Goal: Transaction & Acquisition: Purchase product/service

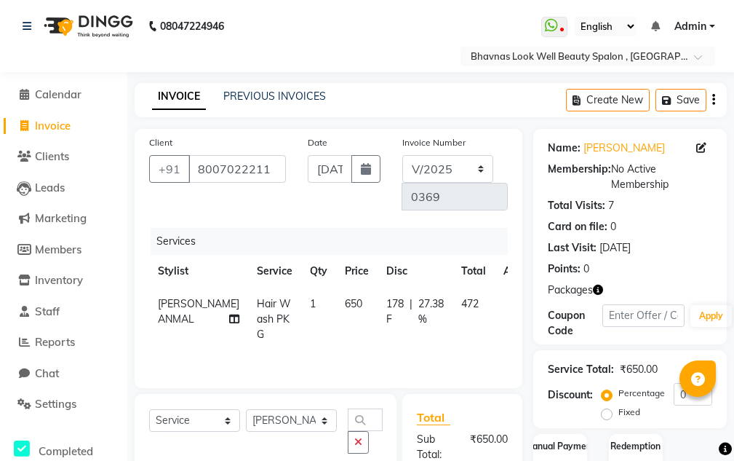
select select "service"
select select "46639"
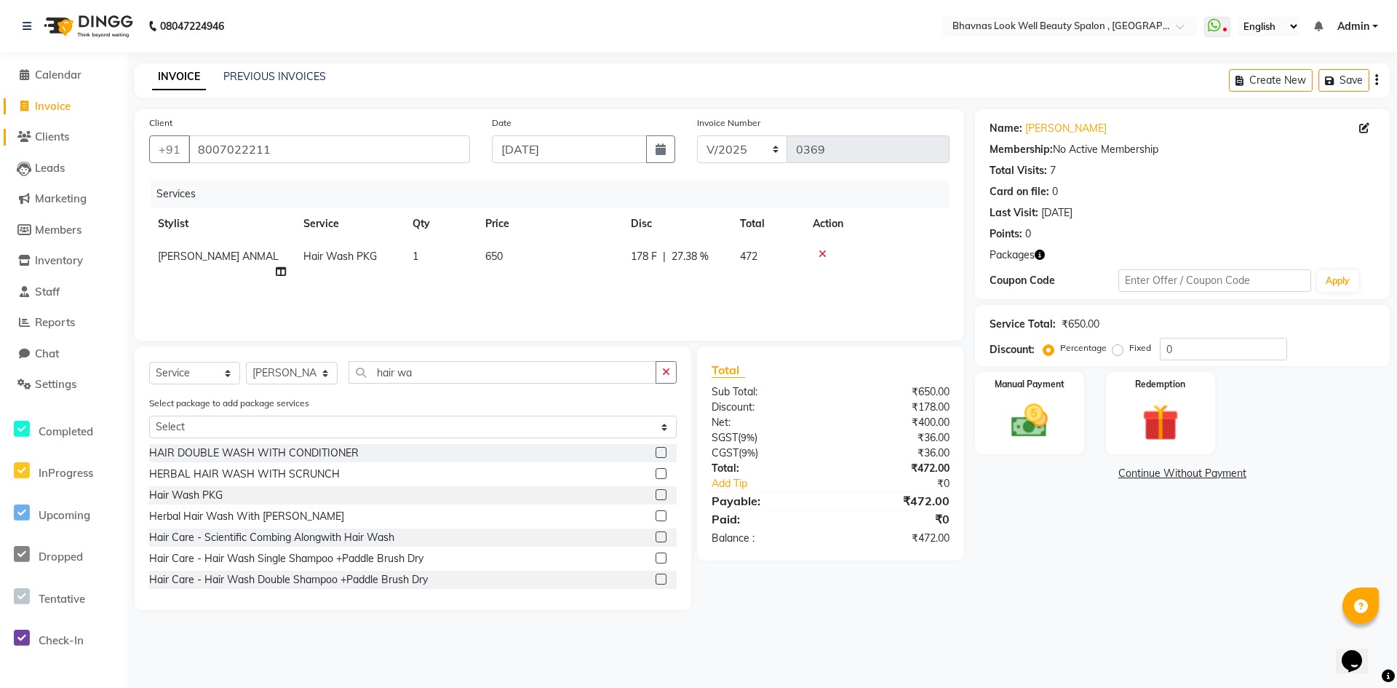
drag, startPoint x: 73, startPoint y: 141, endPoint x: 801, endPoint y: 101, distance: 729.5
click at [73, 141] on link "Clients" at bounding box center [64, 137] width 120 height 17
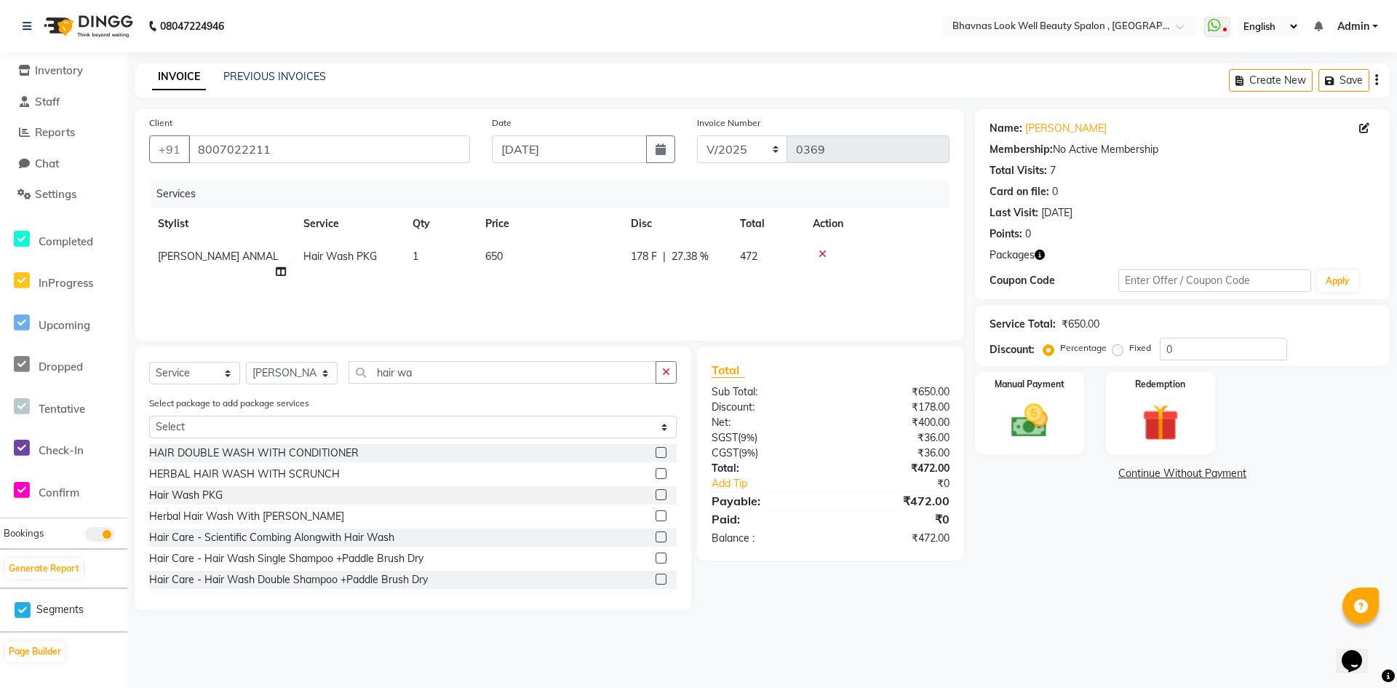
scroll to position [202, 0]
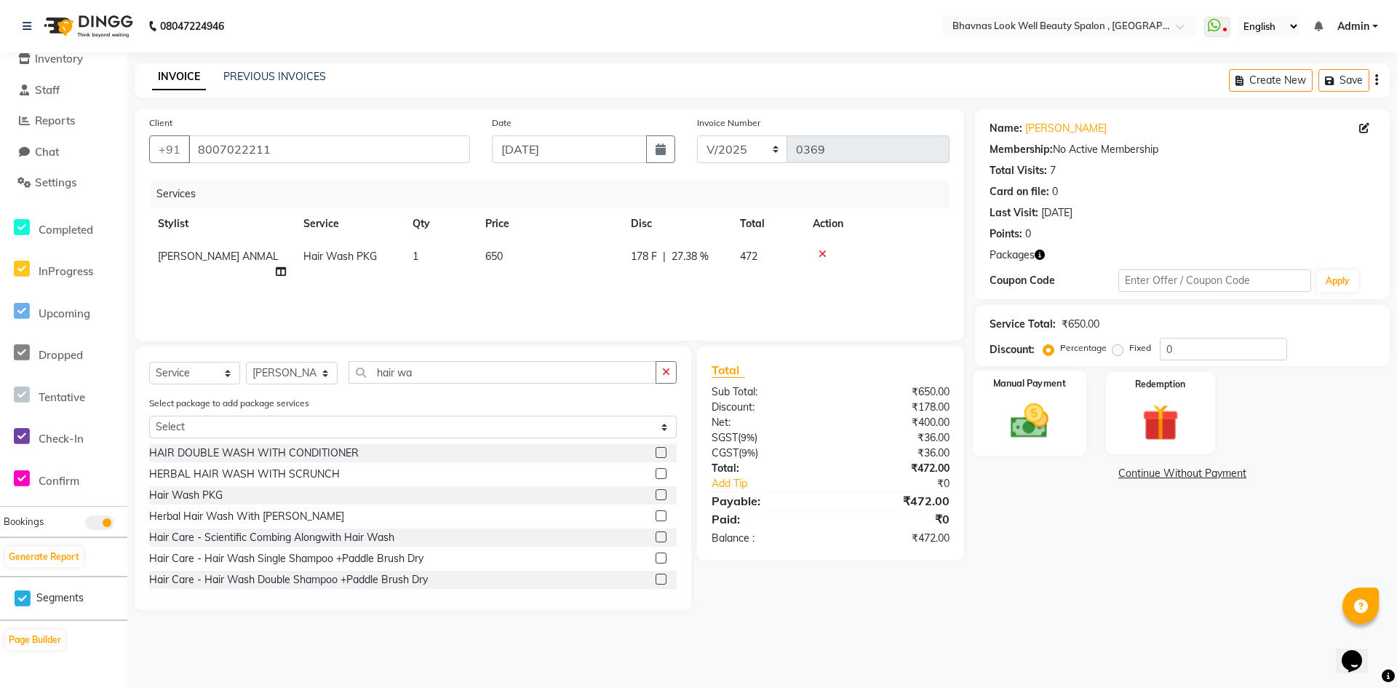
click at [734, 434] on img at bounding box center [1029, 421] width 63 height 44
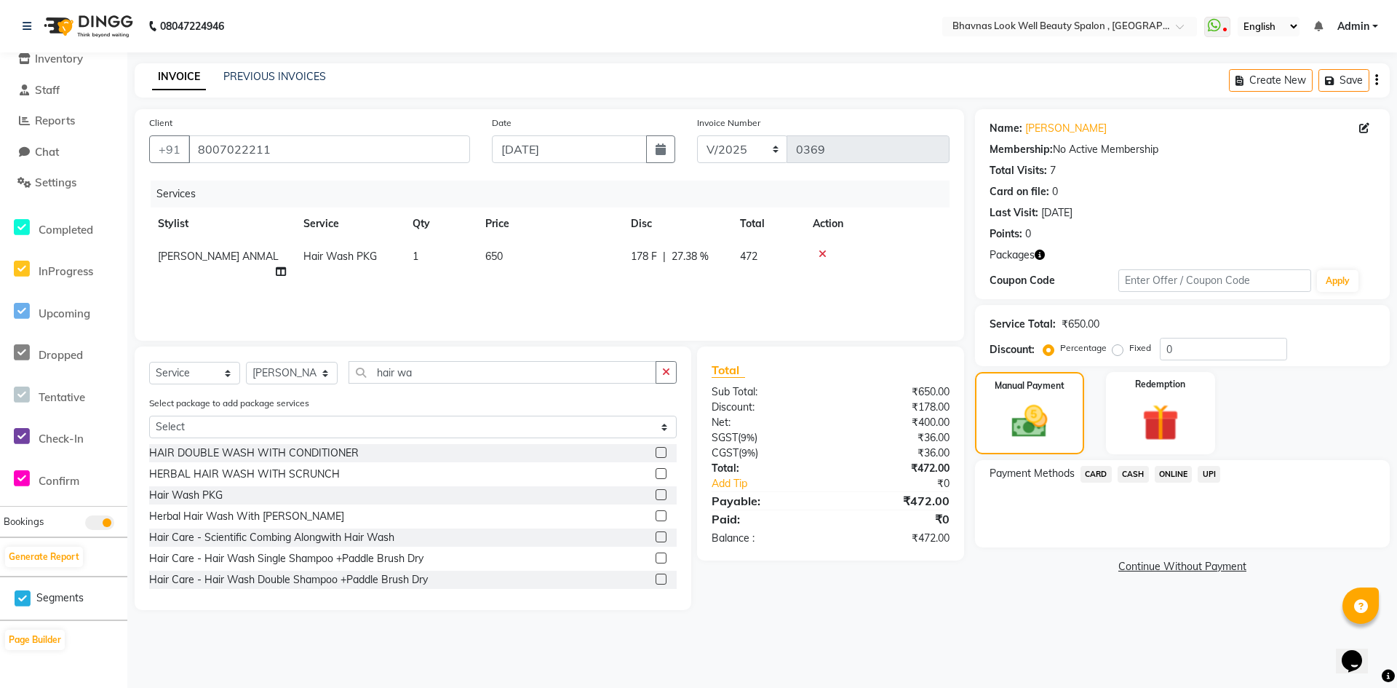
click at [734, 460] on span "CASH" at bounding box center [1133, 474] width 31 height 17
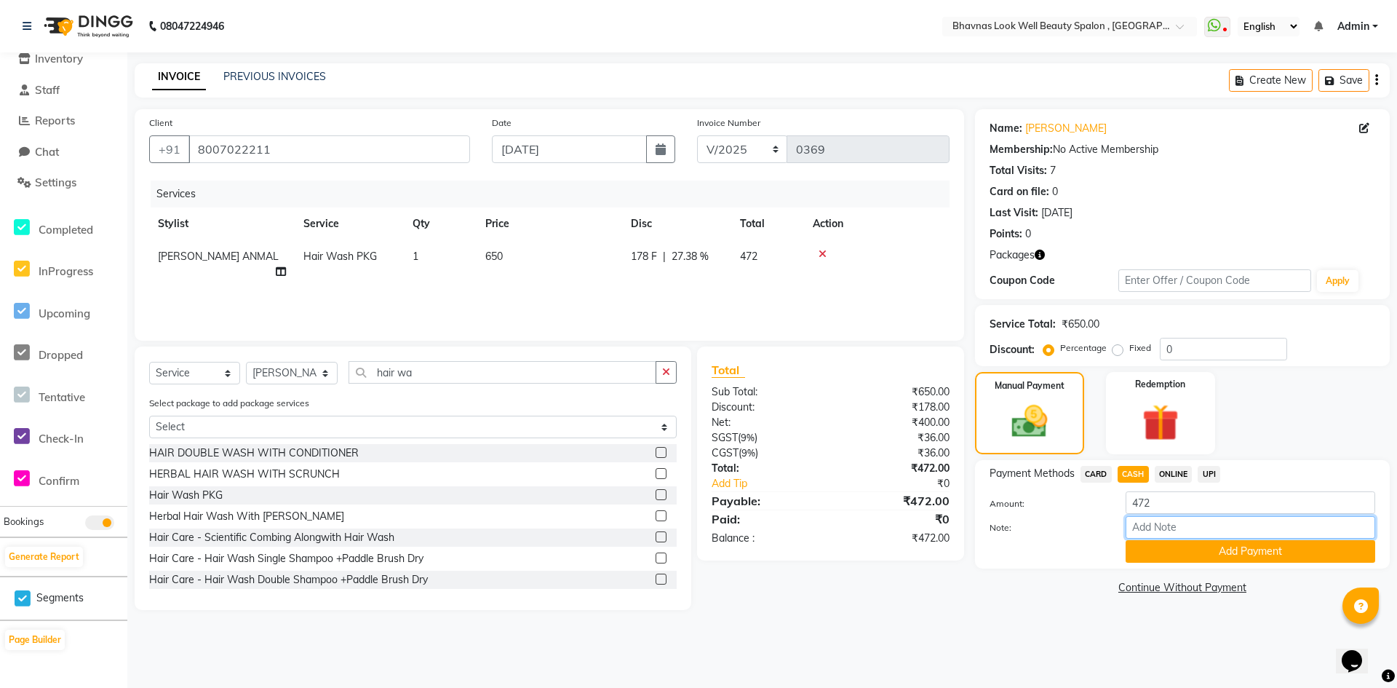
click at [734, 460] on input "Note:" at bounding box center [1251, 527] width 250 height 23
type input "Package"
click at [734, 279] on input "text" at bounding box center [1214, 280] width 193 height 23
click at [734, 460] on button "Add Payment" at bounding box center [1251, 551] width 250 height 23
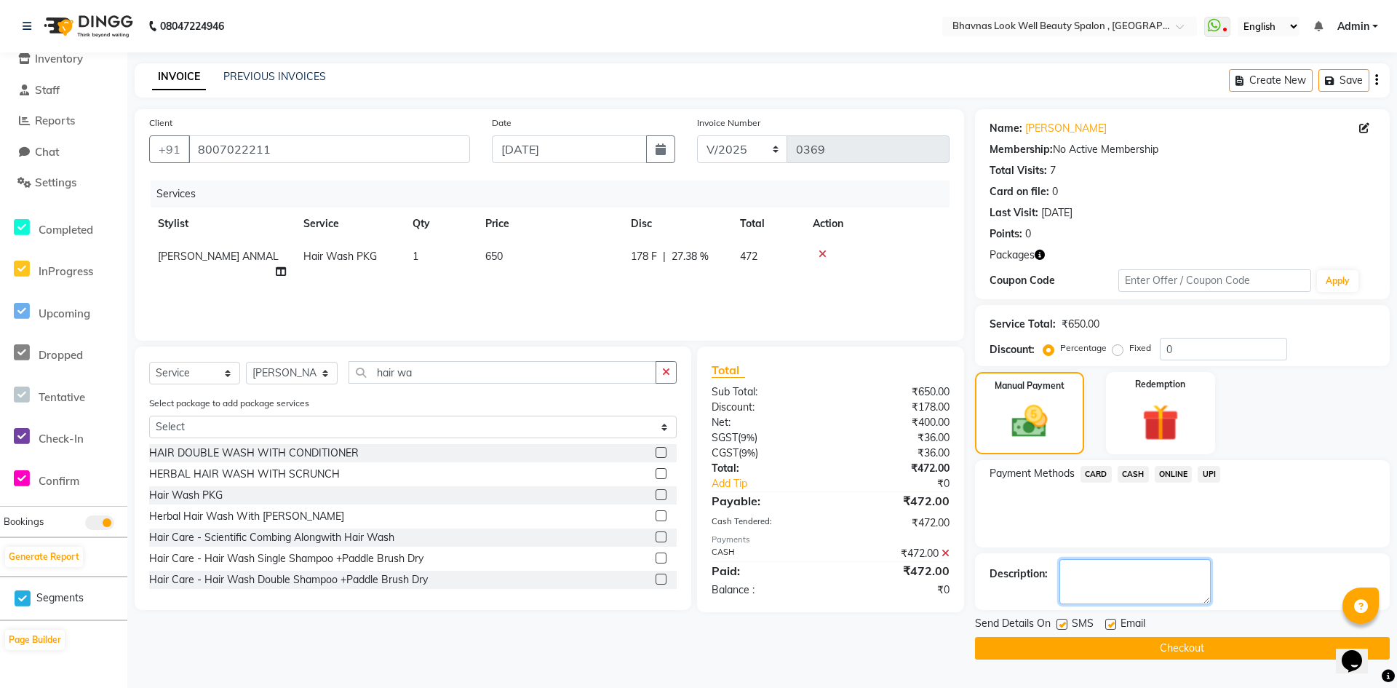
click at [734, 460] on textarea at bounding box center [1135, 581] width 151 height 45
click at [734, 460] on label at bounding box center [1062, 624] width 11 height 11
click at [734, 460] on input "checkbox" at bounding box center [1061, 624] width 9 height 9
checkbox input "false"
click at [734, 460] on label at bounding box center [1110, 624] width 11 height 11
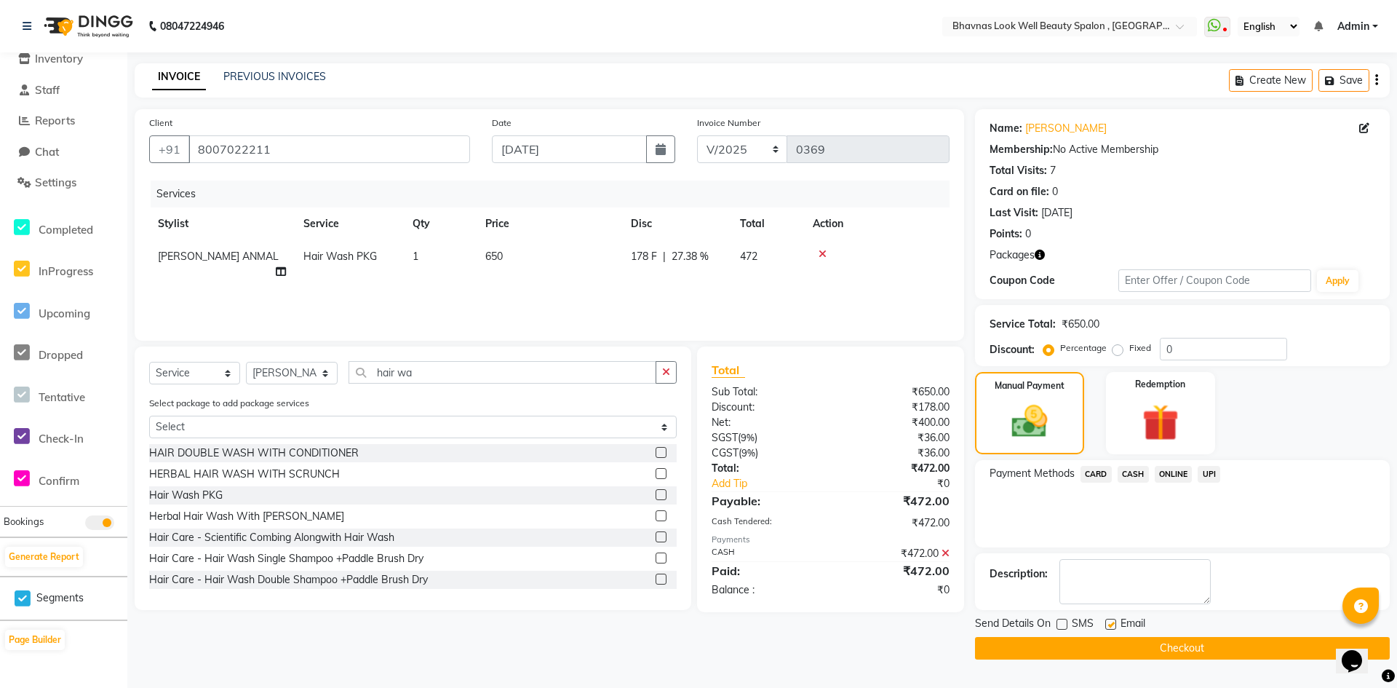
click at [734, 460] on input "checkbox" at bounding box center [1109, 624] width 9 height 9
checkbox input "false"
click at [734, 460] on button "Checkout" at bounding box center [1182, 648] width 415 height 23
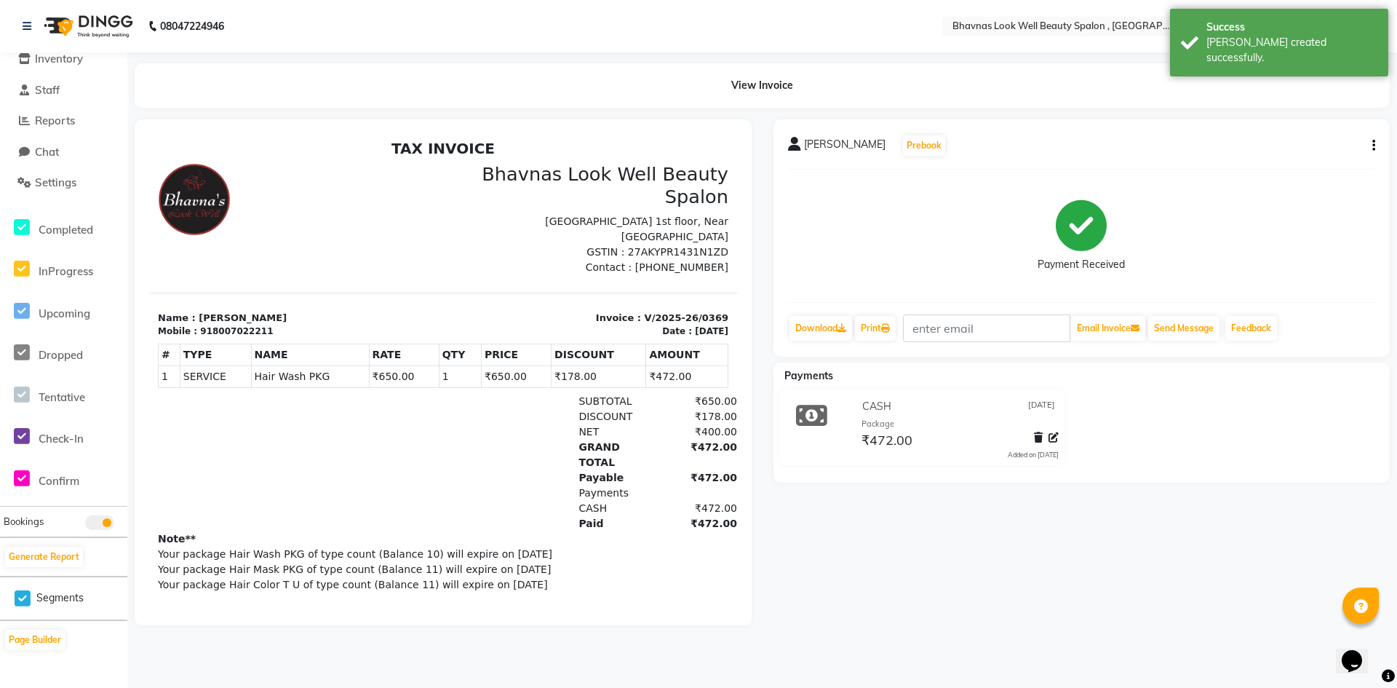
select select "service"
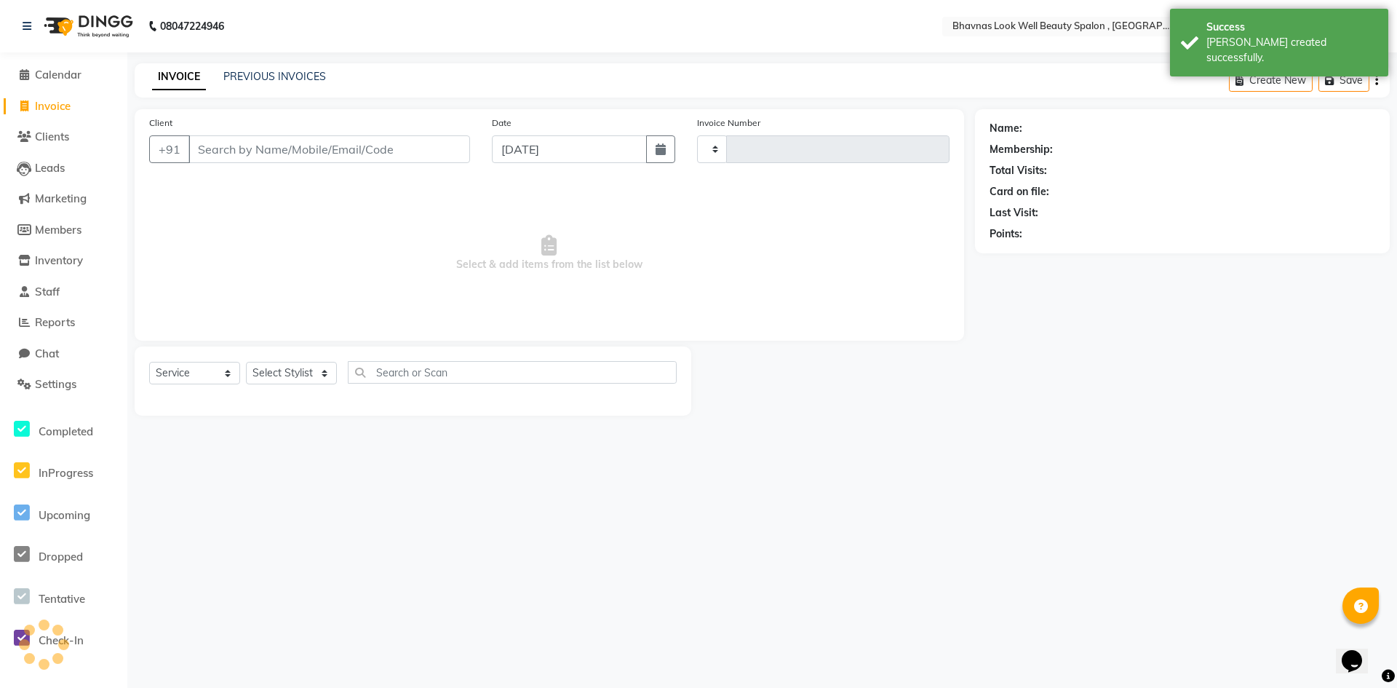
type input "0370"
select select "6251"
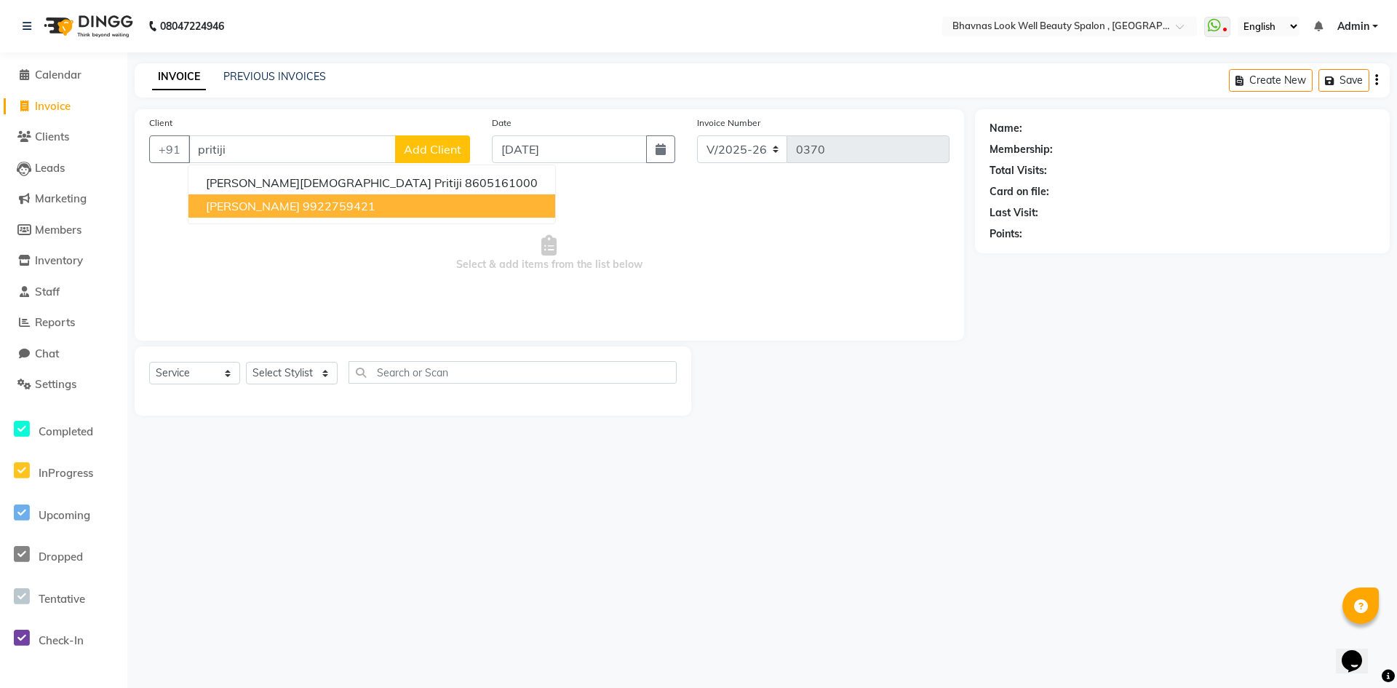
click at [353, 207] on ngb-highlight "9922759421" at bounding box center [339, 206] width 73 height 15
type input "9922759421"
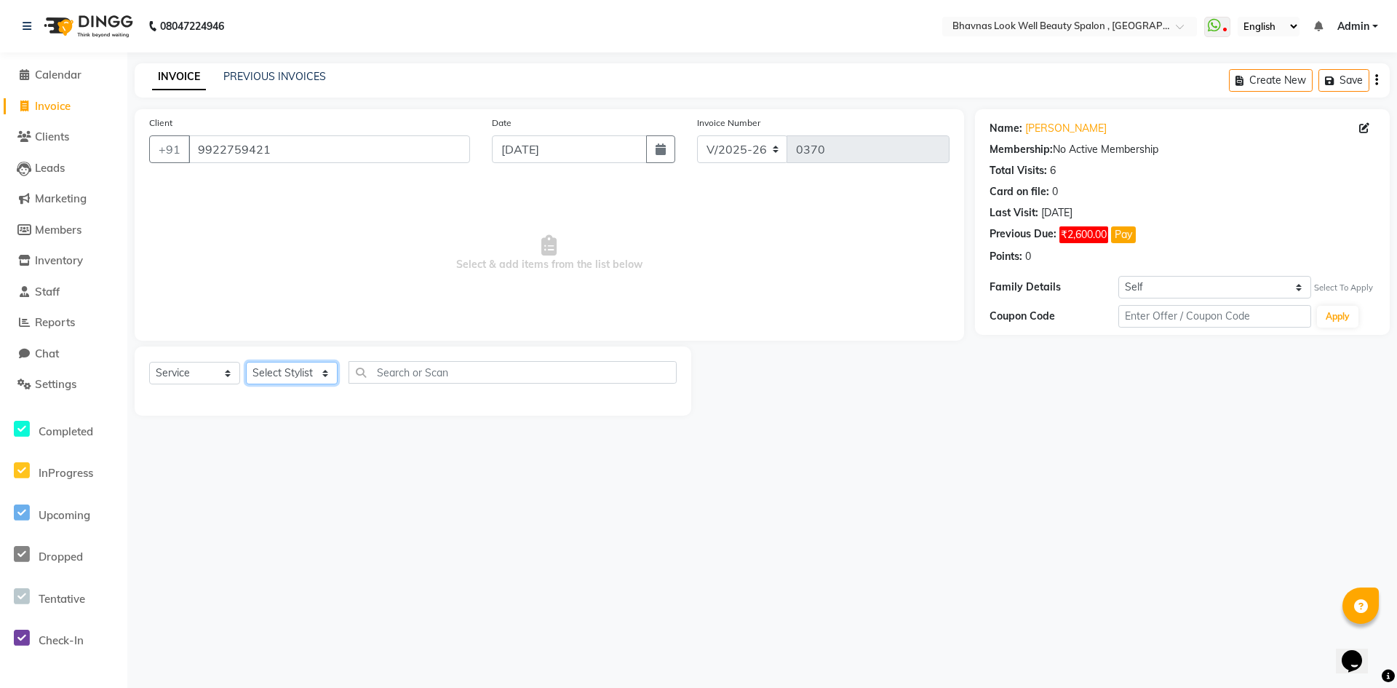
click at [301, 373] on select "Select Stylist [PERSON_NAME] [PERSON_NAME] Kimaya Manager [PERSON_NAME] [PERSON…" at bounding box center [292, 373] width 92 height 23
select select "46640"
click at [246, 362] on select "Select Stylist [PERSON_NAME] [PERSON_NAME] Kimaya Manager [PERSON_NAME] [PERSON…" at bounding box center [292, 373] width 92 height 23
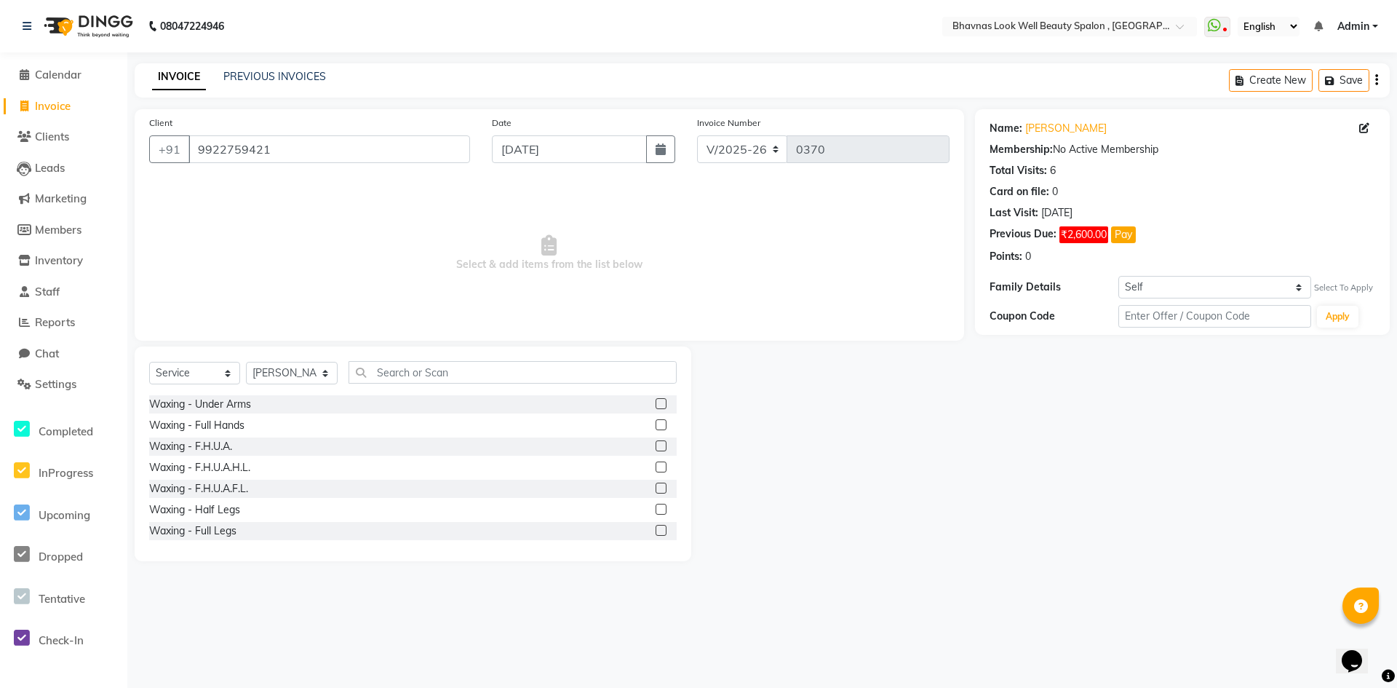
click at [420, 384] on div "Select Service Product Membership Package Voucher Prepaid Gift Card Select Styl…" at bounding box center [413, 378] width 528 height 34
click at [424, 371] on input "text" at bounding box center [513, 372] width 328 height 23
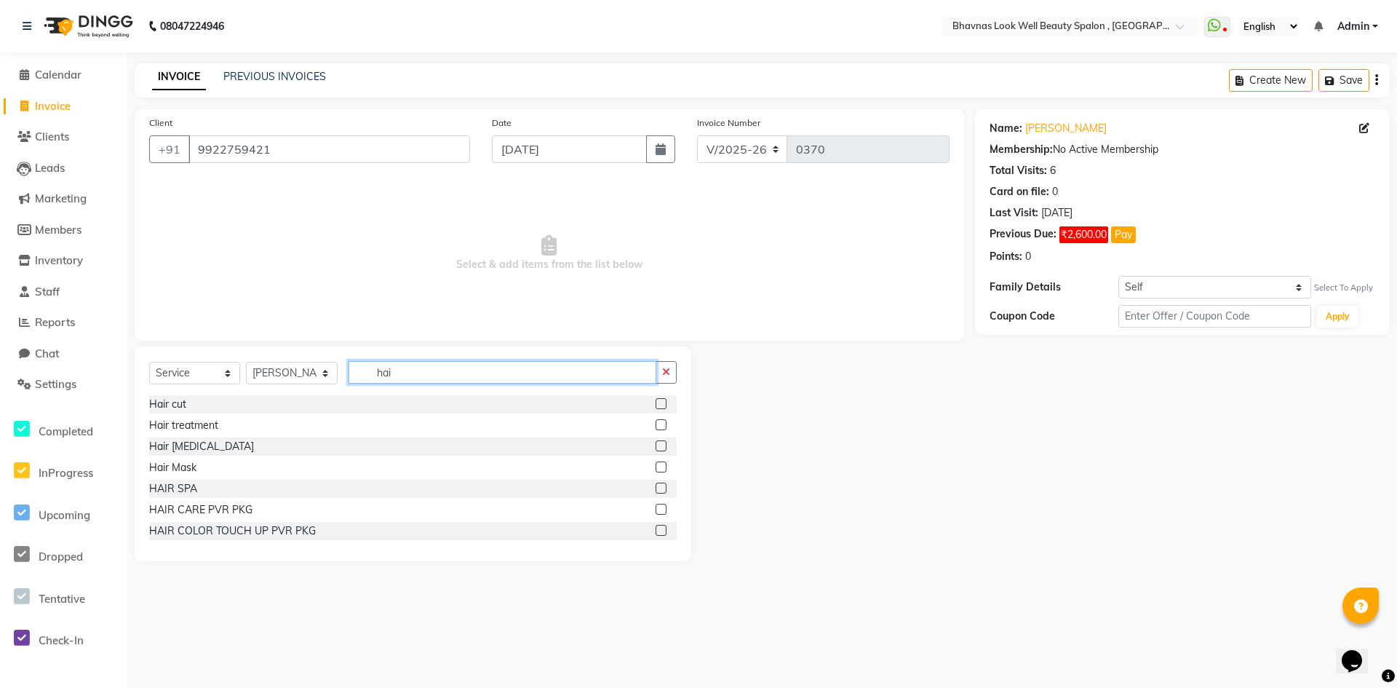
type input "hai"
click at [656, 431] on div at bounding box center [660, 426] width 9 height 15
click at [656, 425] on label at bounding box center [661, 424] width 11 height 11
click at [656, 425] on input "checkbox" at bounding box center [660, 425] width 9 height 9
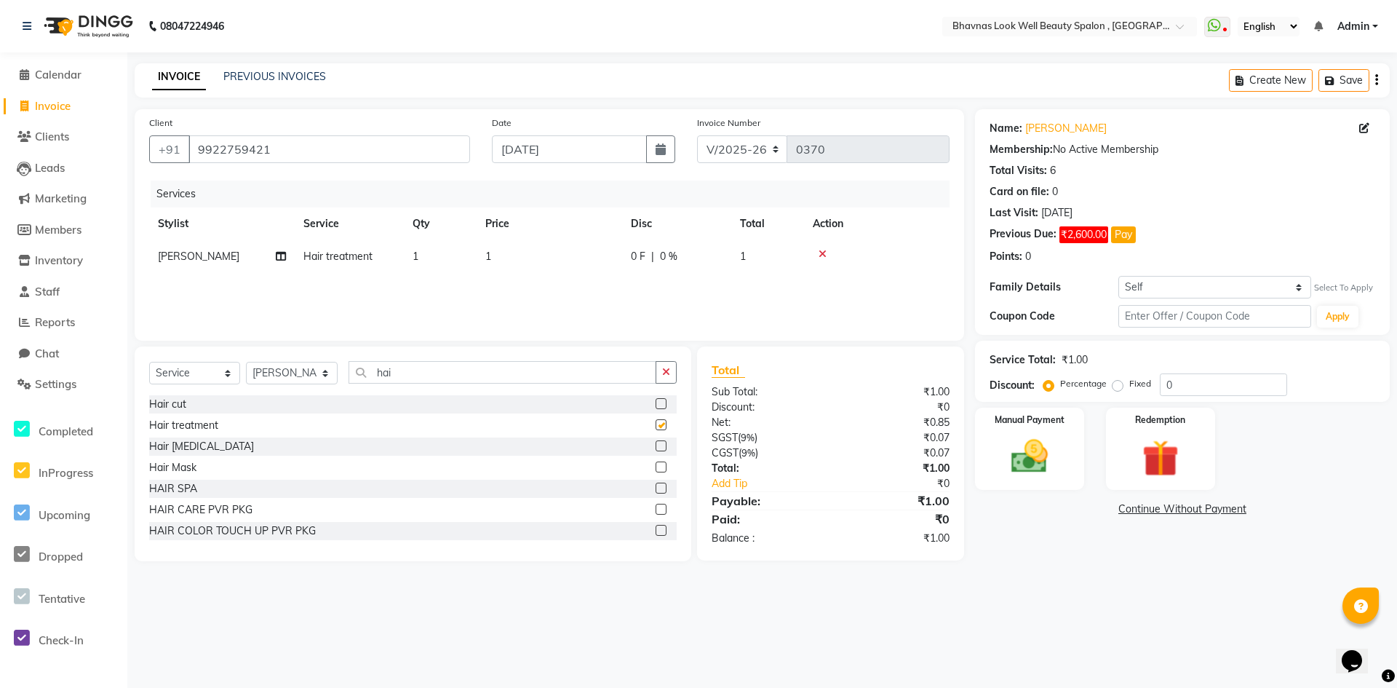
checkbox input "false"
click at [734, 451] on img at bounding box center [1029, 456] width 63 height 44
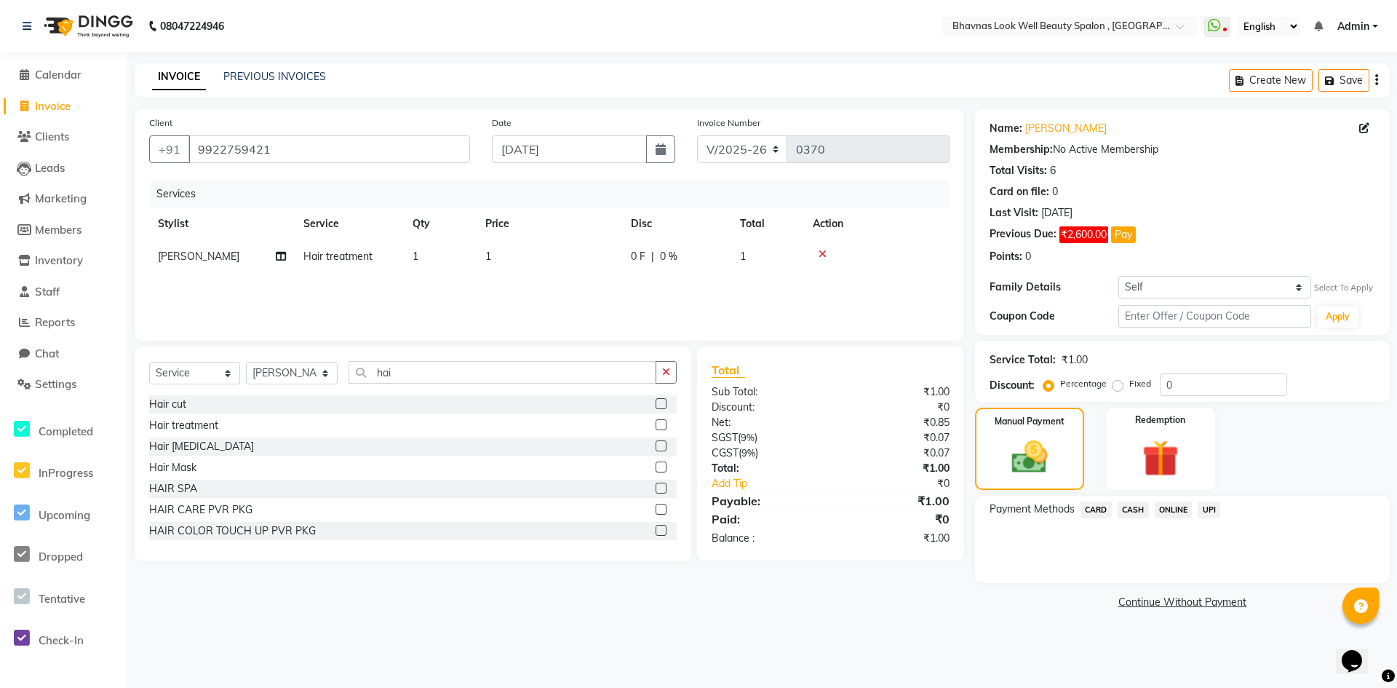
click at [734, 460] on span "CASH" at bounding box center [1133, 509] width 31 height 17
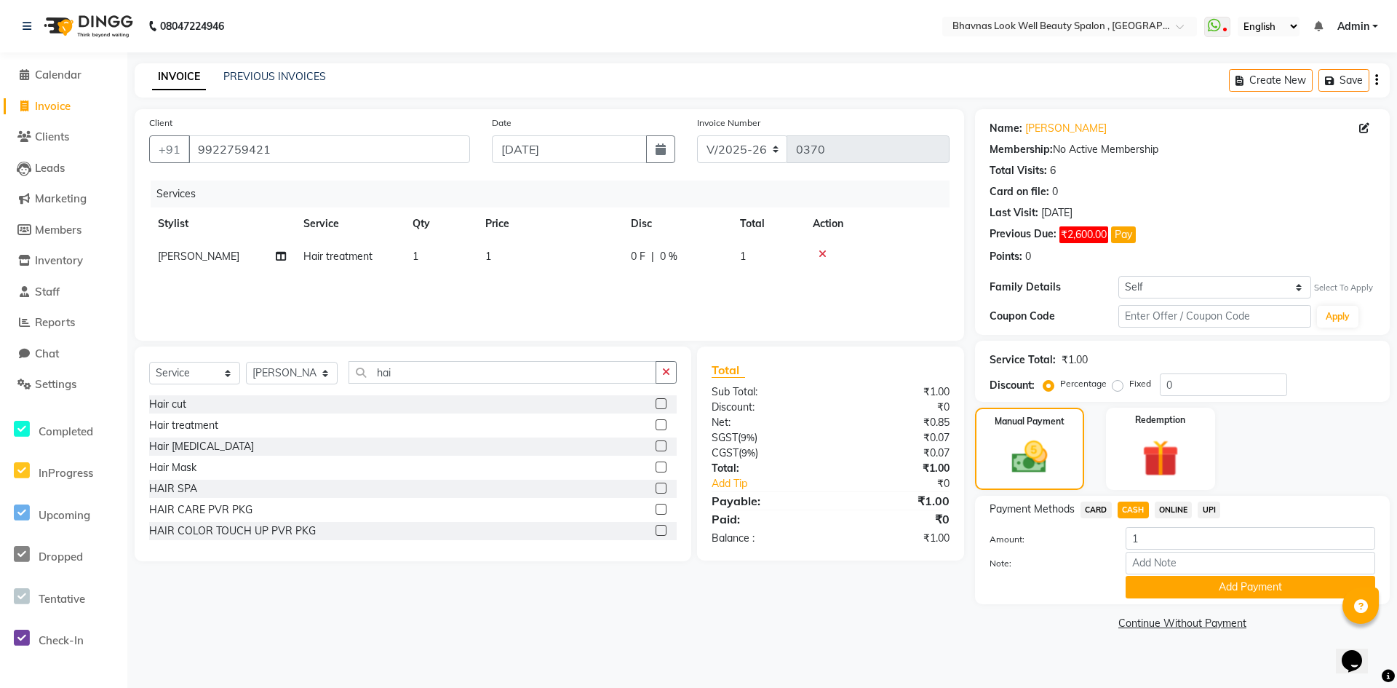
click at [415, 262] on span "1" at bounding box center [416, 256] width 6 height 13
select select "46640"
click at [601, 261] on input "1" at bounding box center [618, 260] width 128 height 23
type input "4500"
click at [646, 259] on div "0 F | 0 %" at bounding box center [677, 256] width 92 height 15
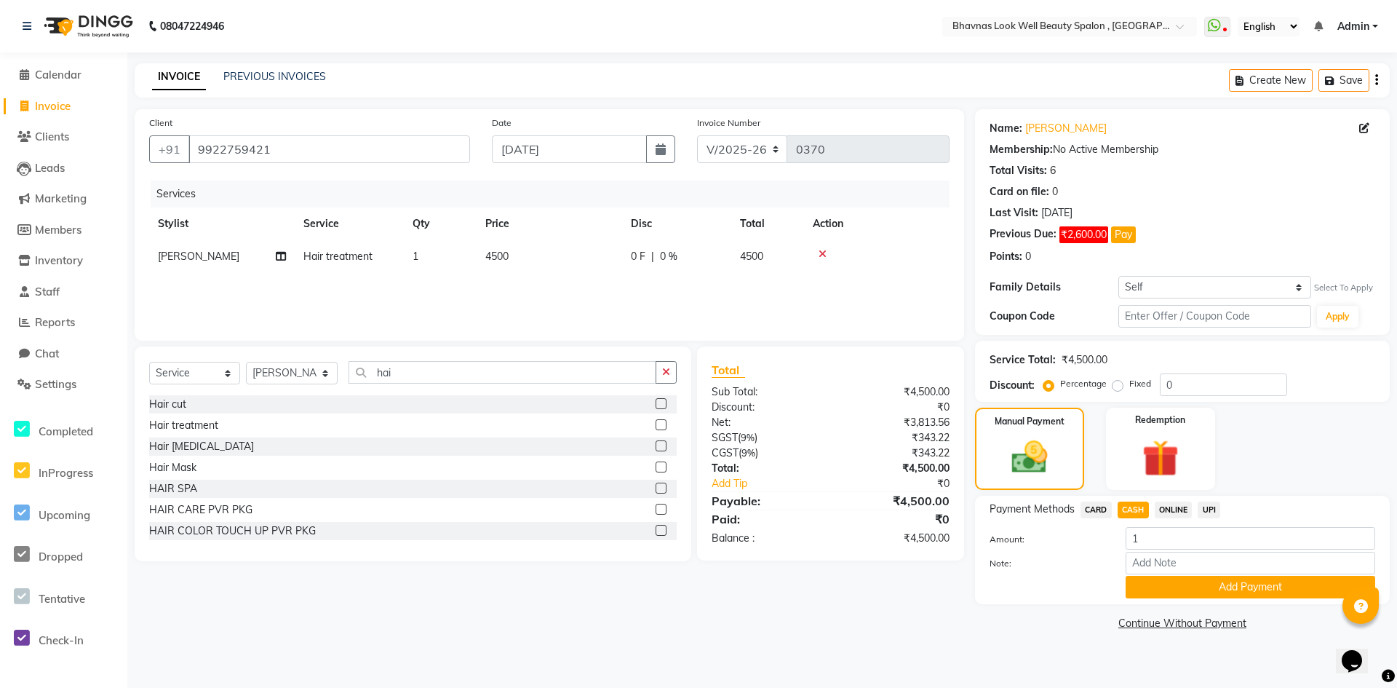
select select "46640"
click at [734, 261] on input "0" at bounding box center [785, 260] width 44 height 23
click at [661, 263] on span "0 %" at bounding box center [668, 256] width 17 height 15
select select "46640"
click at [728, 261] on input "0" at bounding box center [721, 260] width 44 height 23
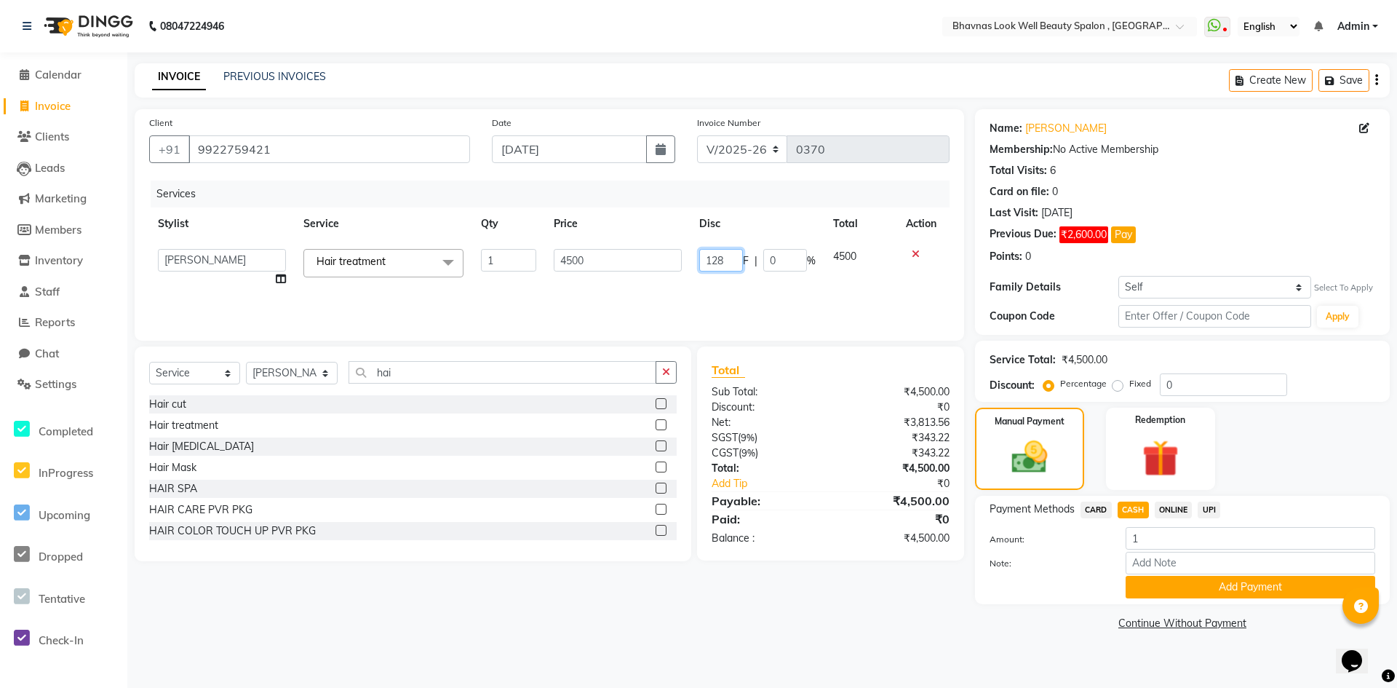
type input "1286"
click at [734, 296] on div "Services Stylist Service Qty Price Disc Total Action [PERSON_NAME] ANMAL [PERSO…" at bounding box center [549, 253] width 800 height 146
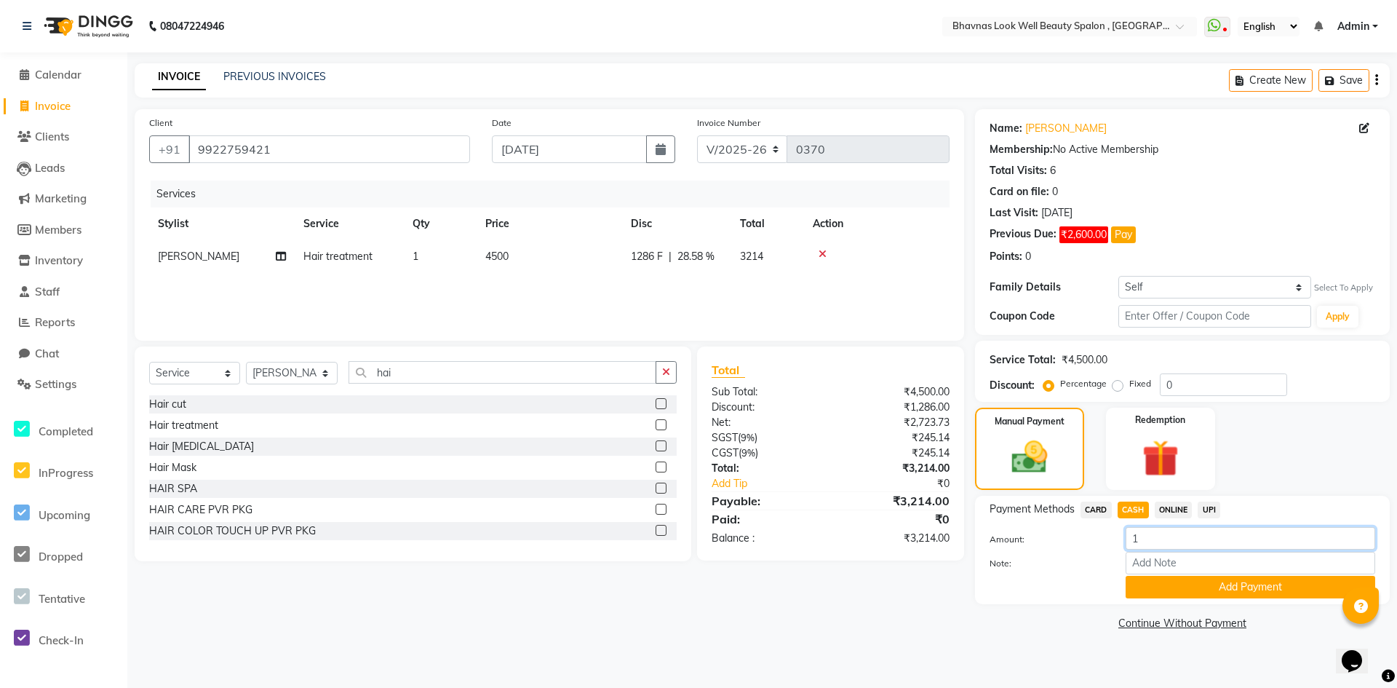
click at [734, 460] on input "1" at bounding box center [1251, 538] width 250 height 23
click at [723, 460] on div "Client [PHONE_NUMBER] Date [DATE] Invoice Number V/2025 V/[PHONE_NUMBER] Servic…" at bounding box center [549, 371] width 851 height 525
click at [734, 460] on input "Note:" at bounding box center [1251, 563] width 250 height 23
type input "Package"
click at [734, 460] on input "number" at bounding box center [1251, 538] width 250 height 23
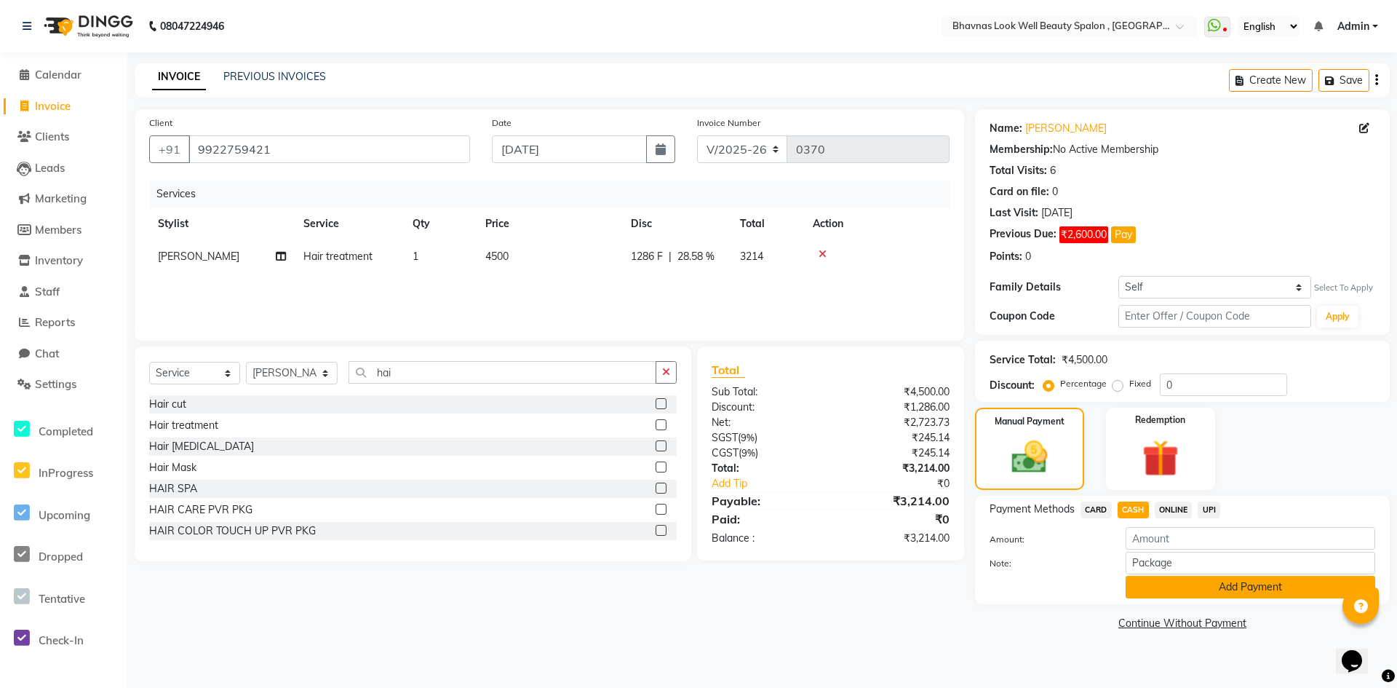
click at [734, 460] on button "Add Payment" at bounding box center [1251, 587] width 250 height 23
click at [734, 460] on input "number" at bounding box center [1251, 538] width 250 height 23
type input "3214"
click at [734, 460] on button "Add Payment" at bounding box center [1251, 587] width 250 height 23
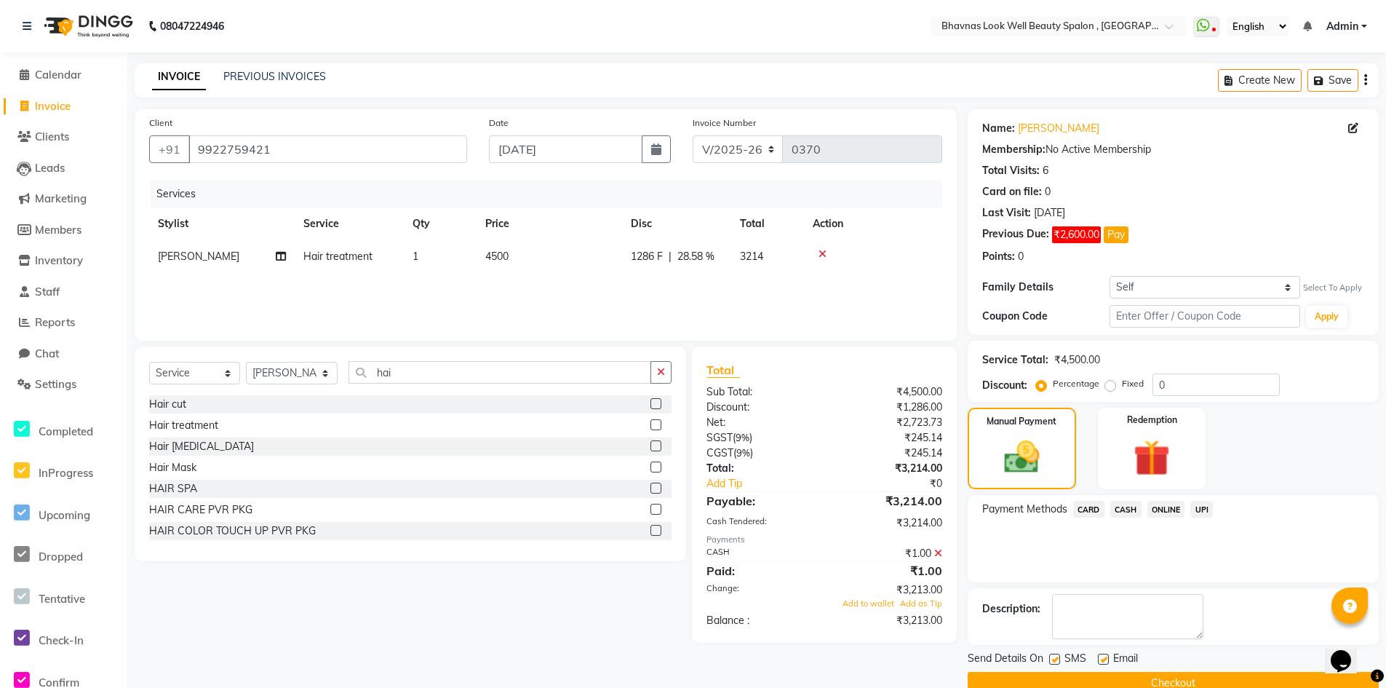
scroll to position [28, 0]
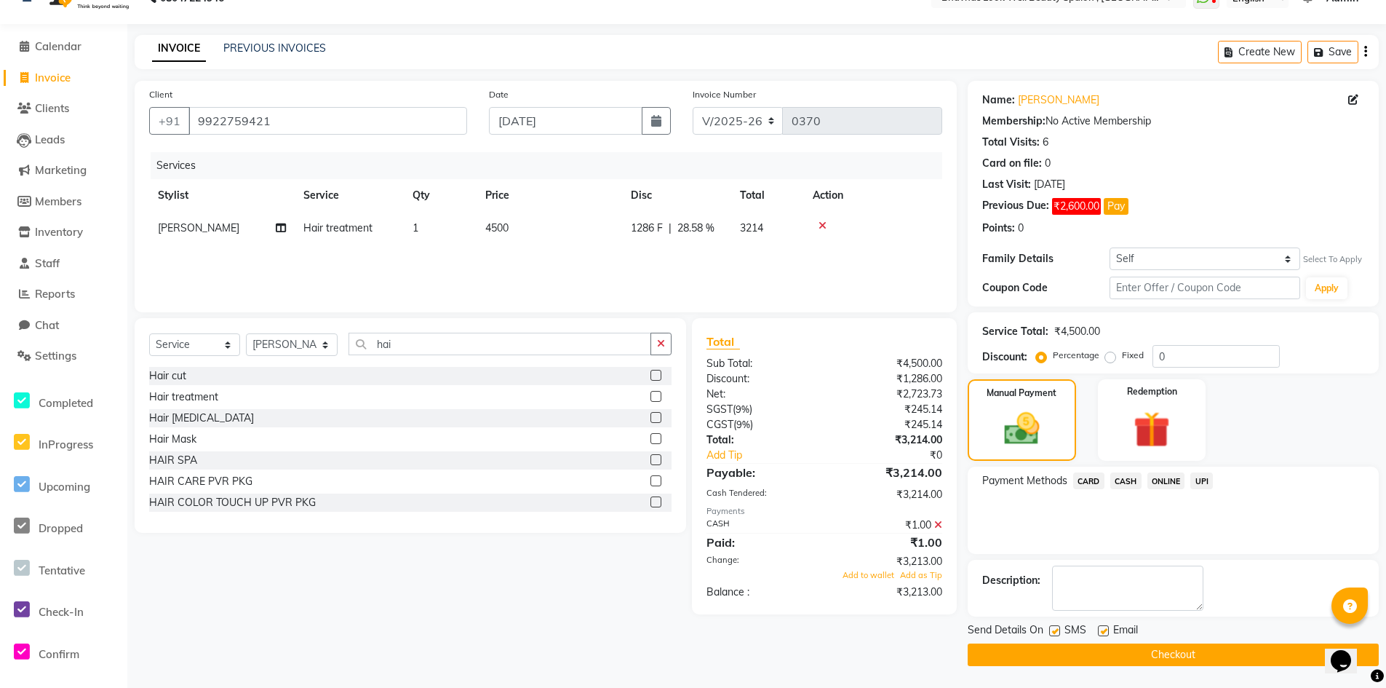
click at [734, 460] on label at bounding box center [1054, 630] width 11 height 11
click at [734, 460] on input "checkbox" at bounding box center [1053, 631] width 9 height 9
checkbox input "false"
click at [734, 460] on label at bounding box center [1103, 630] width 11 height 11
click at [734, 460] on input "checkbox" at bounding box center [1102, 631] width 9 height 9
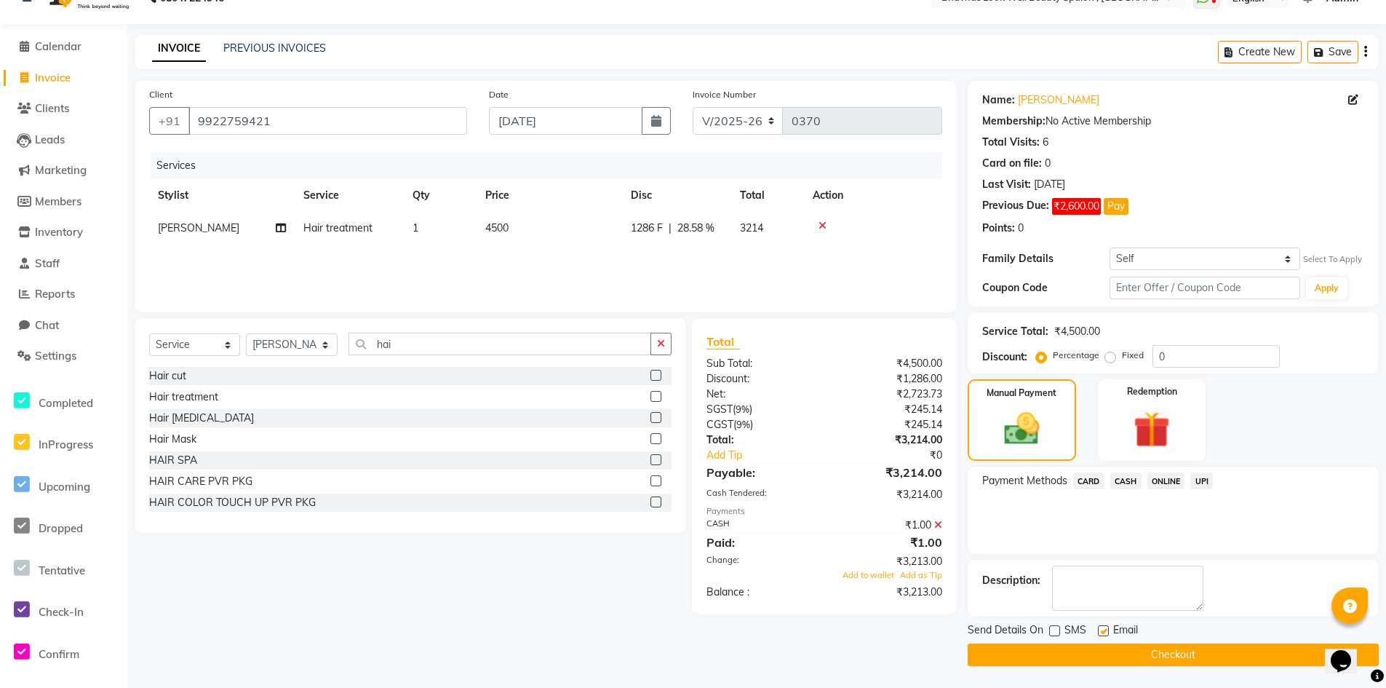
checkbox input "false"
click at [734, 460] on button "Checkout" at bounding box center [1173, 654] width 411 height 23
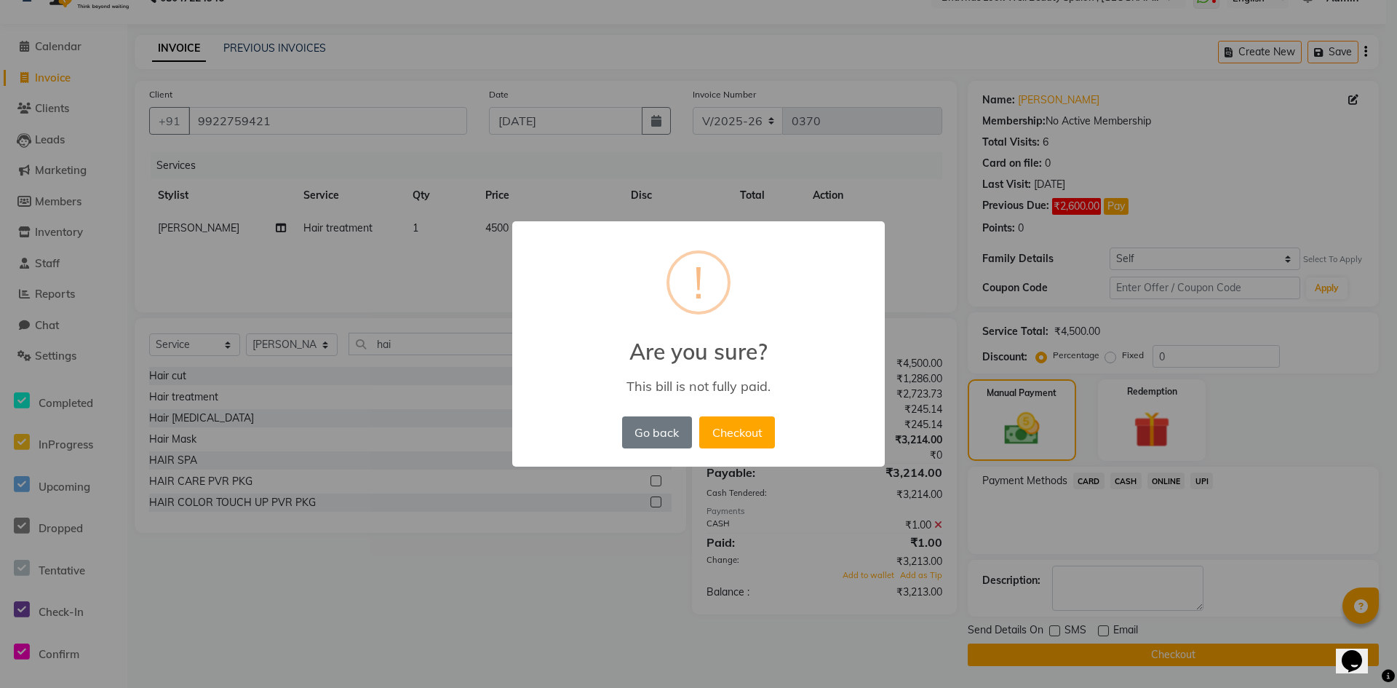
click at [572, 460] on div "× ! Are you sure? This bill is not fully paid. Go back No Checkout" at bounding box center [698, 344] width 1397 height 688
click at [734, 324] on h2 "Are you sure?" at bounding box center [698, 343] width 373 height 44
click at [649, 440] on button "Go back" at bounding box center [657, 432] width 70 height 32
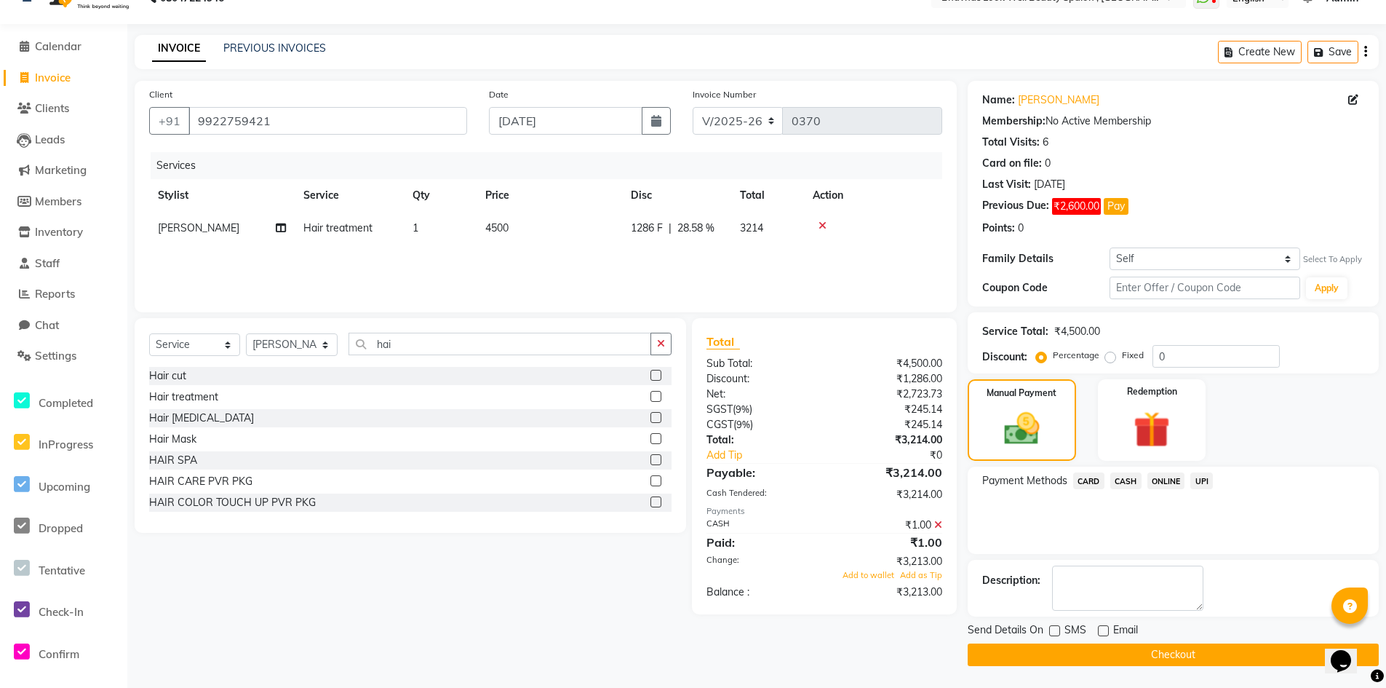
click at [734, 460] on span "CASH" at bounding box center [1125, 480] width 31 height 17
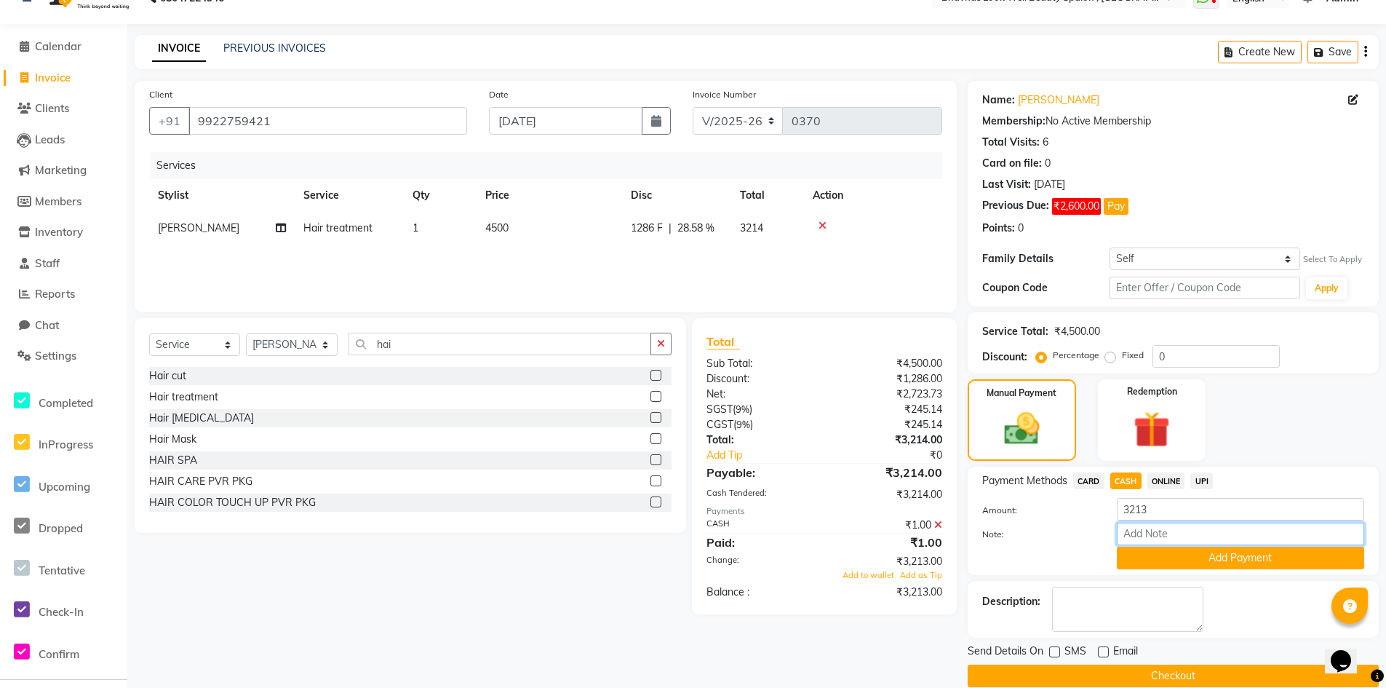
click at [734, 460] on input "Note:" at bounding box center [1240, 533] width 247 height 23
type input "Package"
click at [734, 460] on button "Add Payment" at bounding box center [1240, 557] width 247 height 23
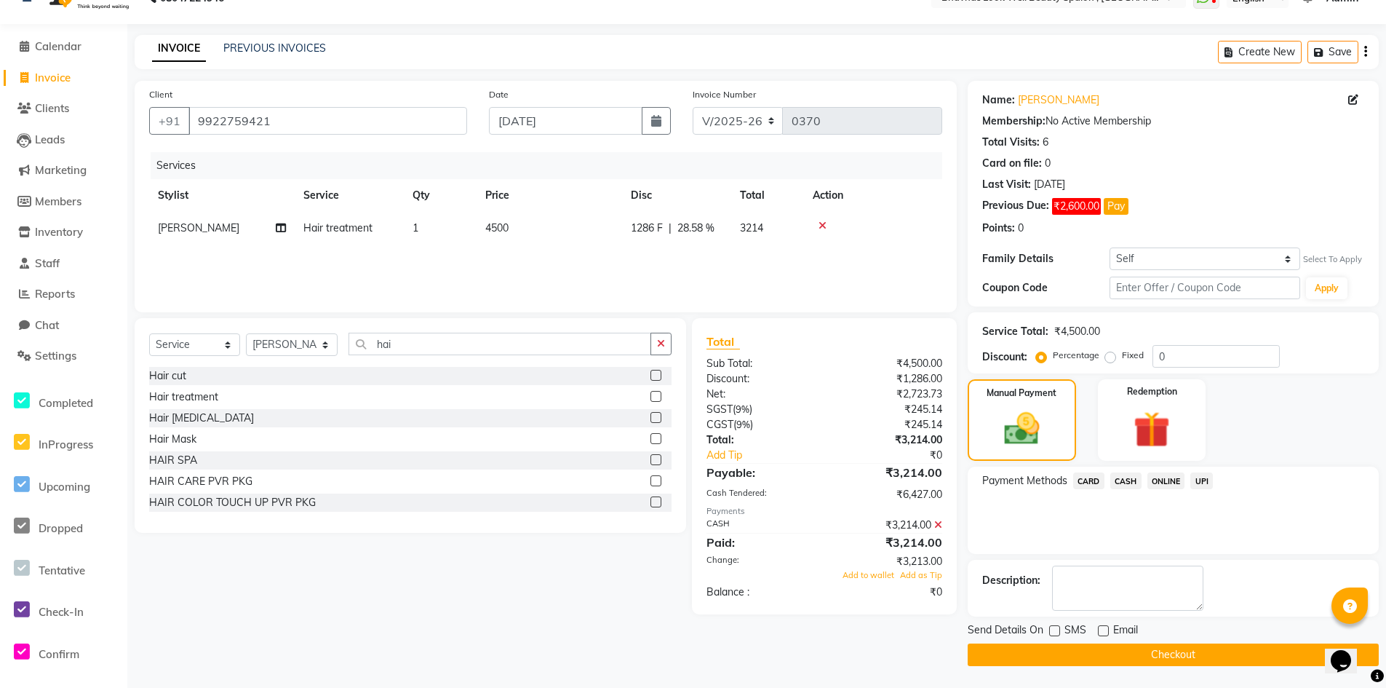
click at [734, 460] on main "INVOICE PREVIOUS INVOICES Create New Save Client [PHONE_NUMBER] Date [DATE] Inv…" at bounding box center [756, 361] width 1259 height 653
click at [734, 460] on button "Checkout" at bounding box center [1173, 654] width 411 height 23
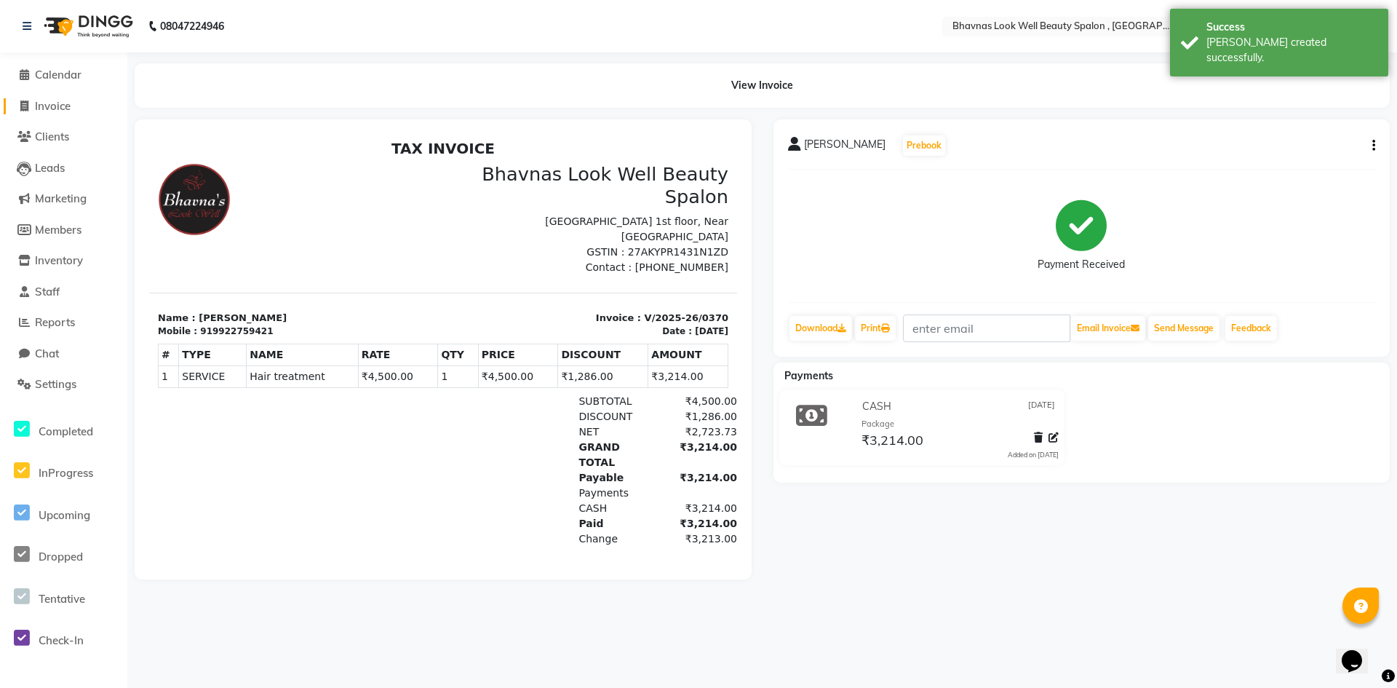
click at [57, 103] on span "Invoice" at bounding box center [53, 106] width 36 height 14
select select "service"
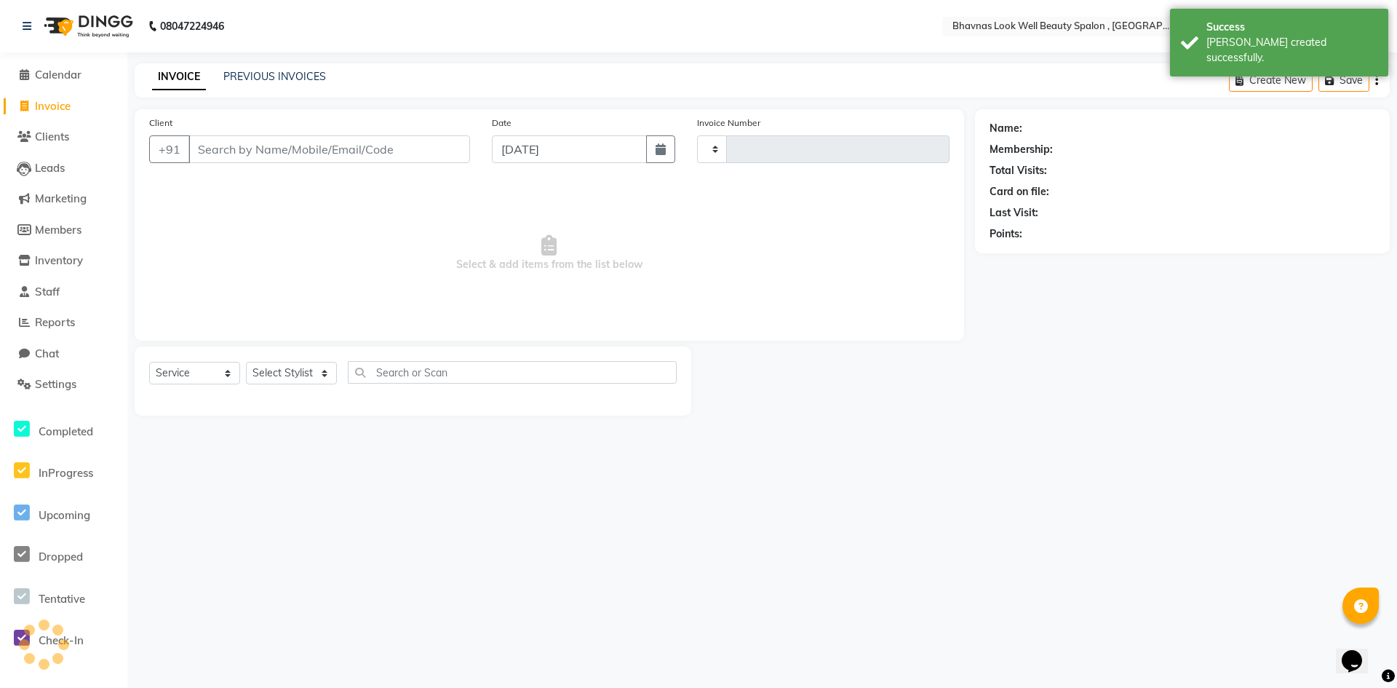
type input "0371"
select select "6251"
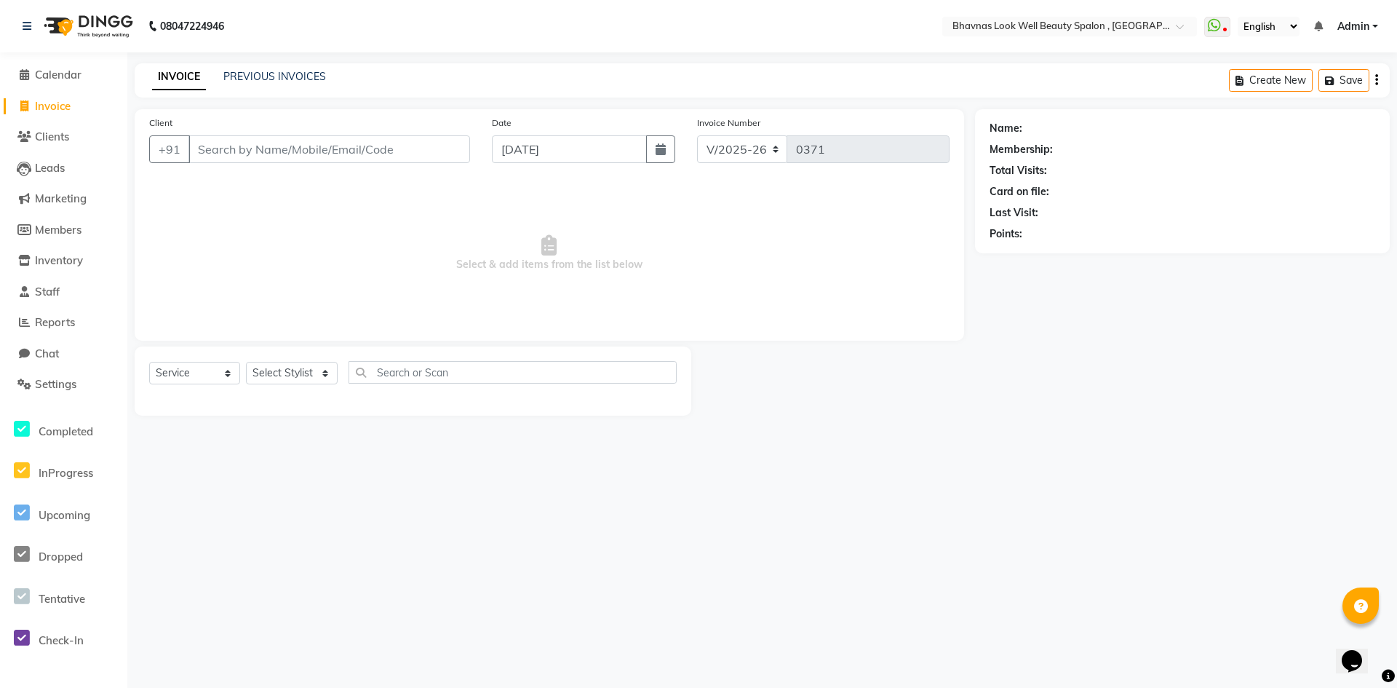
click at [260, 147] on input "Client" at bounding box center [329, 149] width 282 height 28
type input "s"
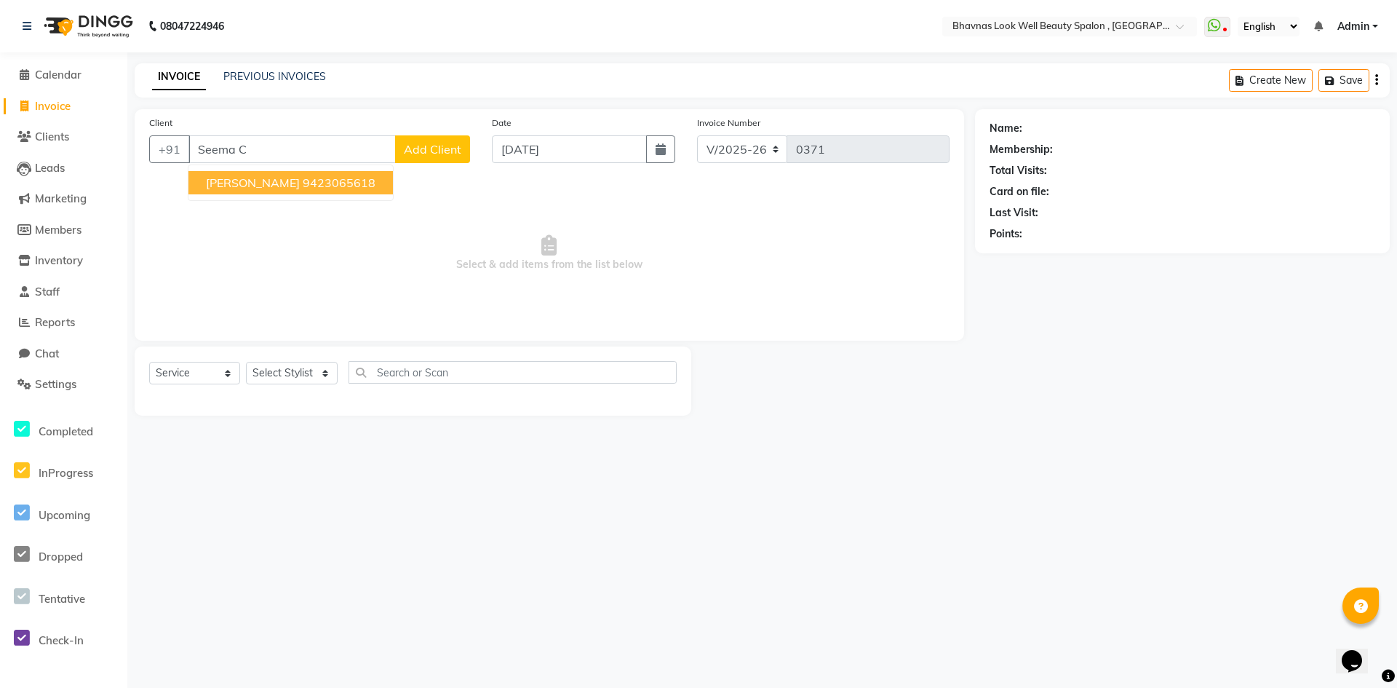
click at [332, 192] on button "[PERSON_NAME] 9423065618" at bounding box center [290, 182] width 204 height 23
type input "9423065618"
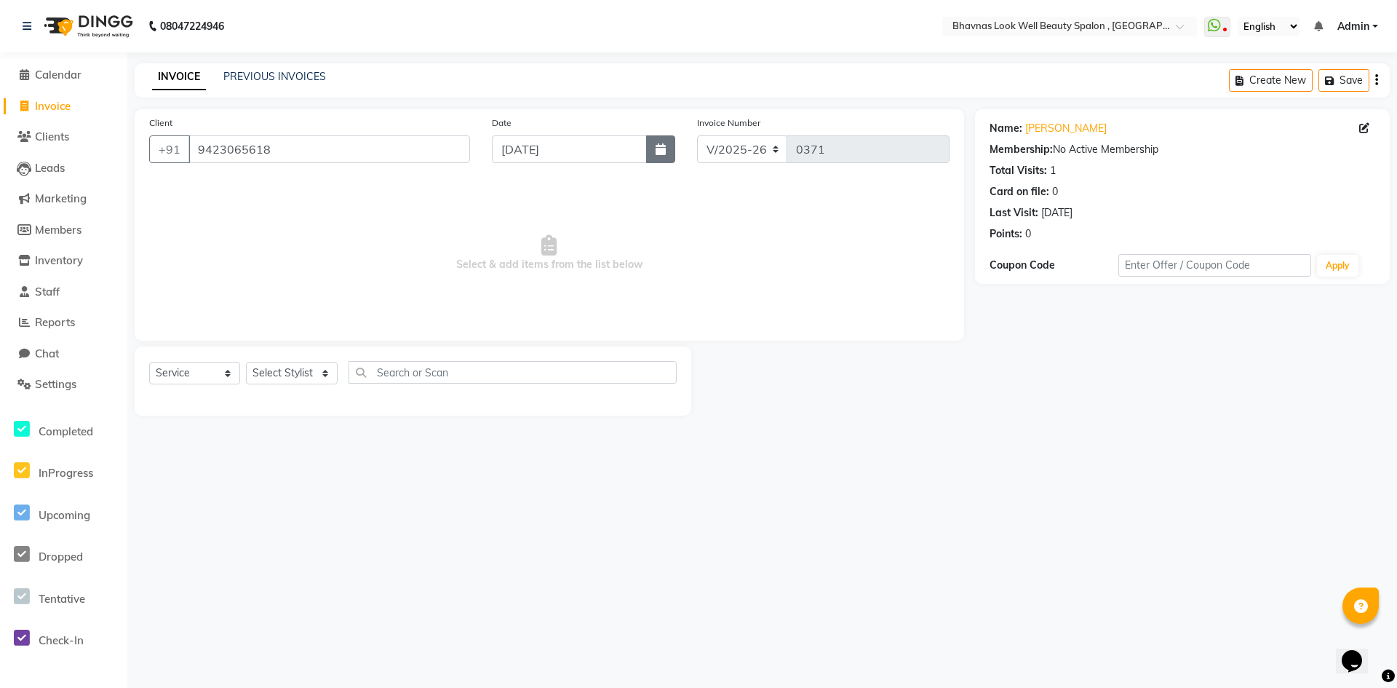
click at [672, 152] on button "button" at bounding box center [660, 149] width 29 height 28
select select "9"
select select "2025"
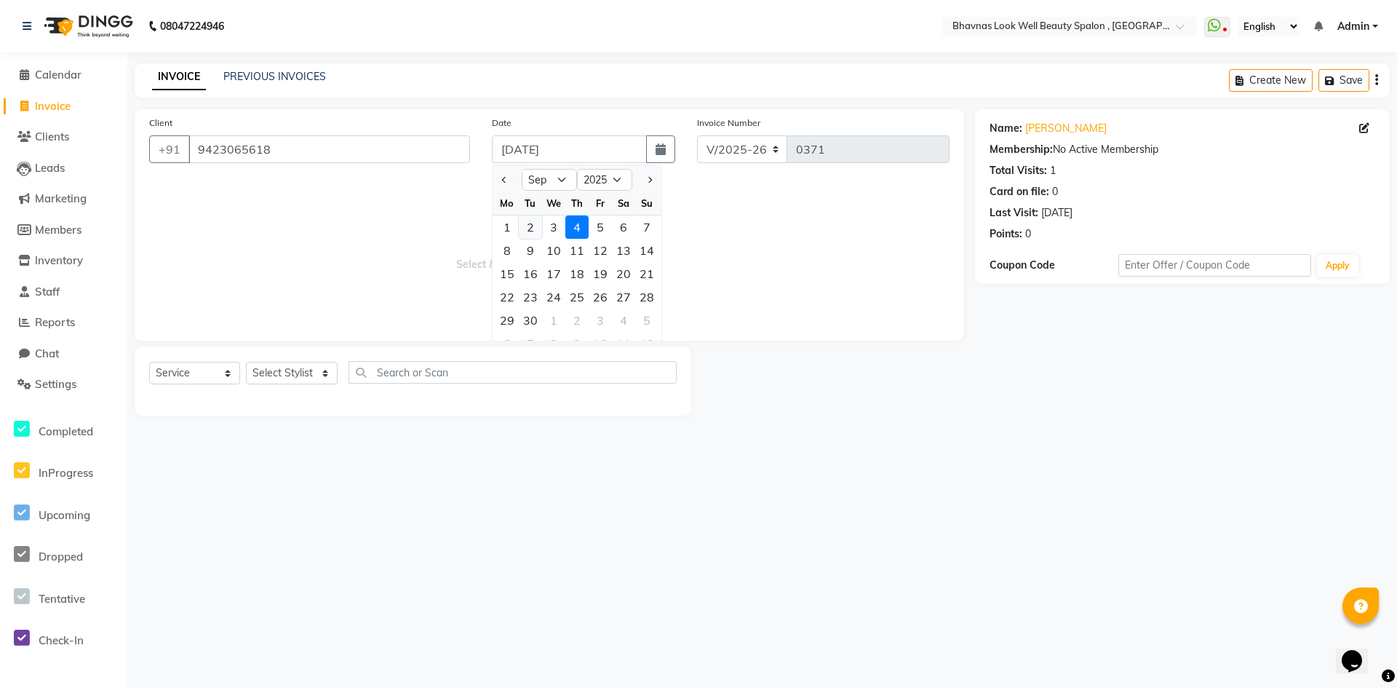
click at [532, 226] on div "2" at bounding box center [530, 226] width 23 height 23
type input "[DATE]"
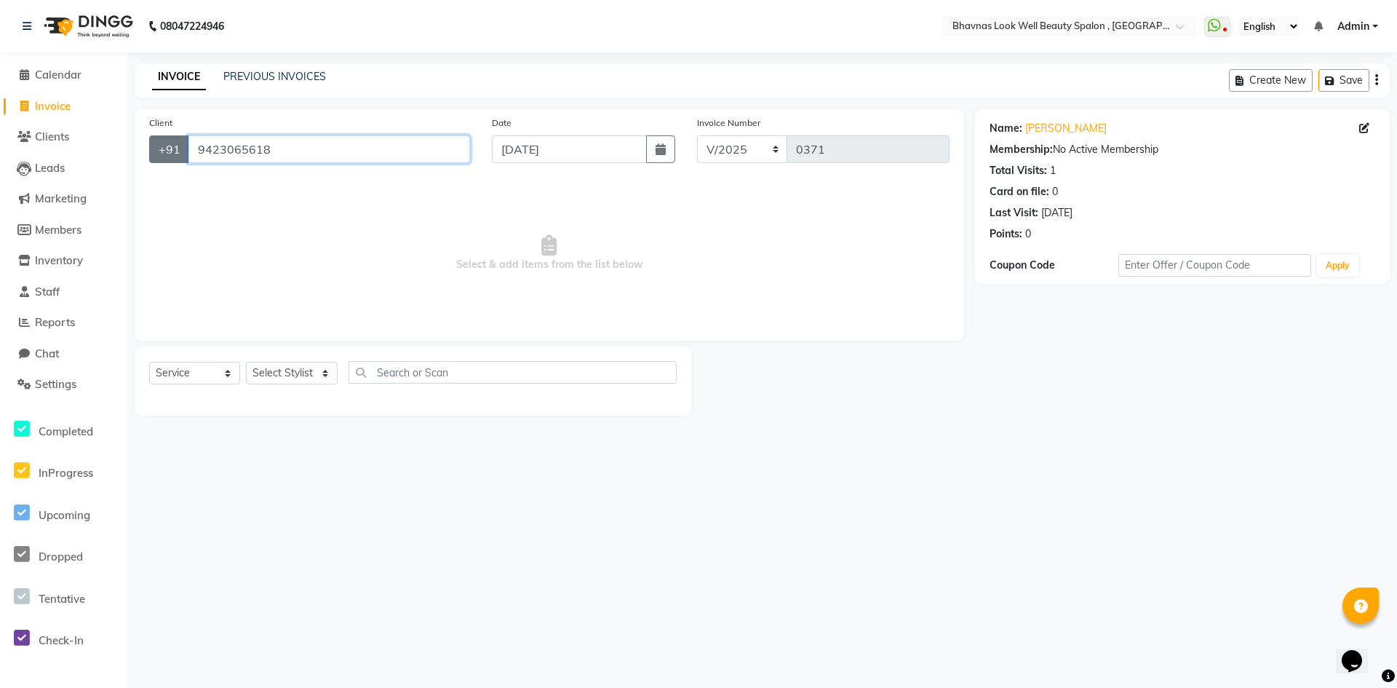
drag, startPoint x: 308, startPoint y: 152, endPoint x: 184, endPoint y: 153, distance: 123.7
click at [184, 153] on div "[PHONE_NUMBER]" at bounding box center [309, 149] width 321 height 28
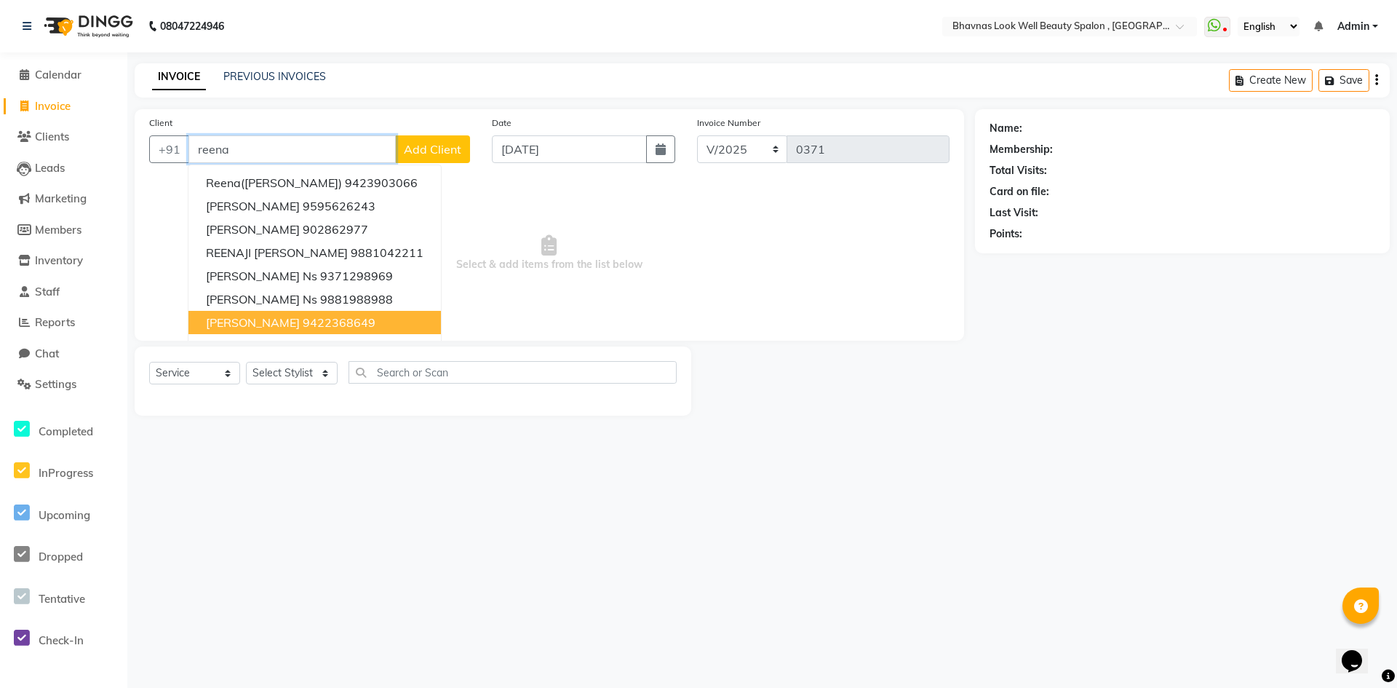
click at [271, 319] on span "[PERSON_NAME]" at bounding box center [253, 322] width 94 height 15
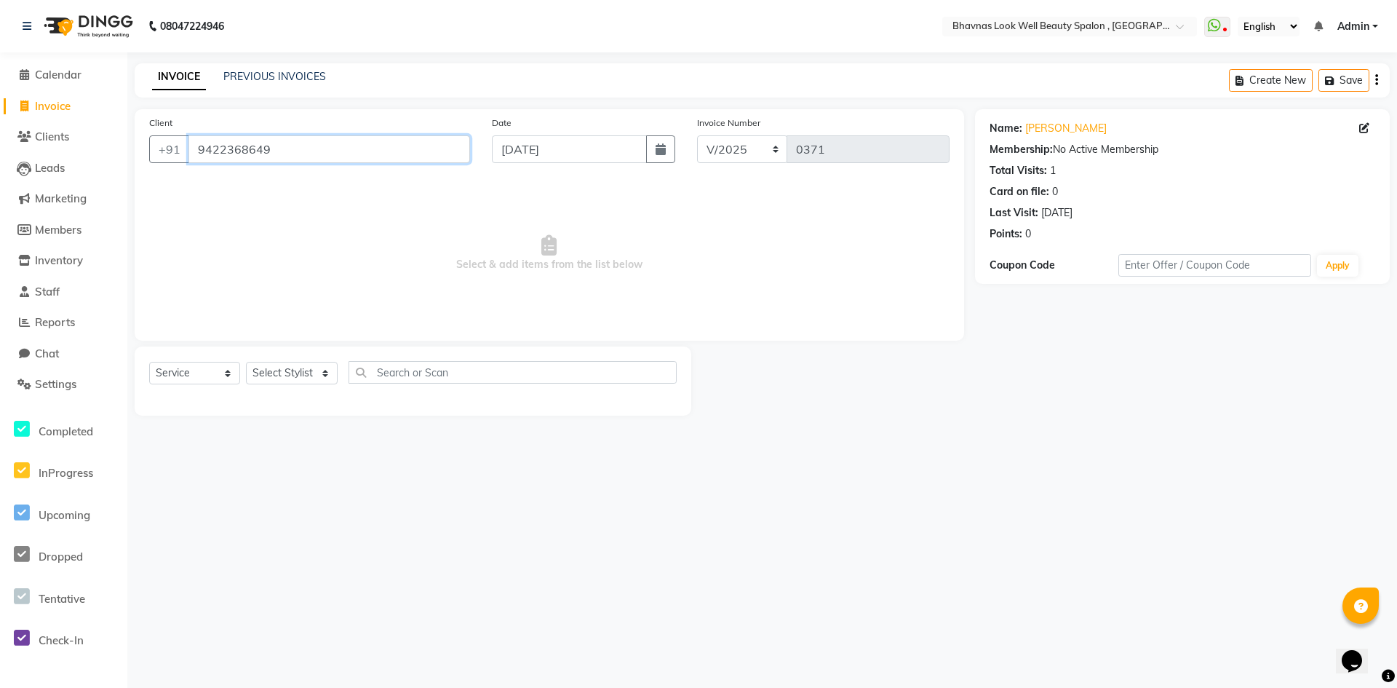
drag, startPoint x: 327, startPoint y: 156, endPoint x: 189, endPoint y: 158, distance: 137.5
click at [189, 158] on input "9422368649" at bounding box center [329, 149] width 282 height 28
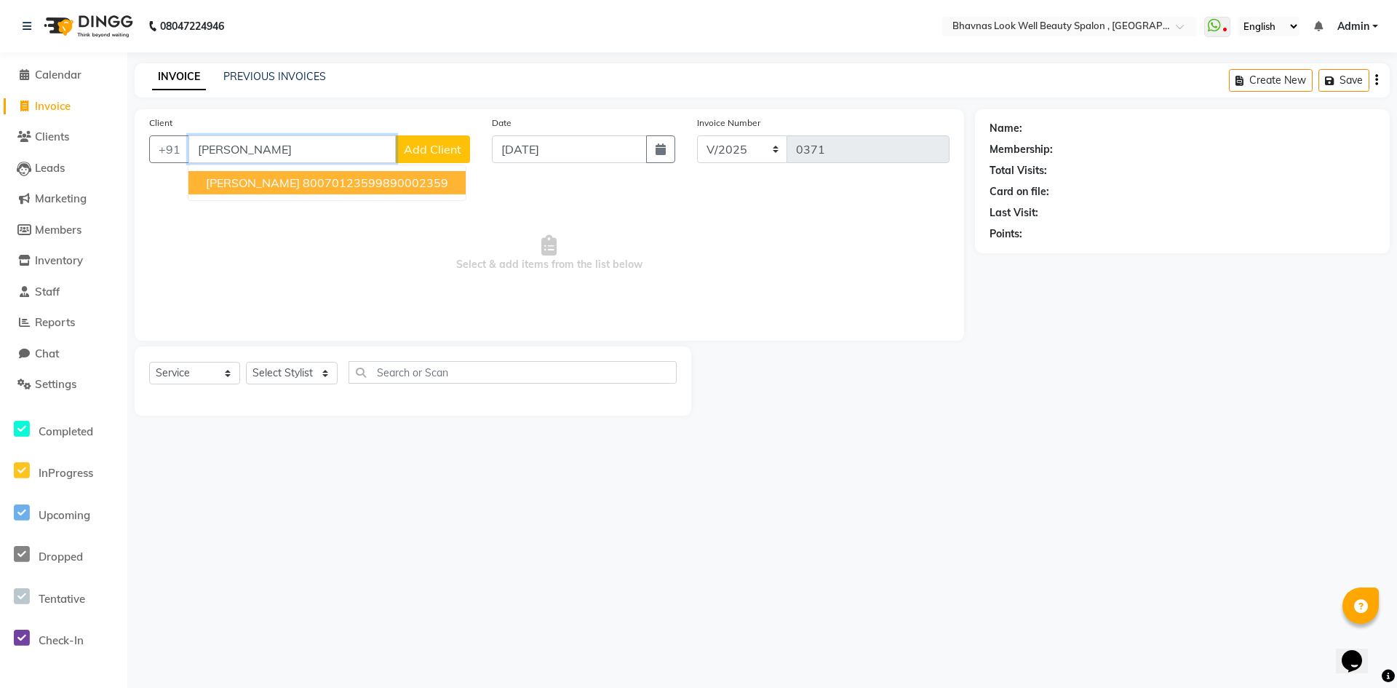
click at [399, 180] on ngb-highlight "80070123599890002359" at bounding box center [376, 182] width 146 height 15
type input "80070123599890002359"
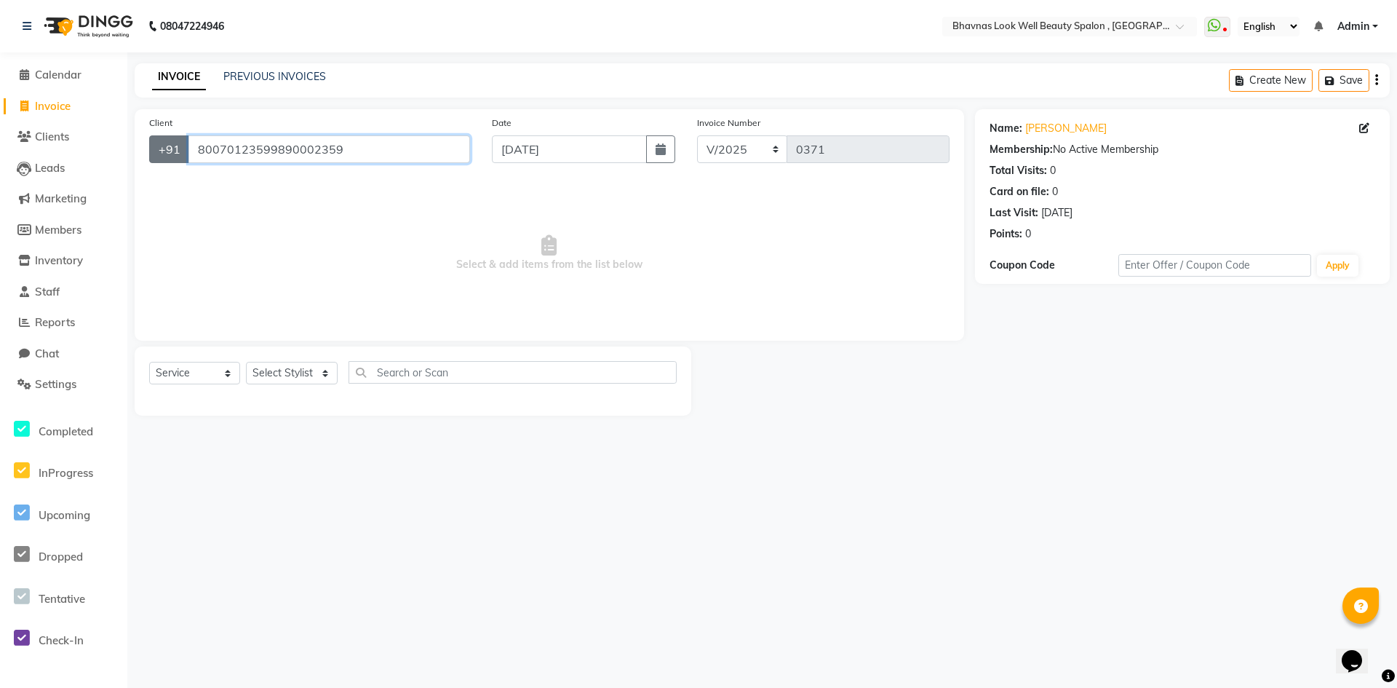
drag, startPoint x: 343, startPoint y: 147, endPoint x: 340, endPoint y: 167, distance: 20.7
click at [167, 146] on div "[PHONE_NUMBER]" at bounding box center [309, 149] width 321 height 28
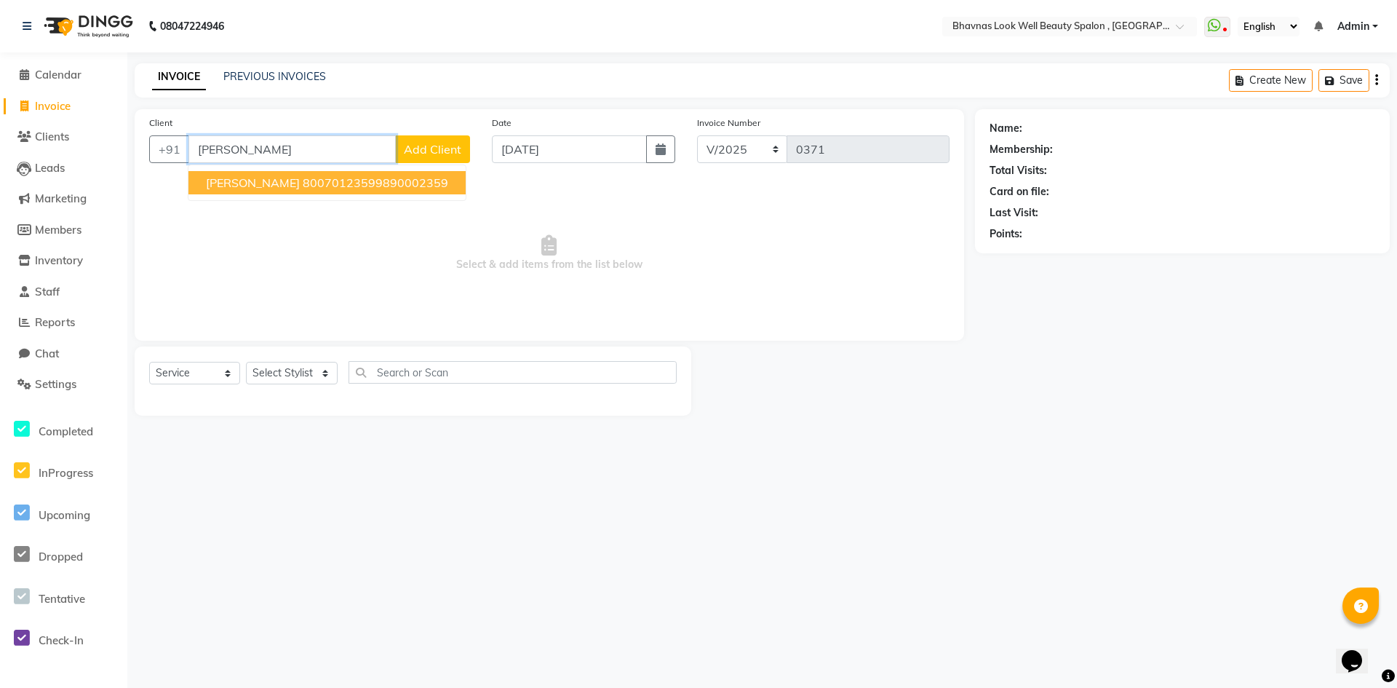
drag, startPoint x: 258, startPoint y: 145, endPoint x: 191, endPoint y: 143, distance: 66.2
click at [191, 143] on input "[PERSON_NAME]" at bounding box center [291, 149] width 207 height 28
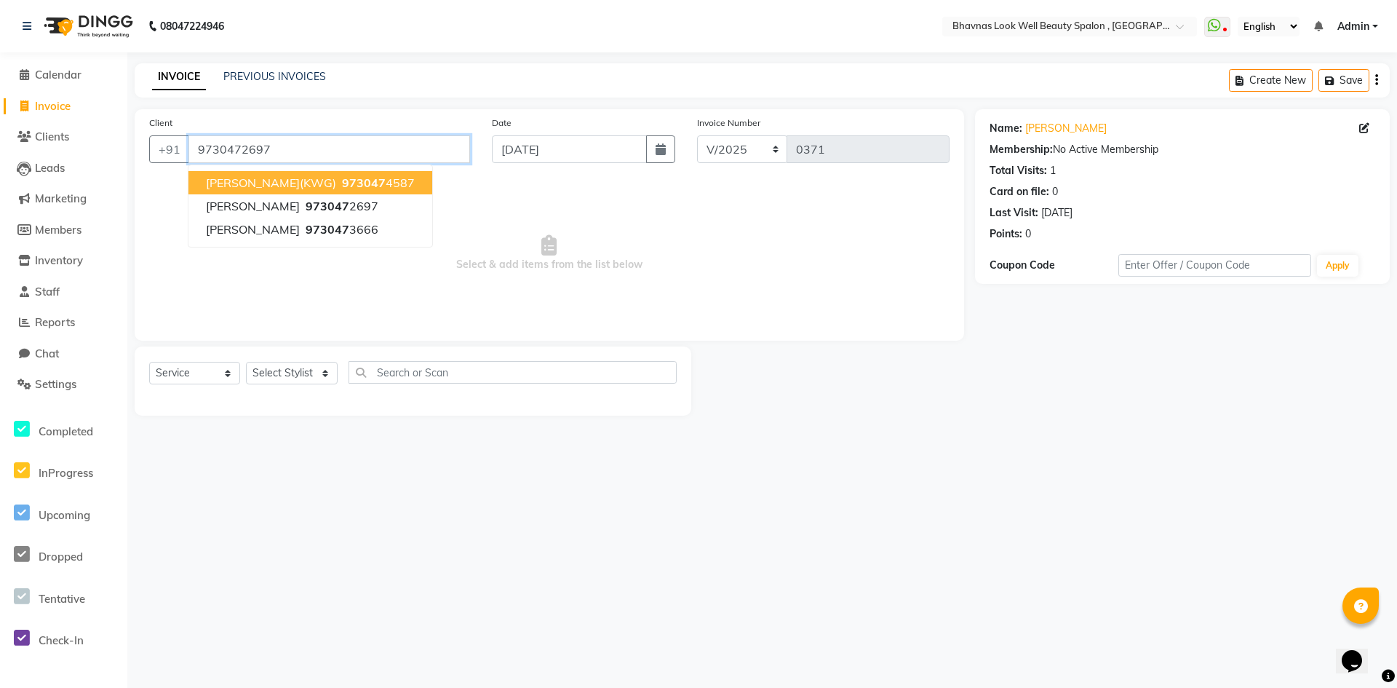
click at [295, 146] on input "9730472697" at bounding box center [329, 149] width 282 height 28
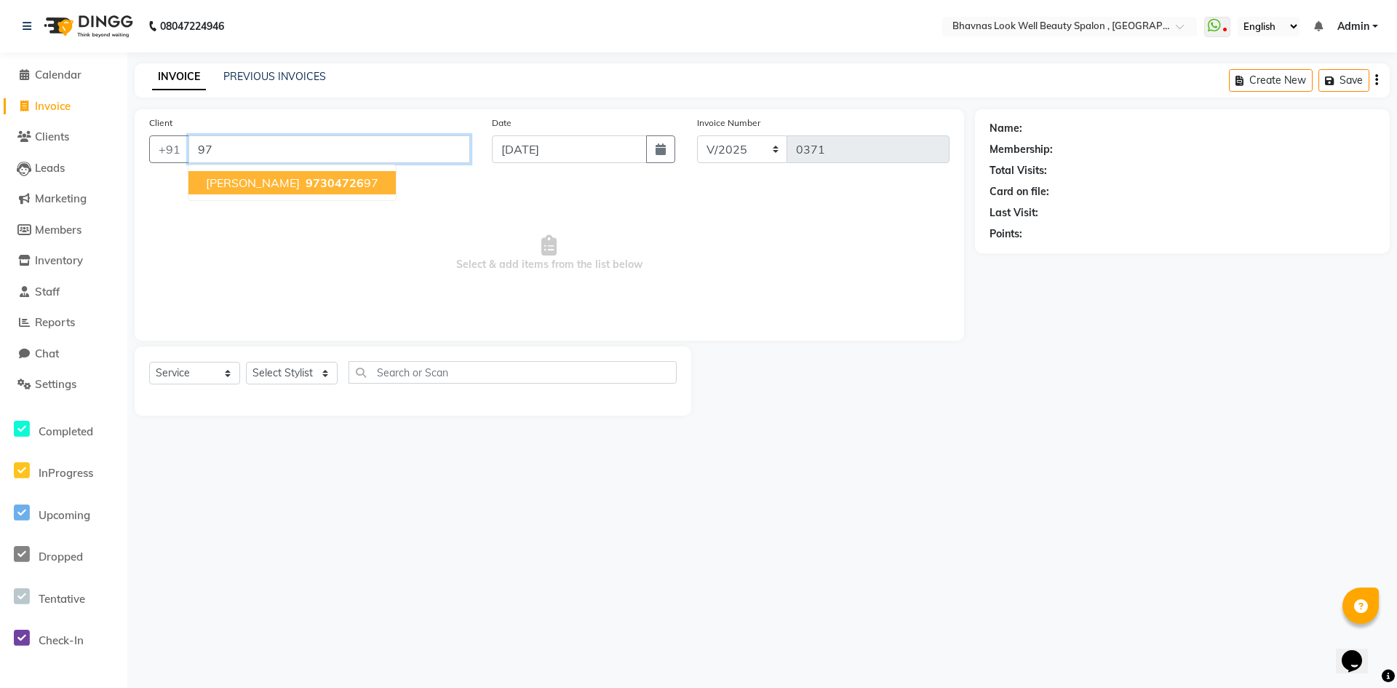
type input "9"
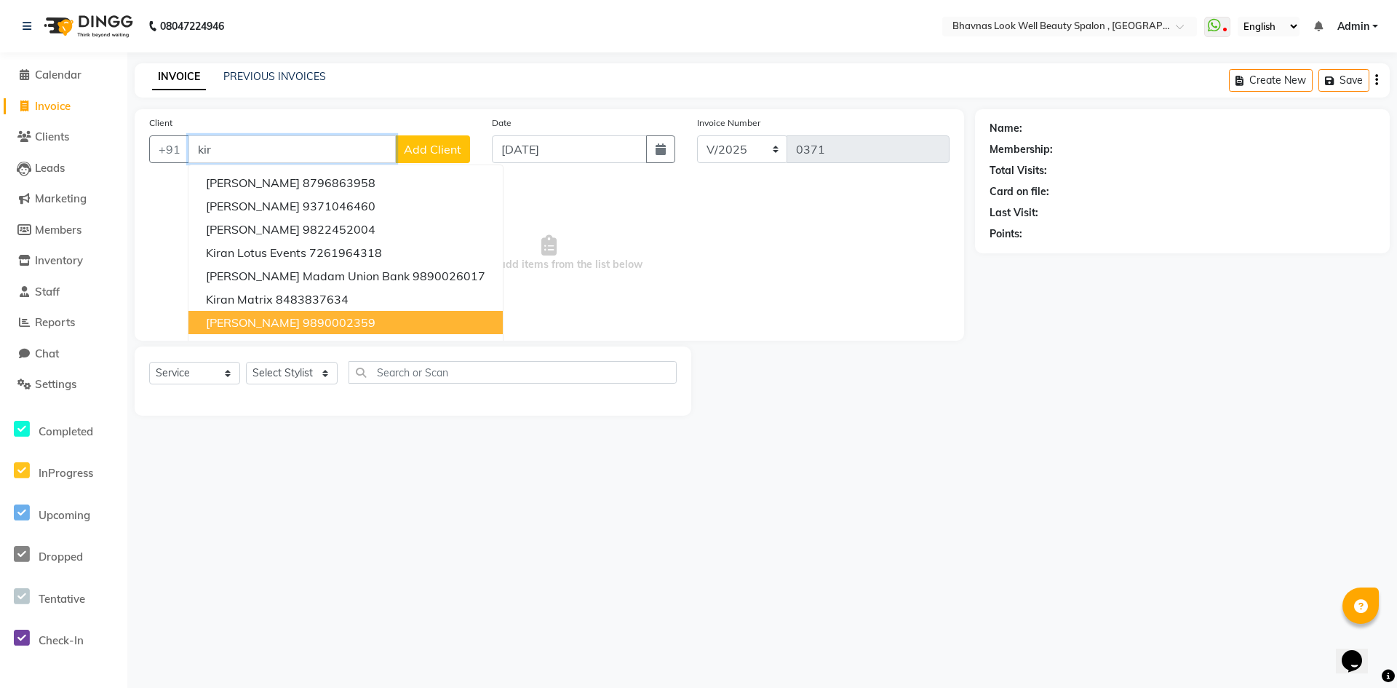
click at [316, 322] on ngb-highlight "9890002359" at bounding box center [339, 322] width 73 height 15
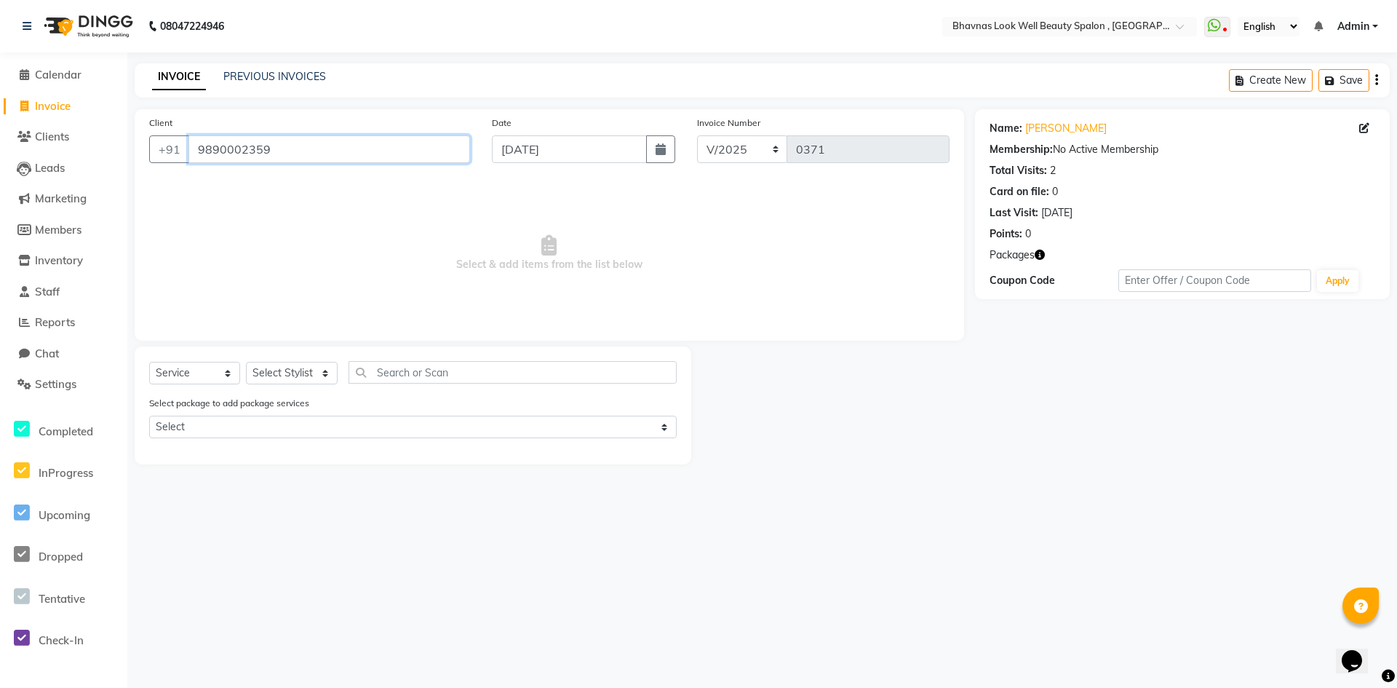
click at [392, 159] on input "9890002359" at bounding box center [329, 149] width 282 height 28
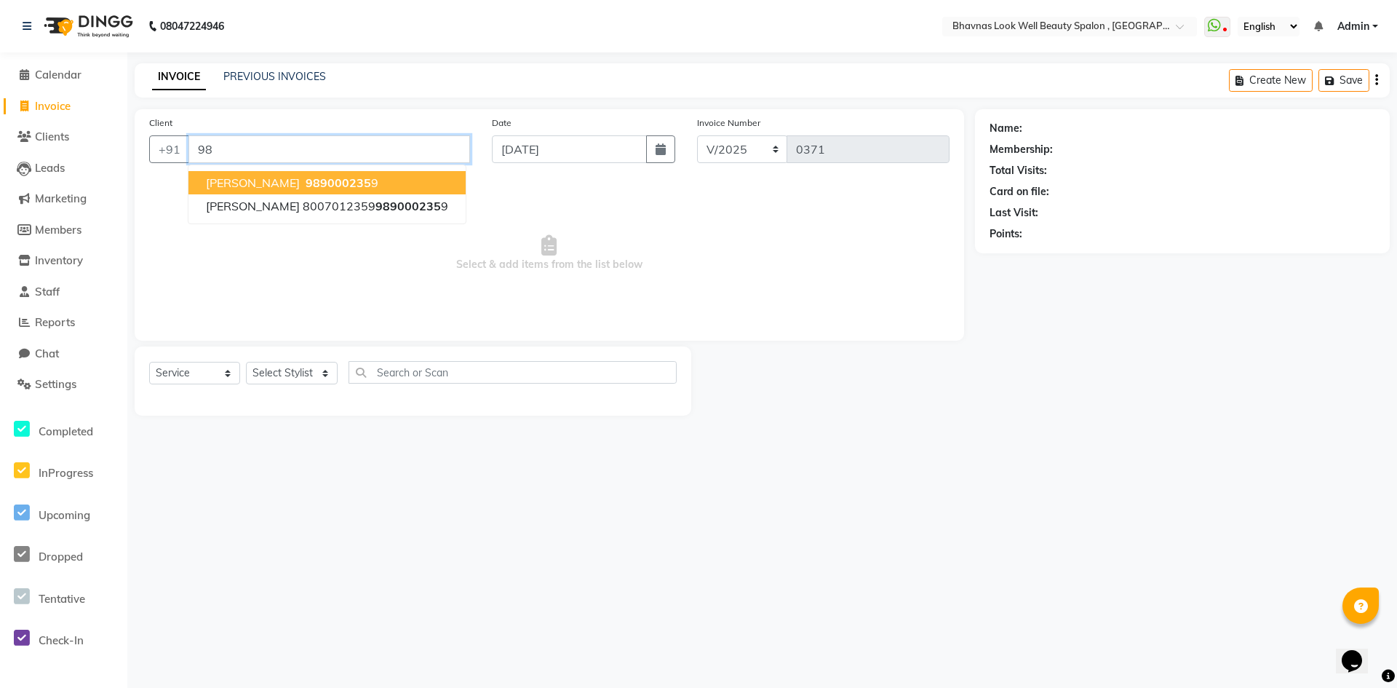
type input "9"
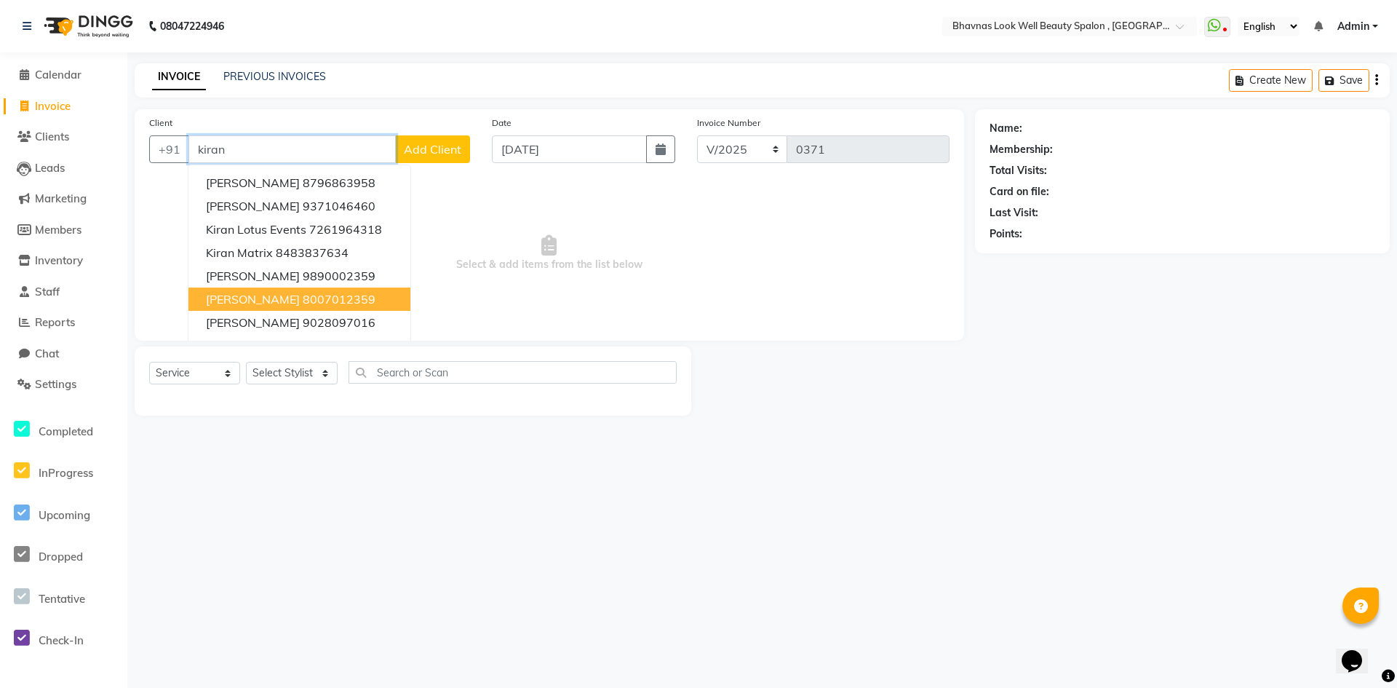
click at [272, 305] on span "[PERSON_NAME]" at bounding box center [253, 299] width 94 height 15
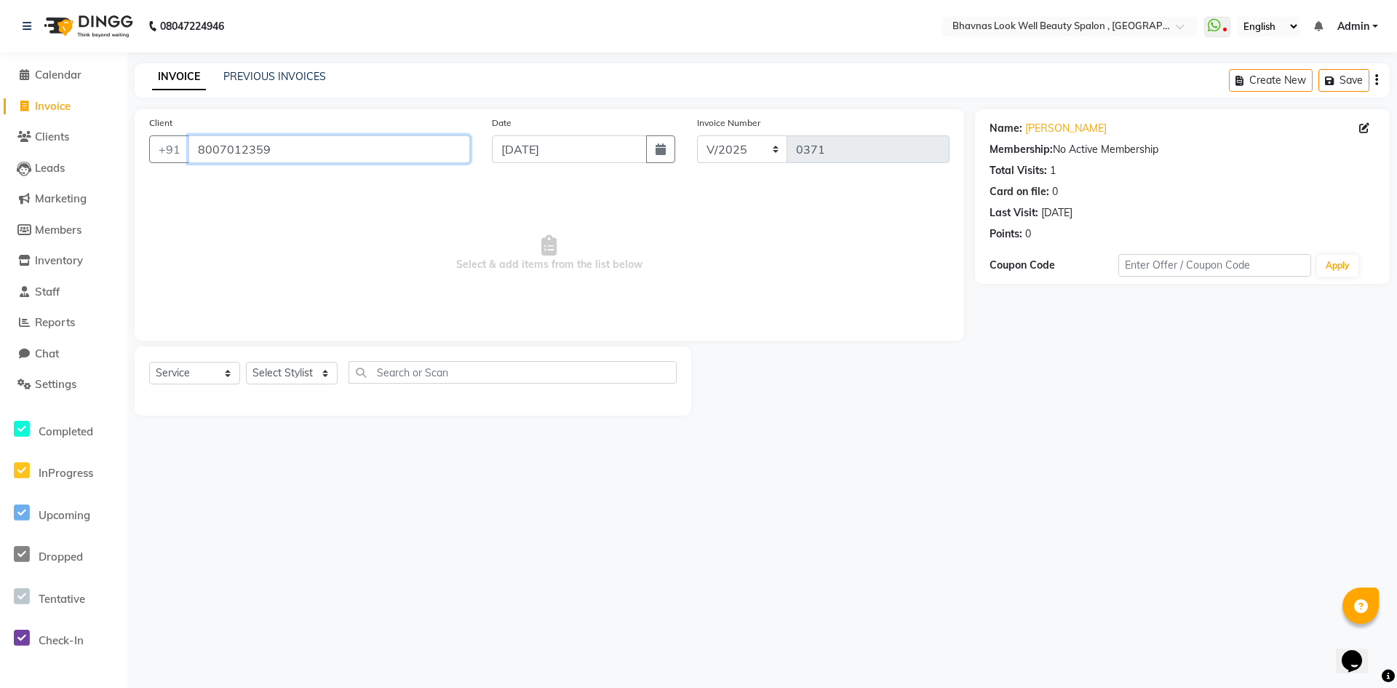
click at [317, 157] on input "8007012359" at bounding box center [329, 149] width 282 height 28
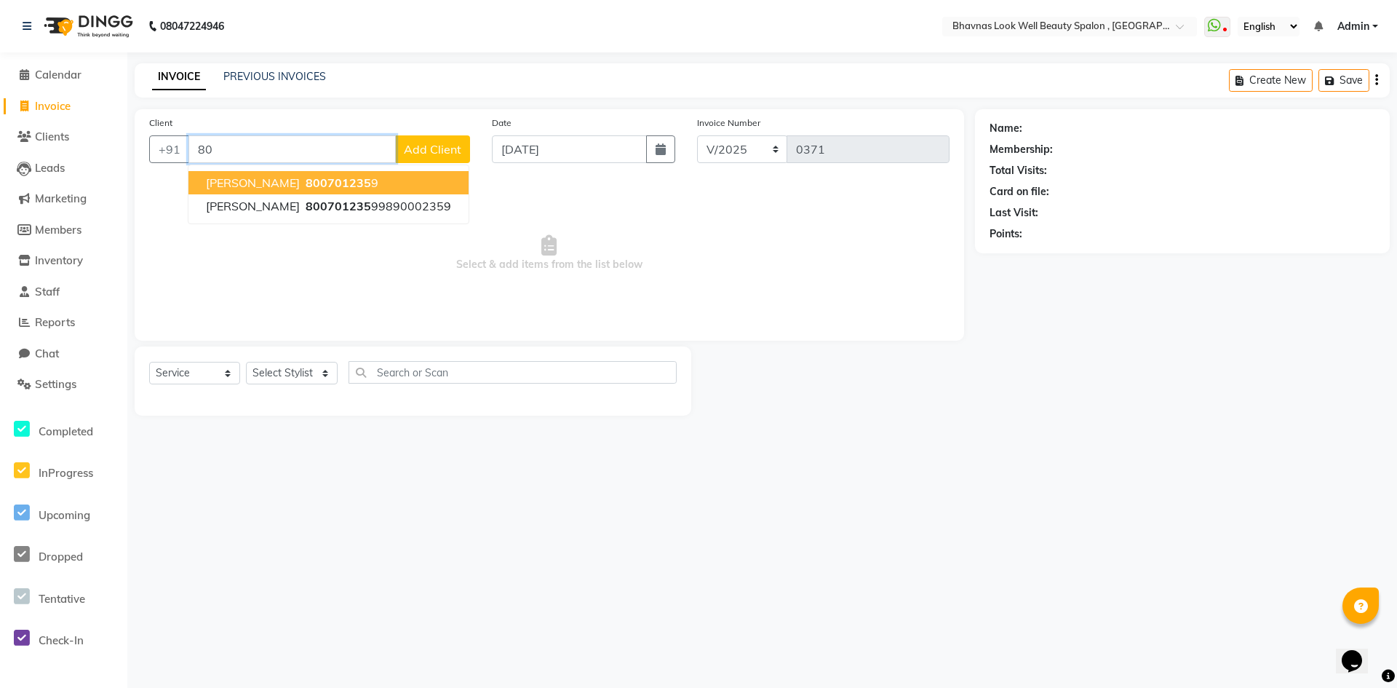
type input "8"
click at [360, 181] on ngb-highlight "9607888119" at bounding box center [395, 182] width 73 height 15
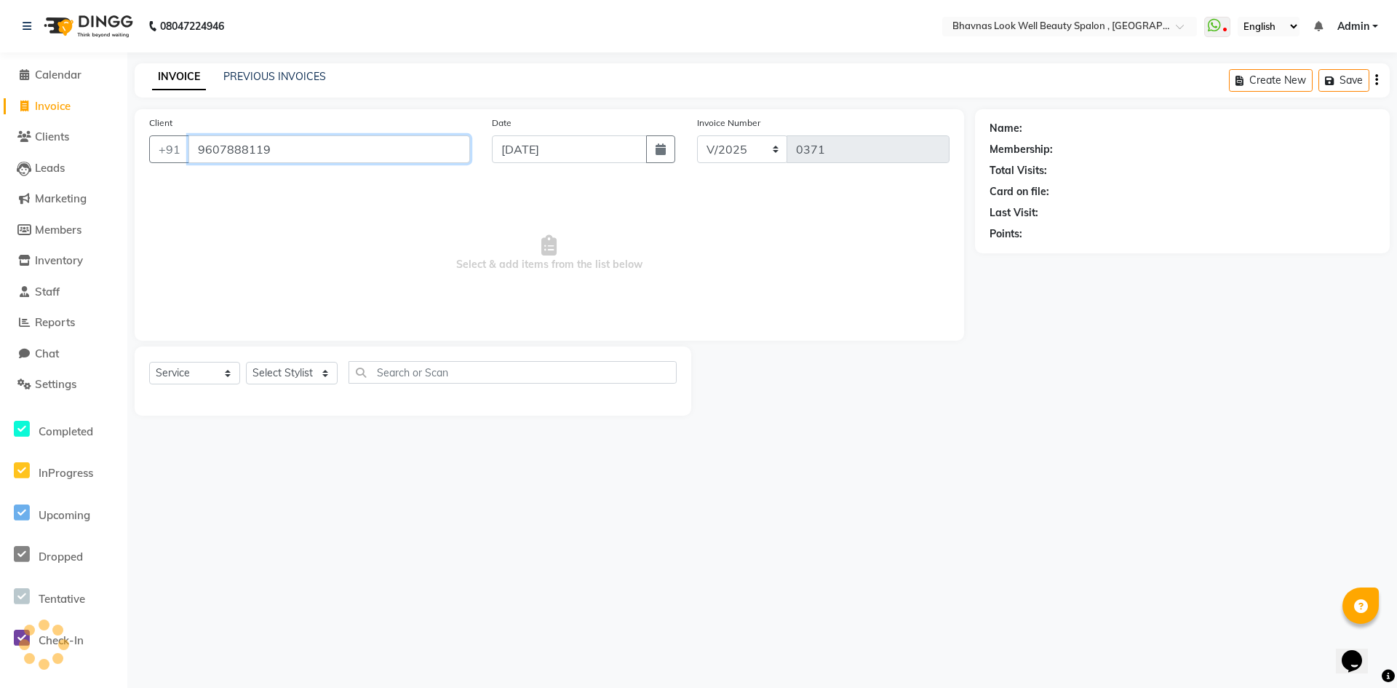
type input "9607888119"
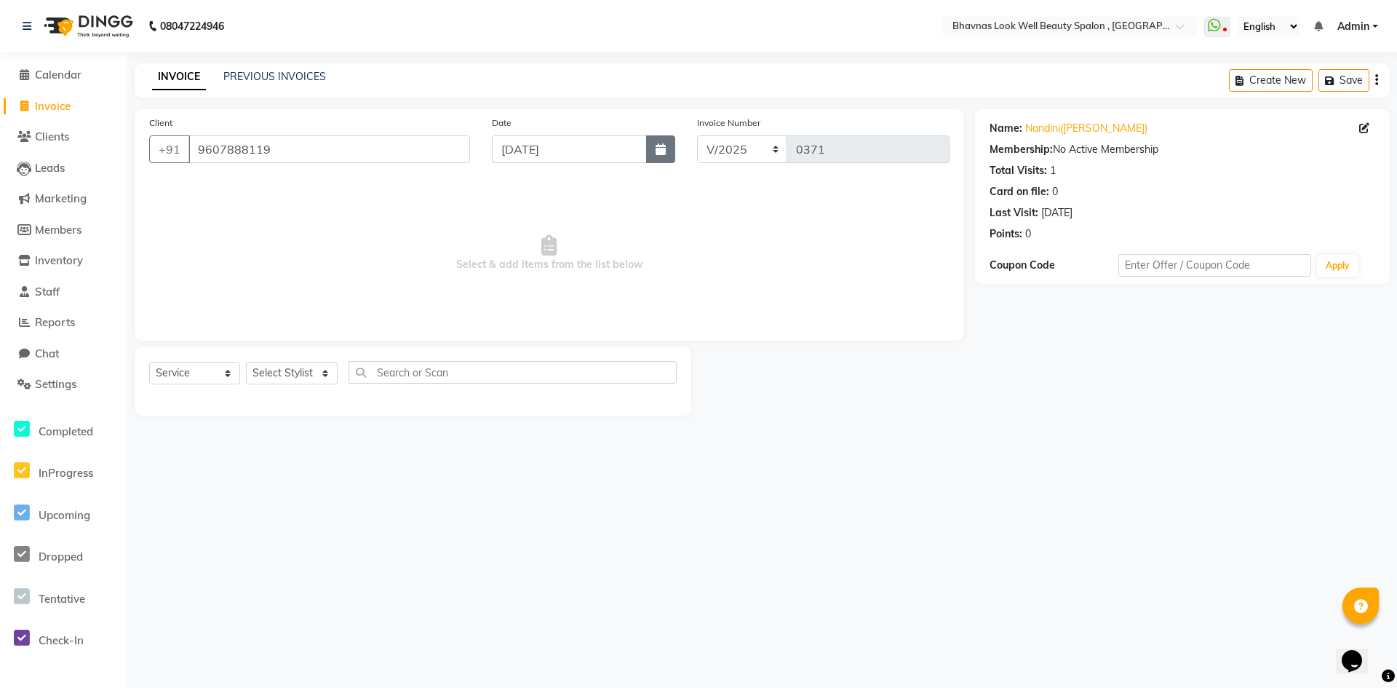
click at [664, 148] on icon "button" at bounding box center [661, 149] width 10 height 12
select select "9"
select select "2025"
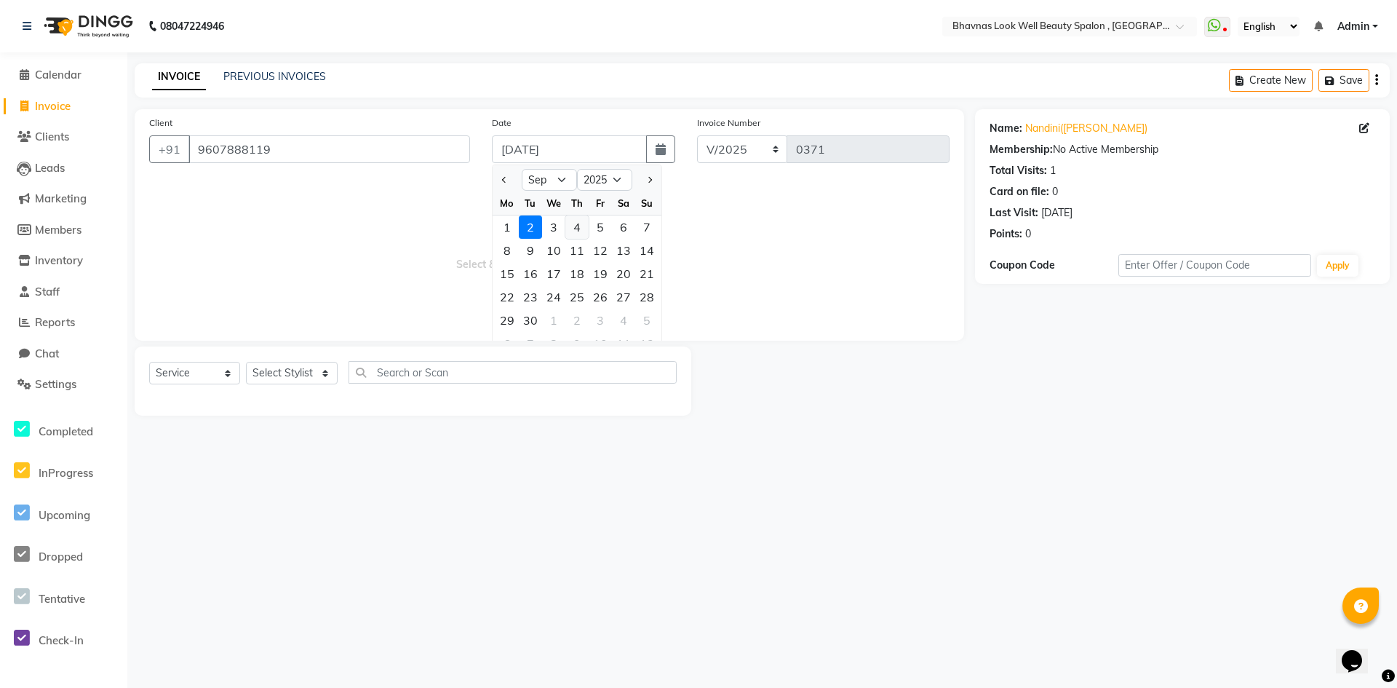
click at [577, 224] on div "4" at bounding box center [576, 226] width 23 height 23
type input "[DATE]"
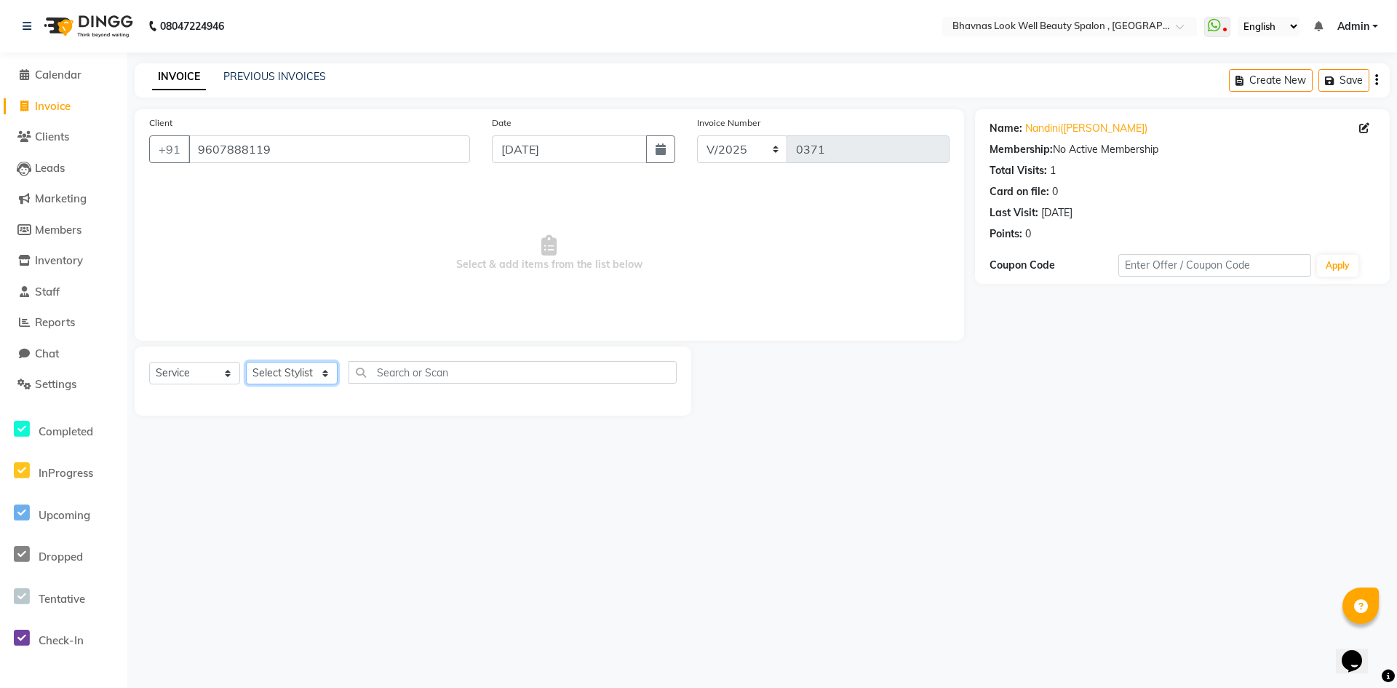
click at [298, 368] on select "Select Stylist [PERSON_NAME] [PERSON_NAME] Kimaya Manager [PERSON_NAME] [PERSON…" at bounding box center [292, 373] width 92 height 23
select select "46640"
click at [246, 362] on select "Select Stylist [PERSON_NAME] [PERSON_NAME] Kimaya Manager [PERSON_NAME] [PERSON…" at bounding box center [292, 373] width 92 height 23
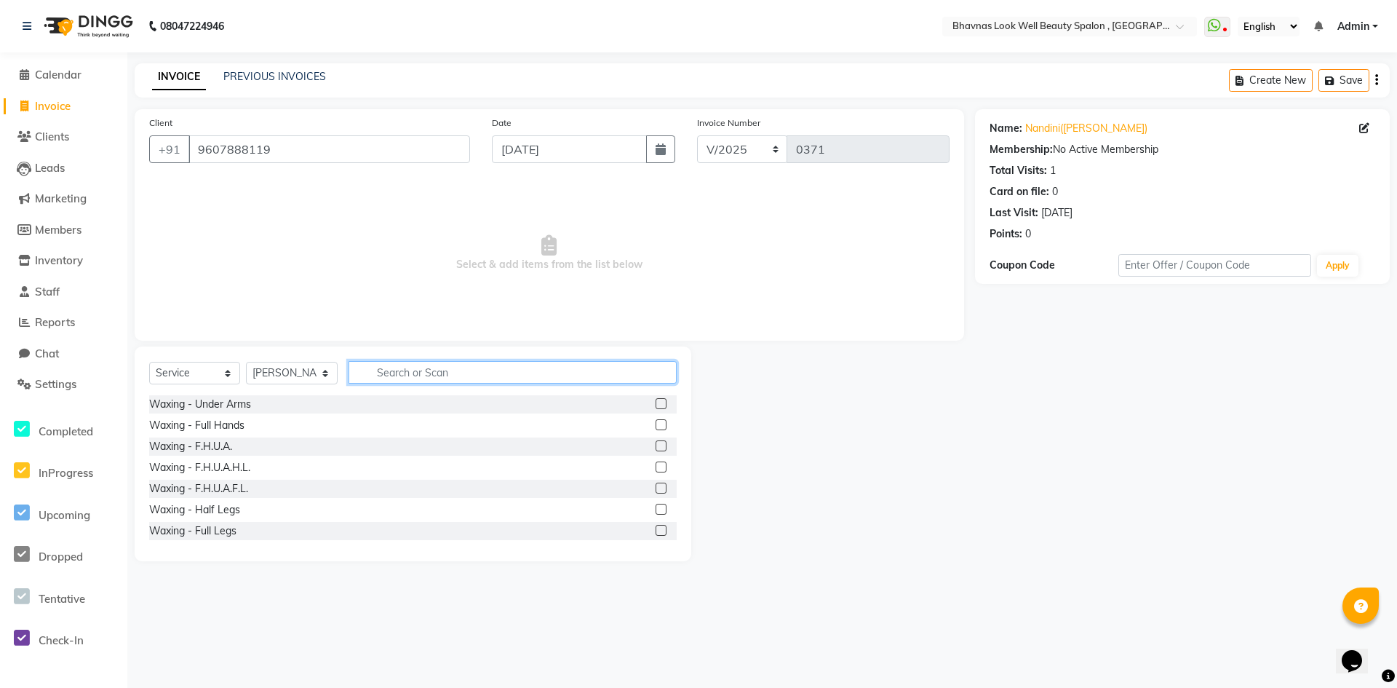
click at [397, 374] on input "text" at bounding box center [513, 372] width 328 height 23
type input "hair colo"
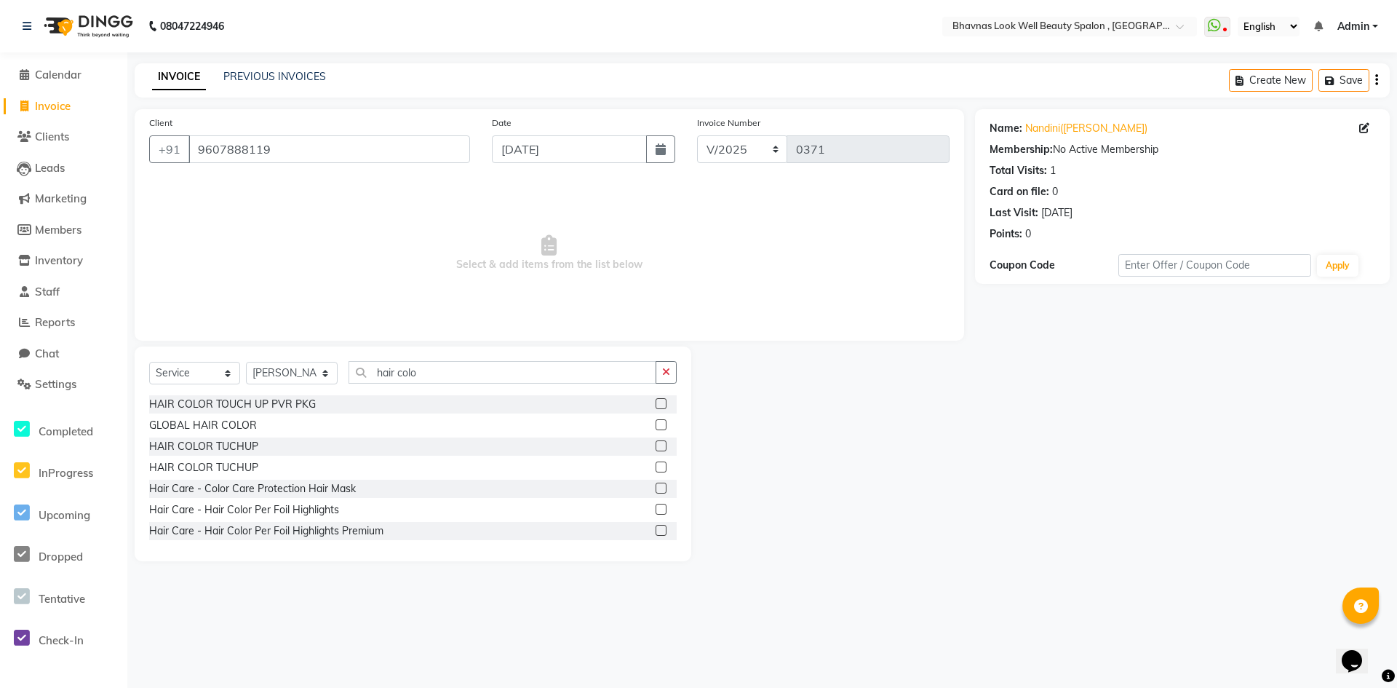
click at [656, 445] on label at bounding box center [661, 445] width 11 height 11
click at [656, 445] on input "checkbox" at bounding box center [660, 446] width 9 height 9
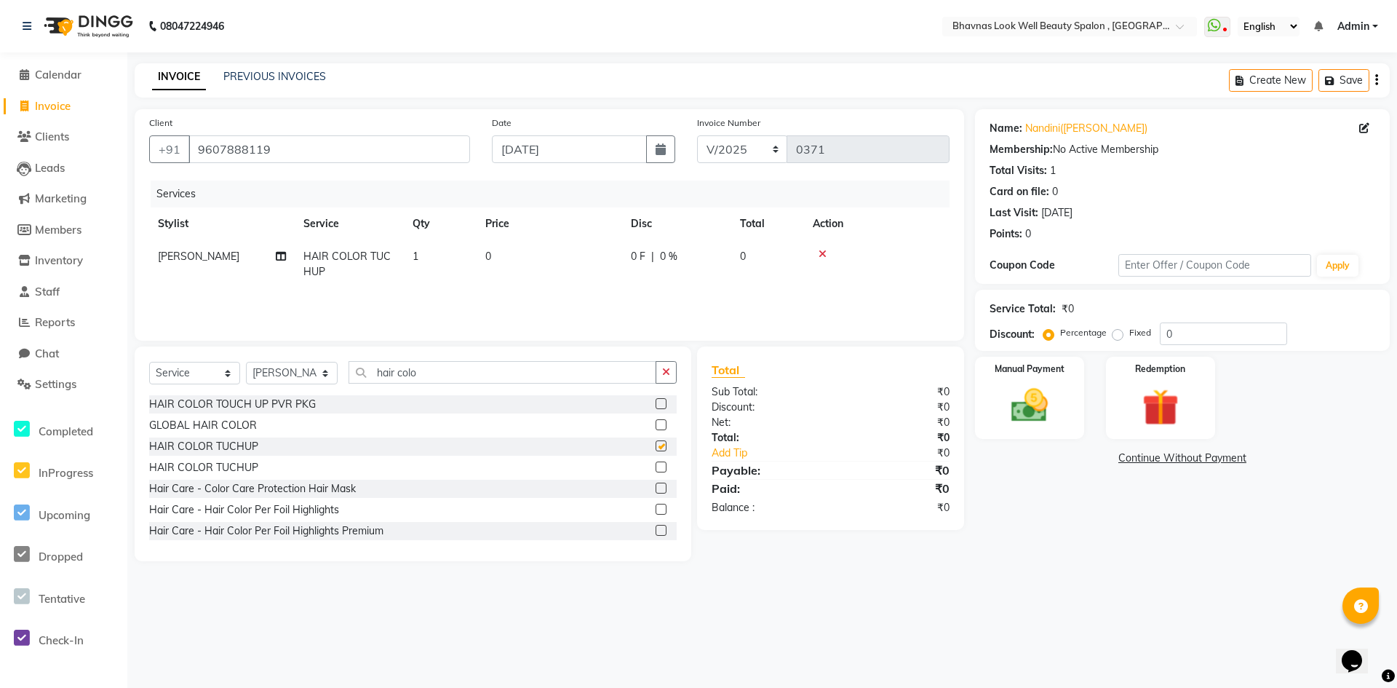
checkbox input "false"
click at [512, 253] on td "0" at bounding box center [550, 264] width 146 height 48
select select "46640"
click at [580, 261] on input "0" at bounding box center [618, 260] width 128 height 23
type input "1200"
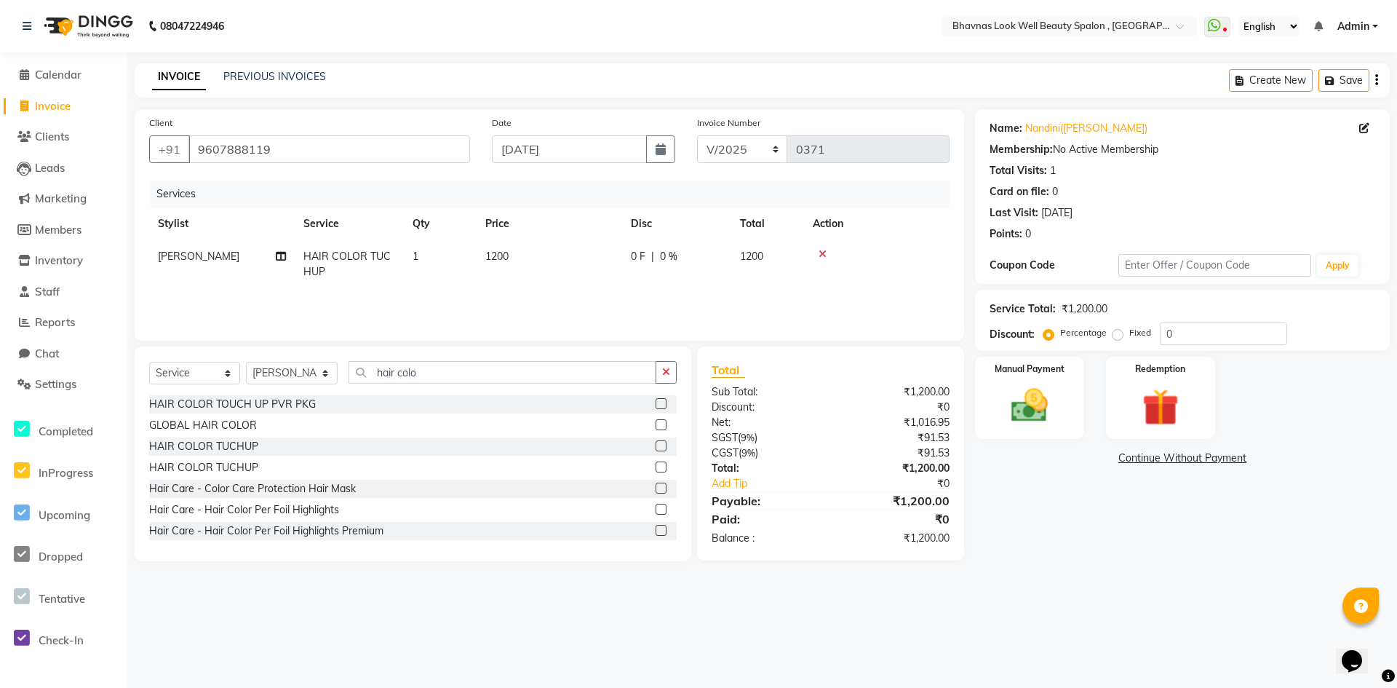
click at [672, 256] on span "0 %" at bounding box center [668, 256] width 17 height 15
select select "46640"
click at [734, 267] on input "0" at bounding box center [785, 260] width 44 height 23
drag, startPoint x: 787, startPoint y: 261, endPoint x: 768, endPoint y: 268, distance: 20.3
click at [734, 268] on input "960" at bounding box center [785, 260] width 44 height 23
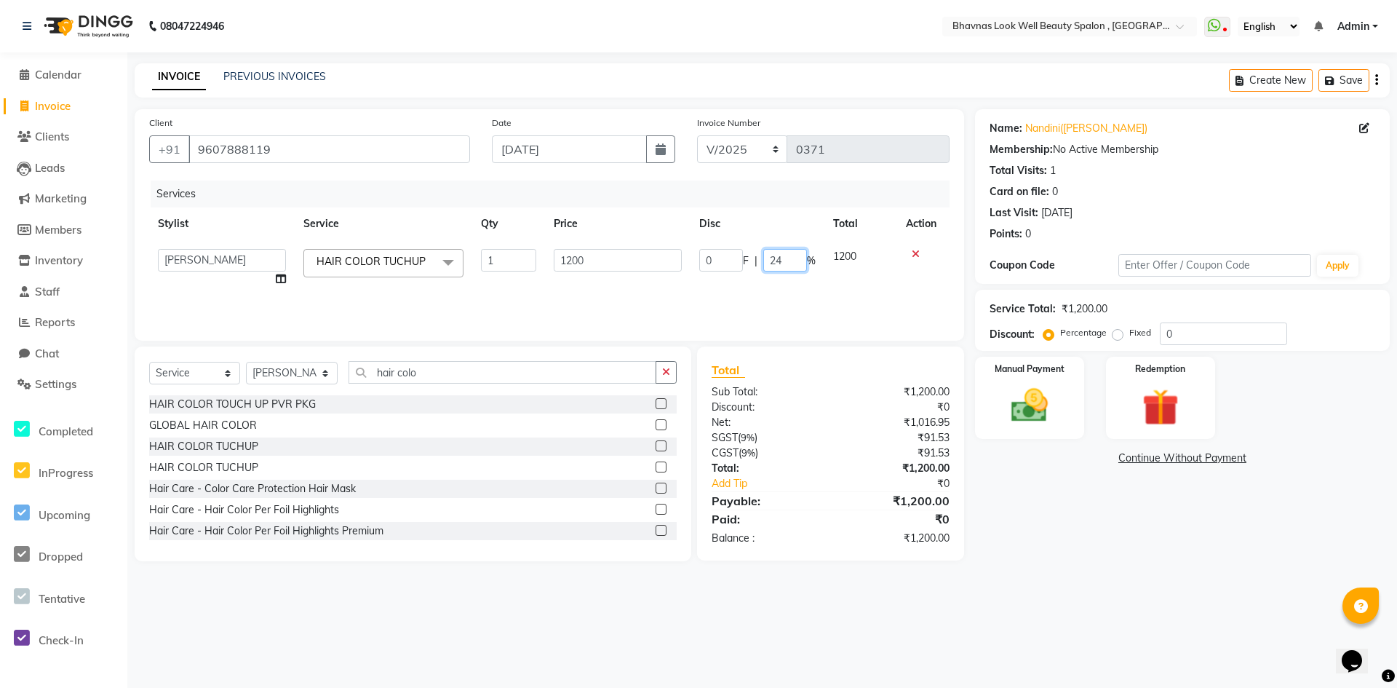
type input "240"
click at [709, 284] on td "0 F | 240 %" at bounding box center [758, 267] width 134 height 55
select select "46640"
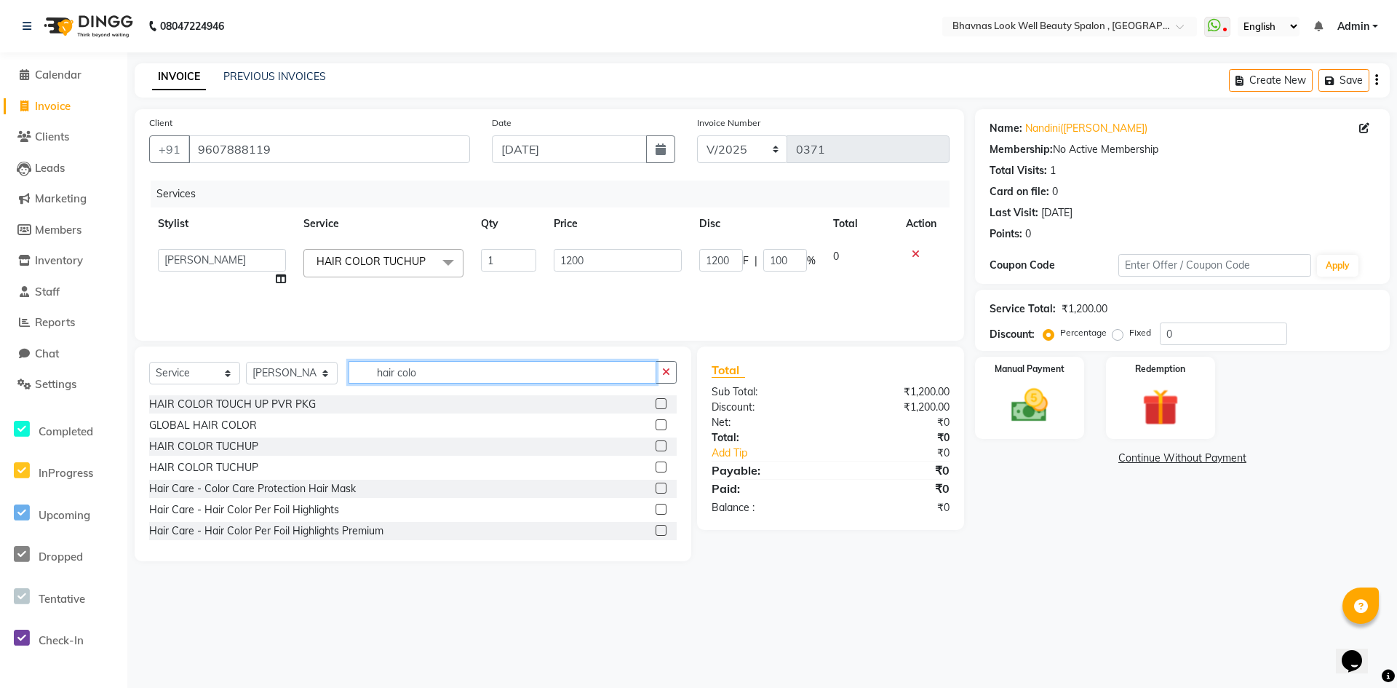
drag, startPoint x: 450, startPoint y: 373, endPoint x: 373, endPoint y: 381, distance: 78.3
click at [373, 381] on input "hair colo" at bounding box center [503, 372] width 308 height 23
type input "hair"
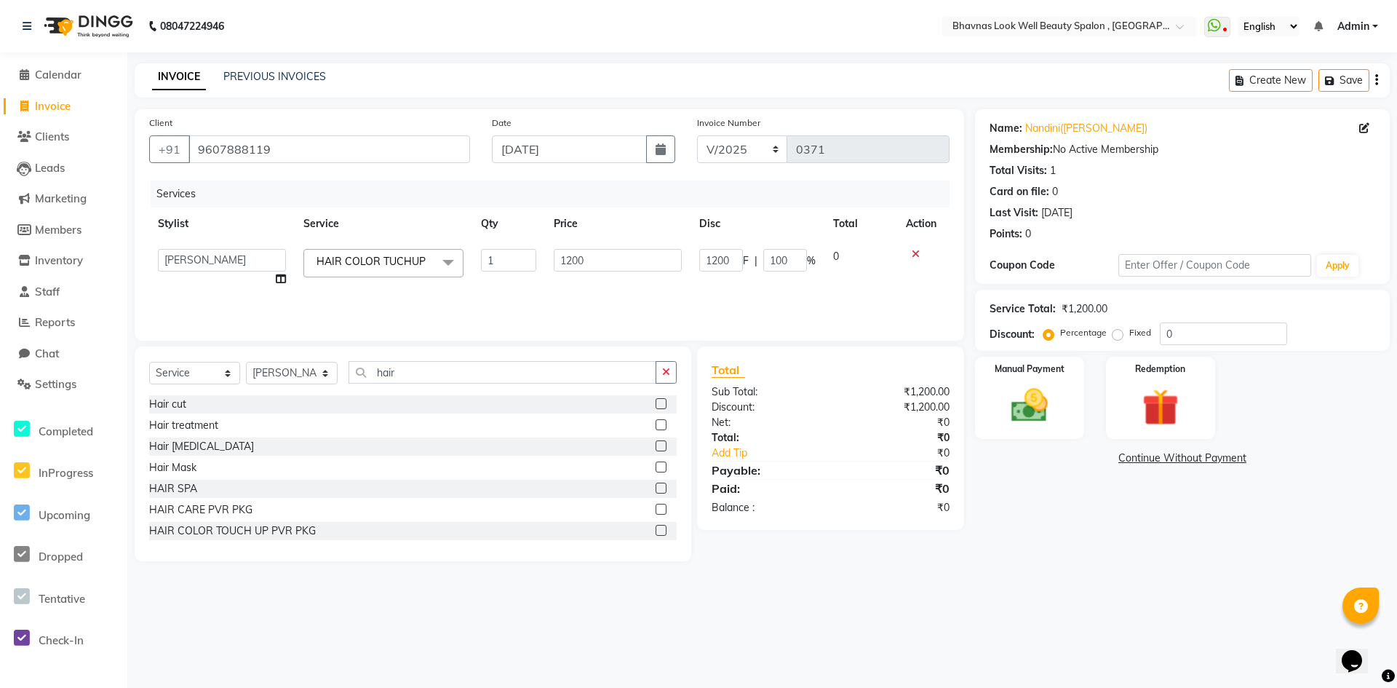
click at [656, 460] on label at bounding box center [661, 466] width 11 height 11
click at [656, 460] on input "checkbox" at bounding box center [660, 467] width 9 height 9
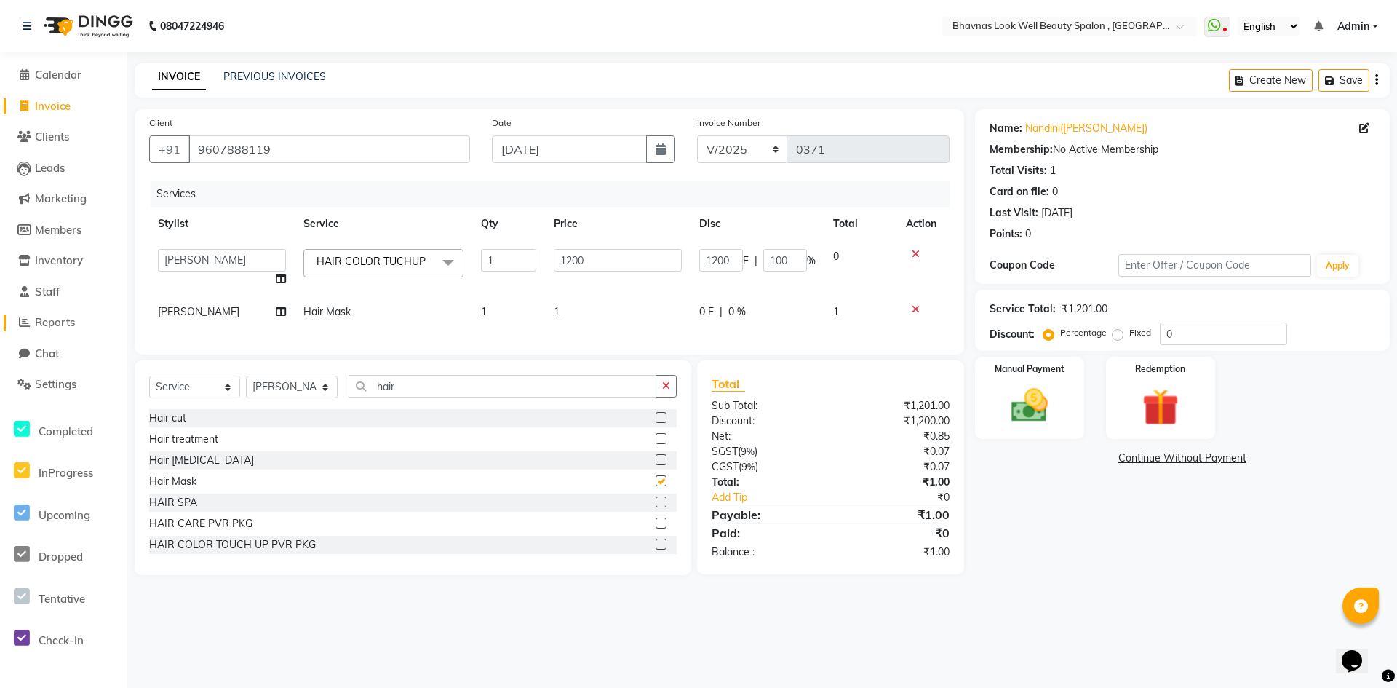
checkbox input "false"
click at [572, 317] on td "1" at bounding box center [618, 311] width 146 height 33
select select "46640"
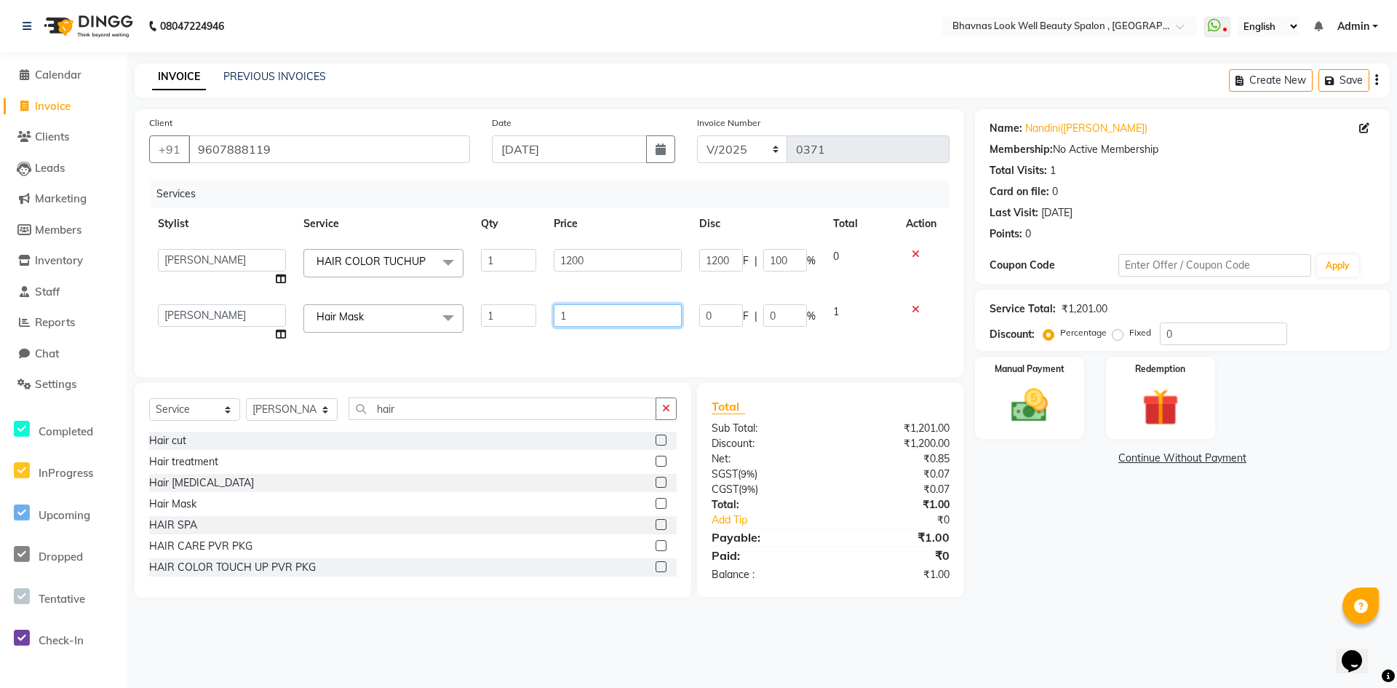
click at [581, 310] on input "1" at bounding box center [618, 315] width 128 height 23
type input "659"
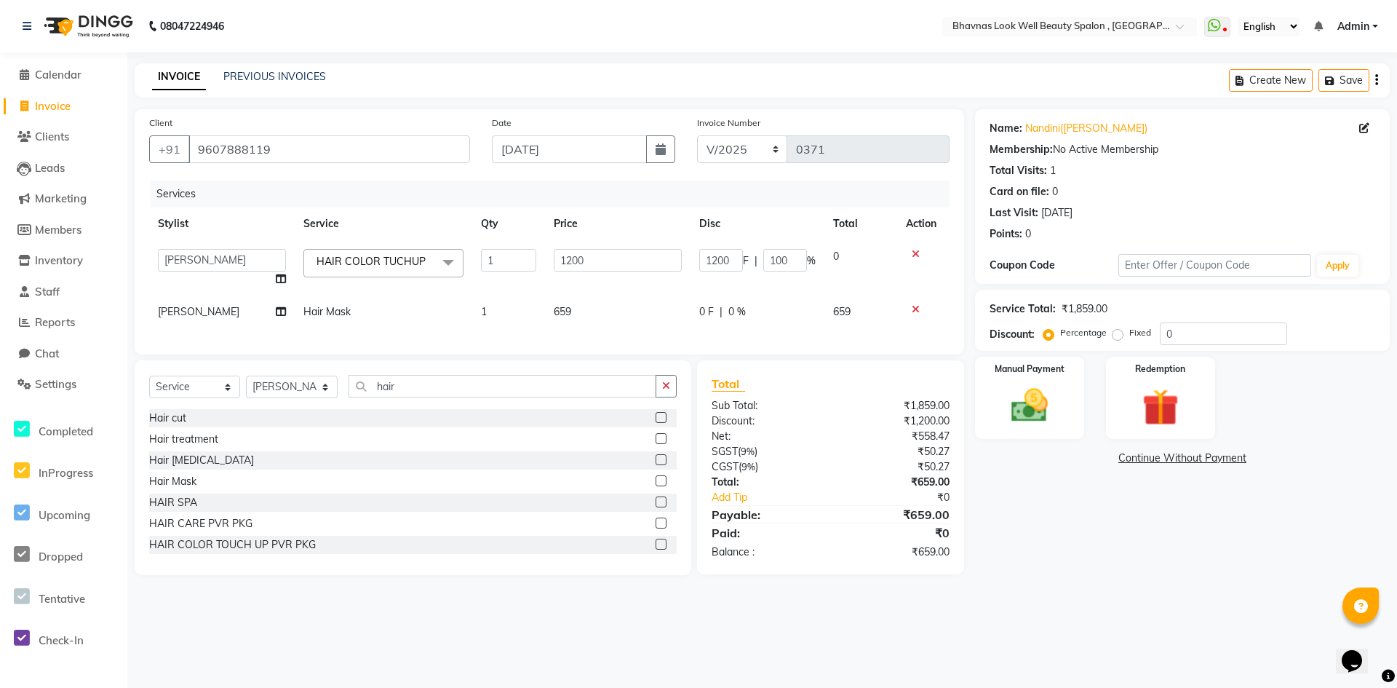
click at [702, 320] on td "0 F | 0 %" at bounding box center [758, 311] width 134 height 33
select select "46640"
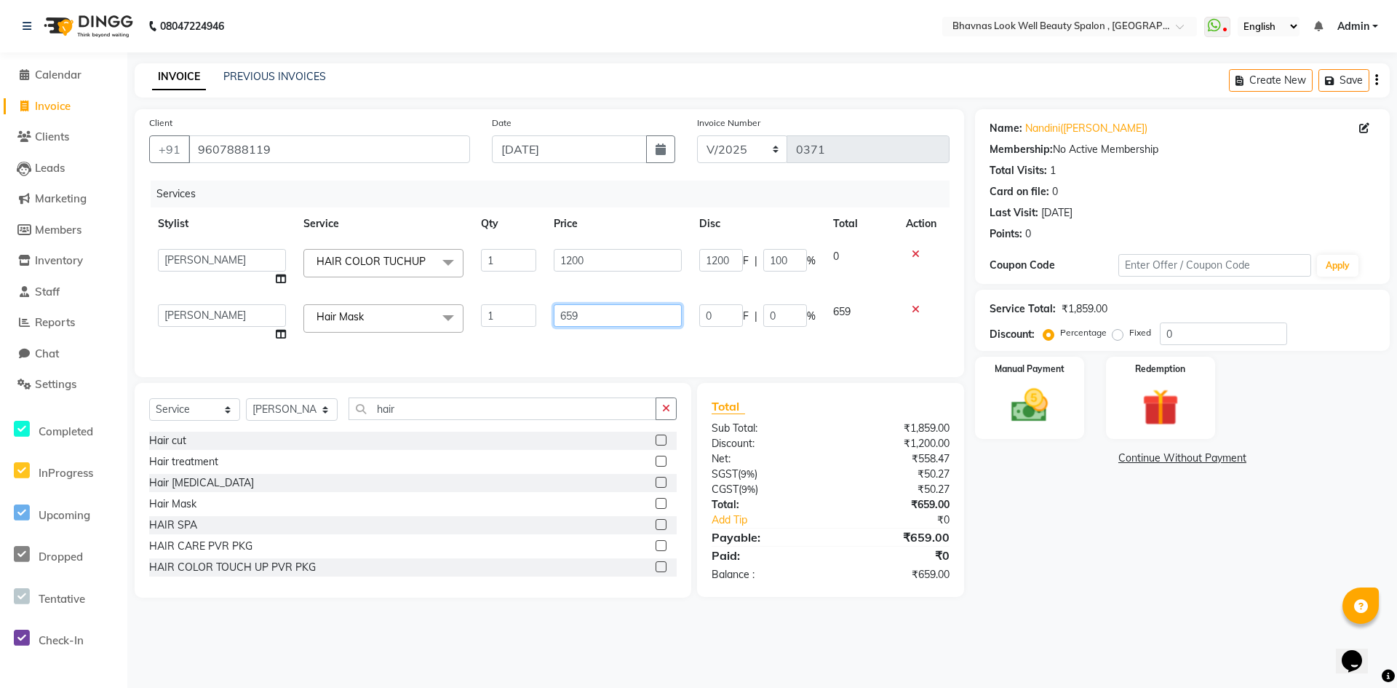
click at [592, 325] on input "659" at bounding box center [618, 315] width 128 height 23
type input "699"
click at [601, 343] on div "Services Stylist Service Qty Price Disc Total Action [PERSON_NAME] ANMAL [PERSO…" at bounding box center [549, 271] width 800 height 182
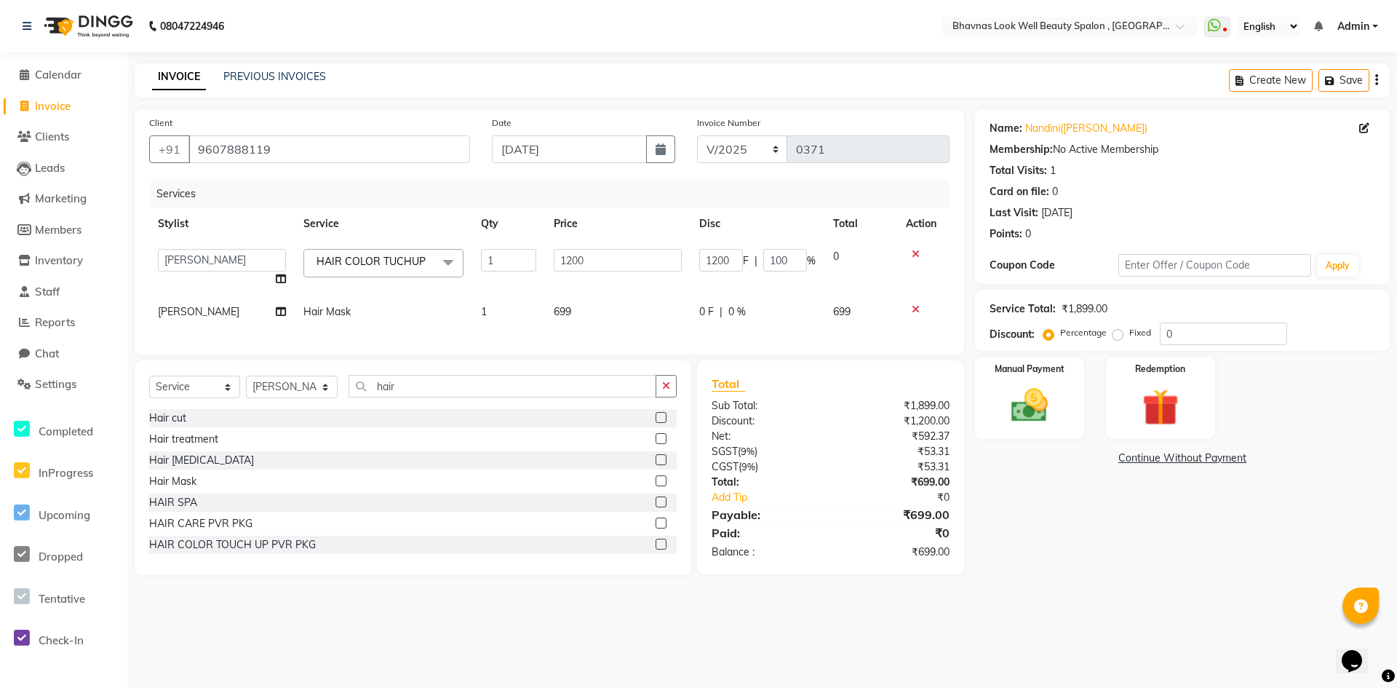
click at [734, 319] on div "0 F | 0 %" at bounding box center [757, 311] width 116 height 15
select select "46640"
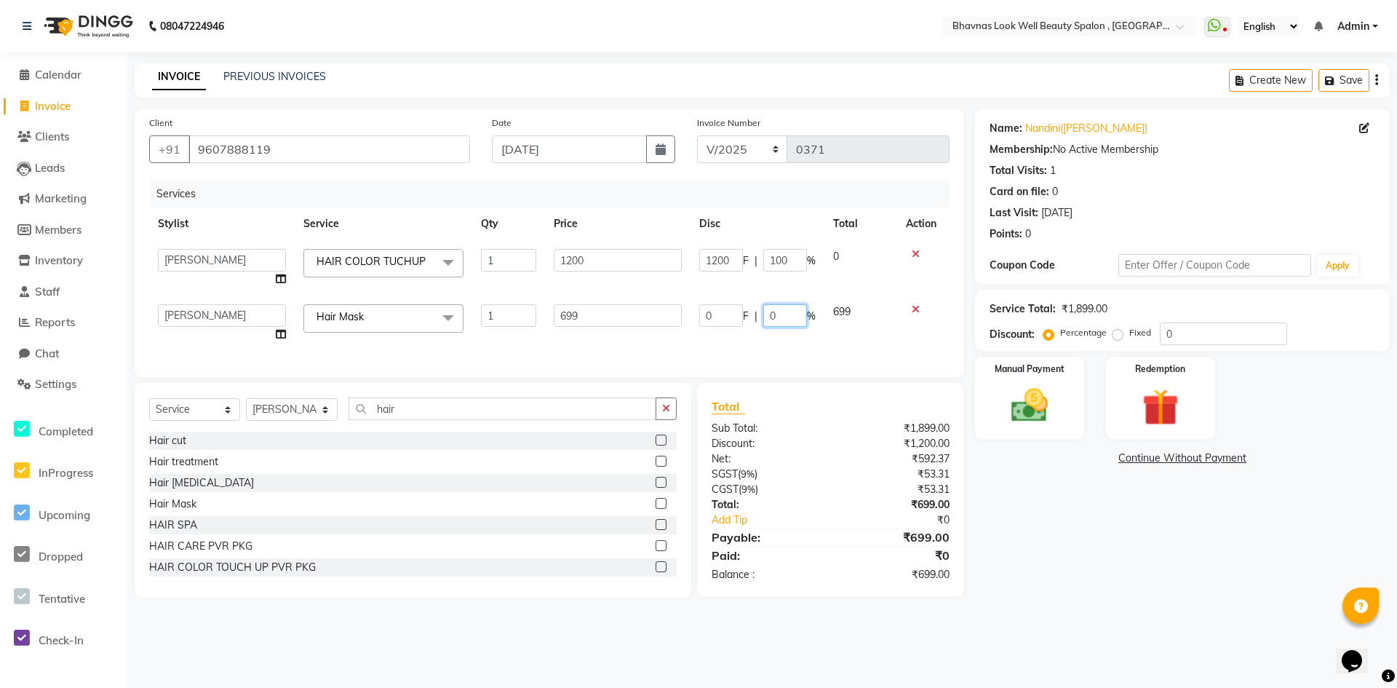
click at [734, 314] on input "0" at bounding box center [785, 315] width 44 height 23
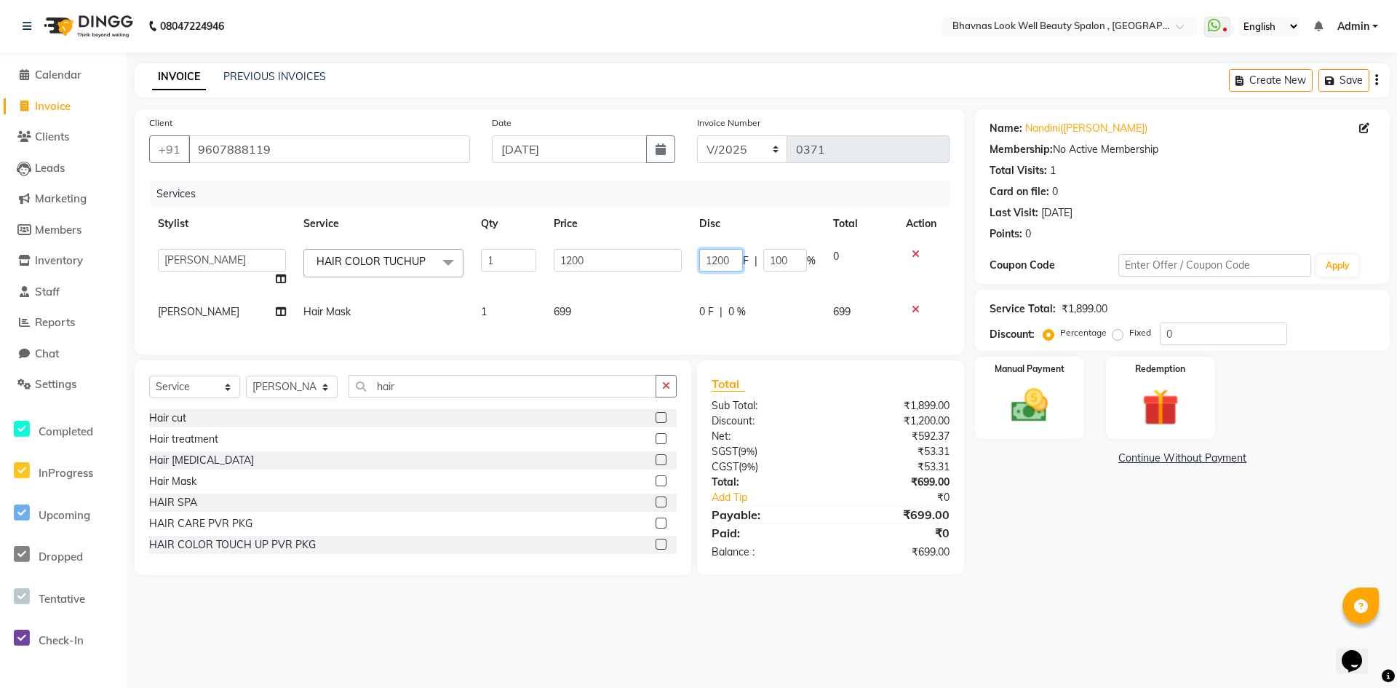
click at [726, 260] on input "1200" at bounding box center [721, 260] width 44 height 23
drag, startPoint x: 735, startPoint y: 260, endPoint x: 695, endPoint y: 266, distance: 40.6
click at [695, 266] on td "1200 F | 100 %" at bounding box center [758, 267] width 134 height 55
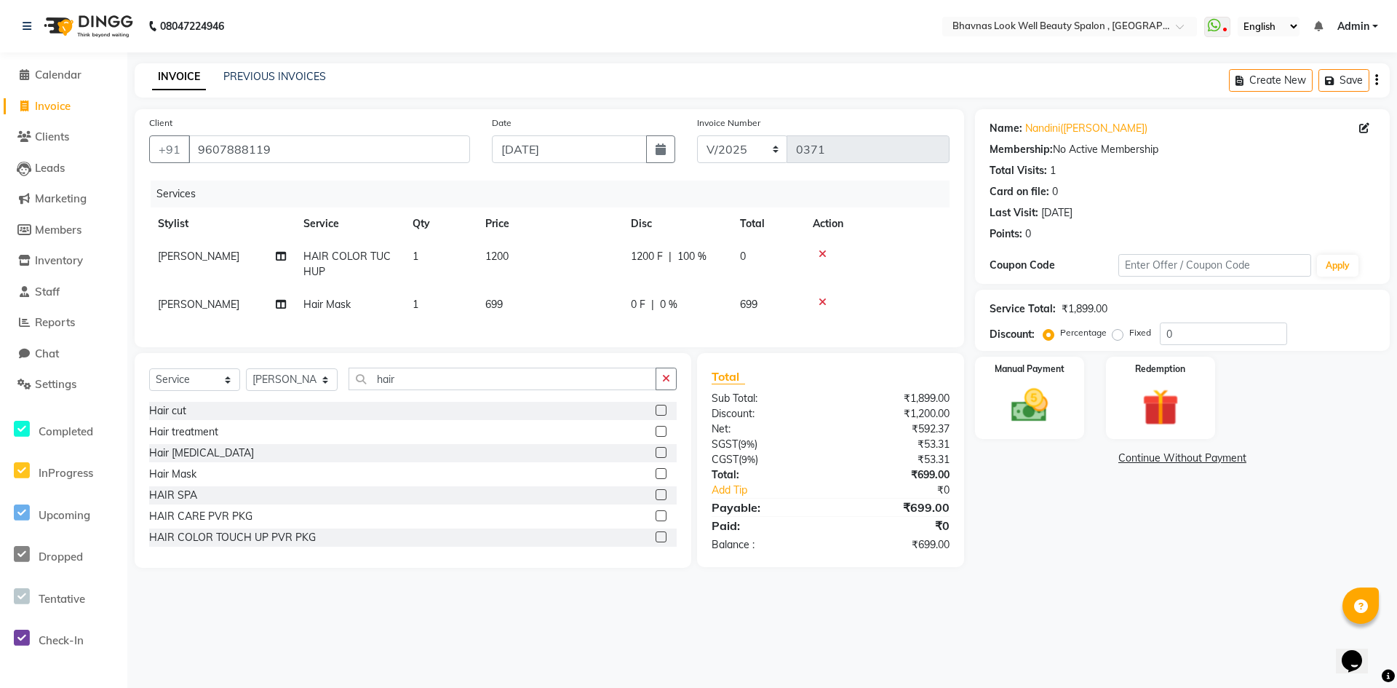
click at [709, 309] on div "0 F | 0 %" at bounding box center [677, 304] width 92 height 15
select select "46640"
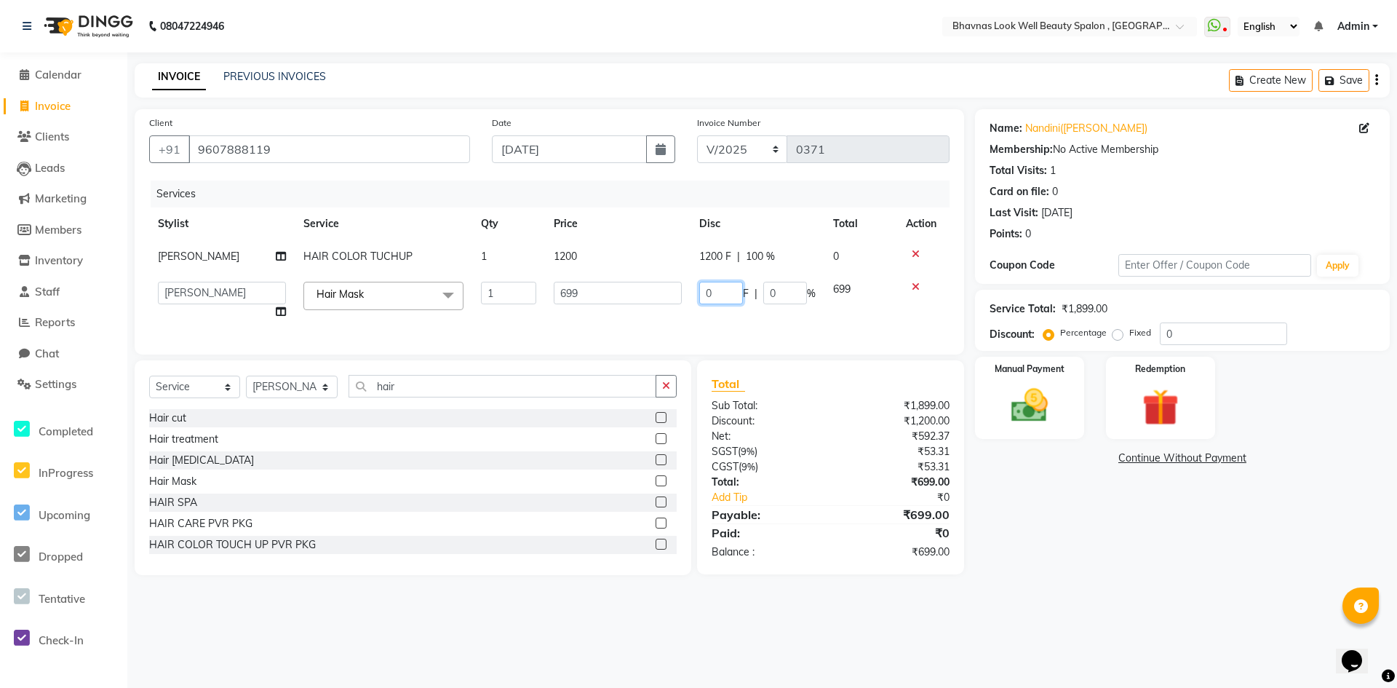
click at [734, 304] on input "0" at bounding box center [721, 293] width 44 height 23
type input "140"
click at [701, 328] on td "140 F | 0 %" at bounding box center [758, 300] width 134 height 55
select select "46640"
click at [722, 258] on span "1200 F" at bounding box center [715, 256] width 32 height 15
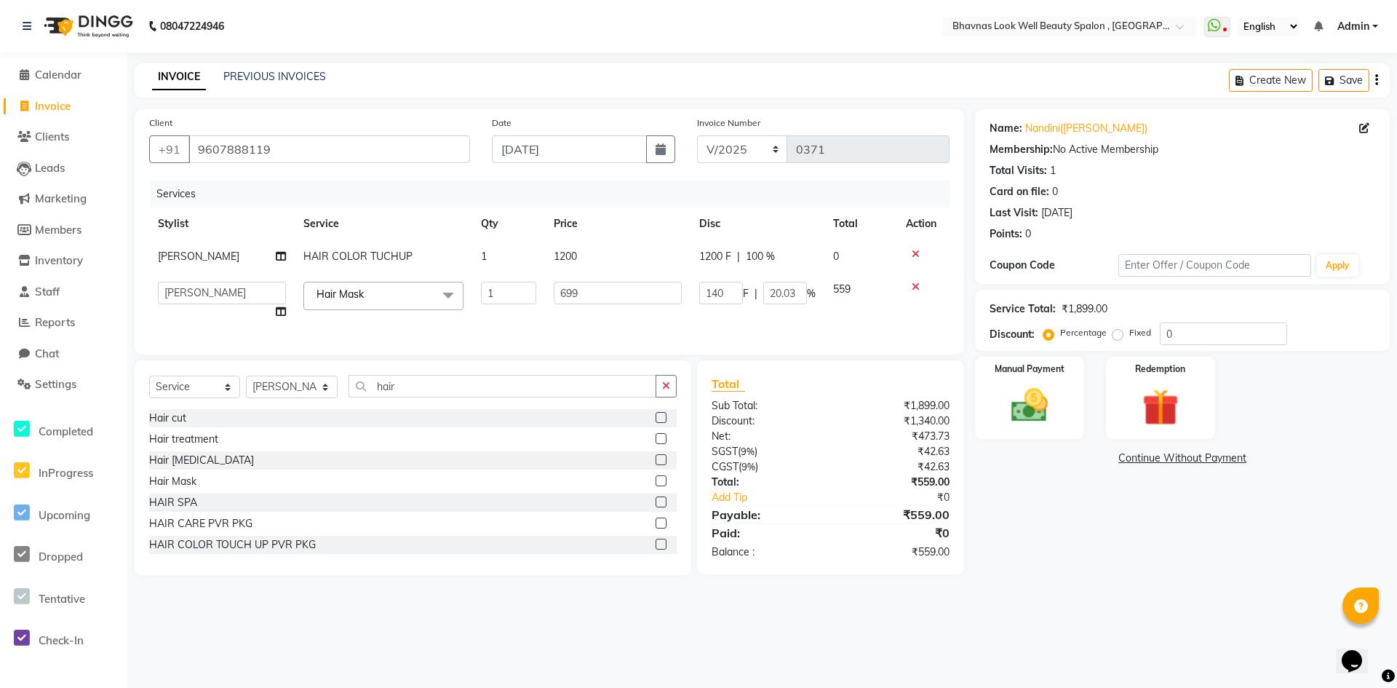
select select "46640"
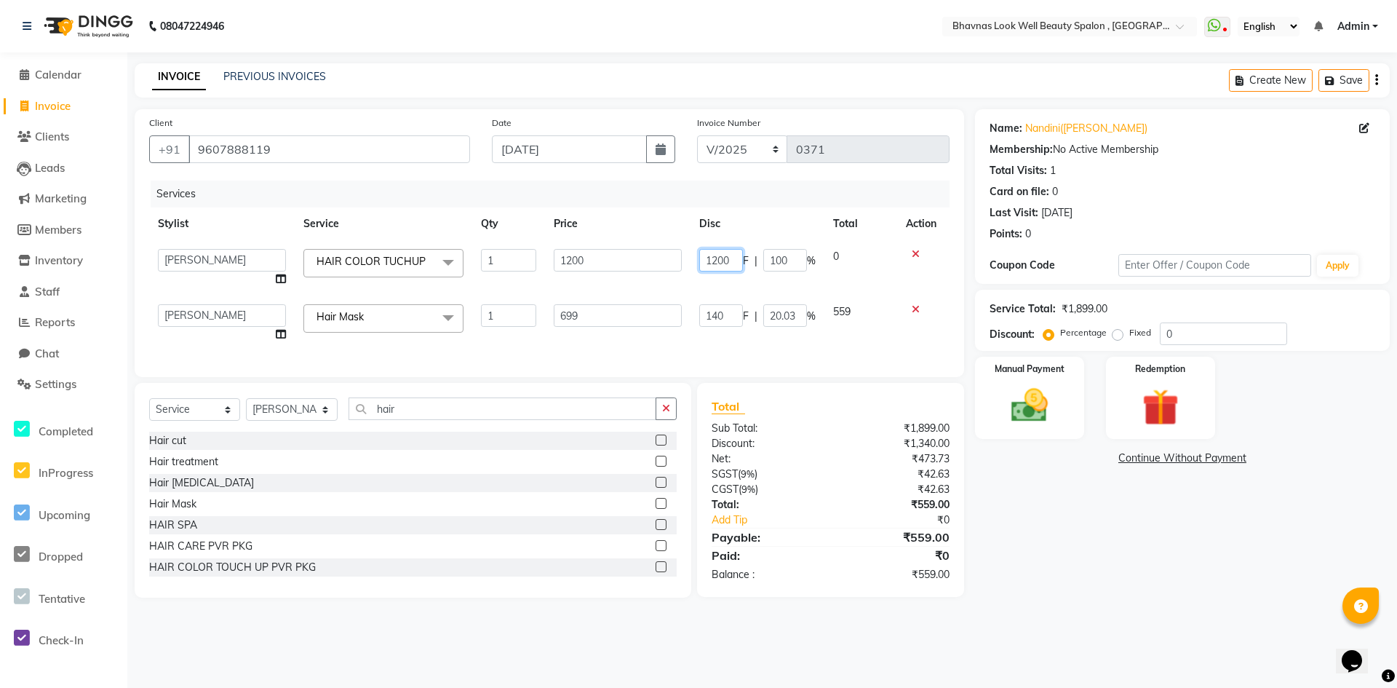
drag, startPoint x: 731, startPoint y: 262, endPoint x: 699, endPoint y: 263, distance: 31.3
click at [699, 263] on input "1200" at bounding box center [721, 260] width 44 height 23
type input "240"
click at [734, 348] on div "Services Stylist Service Qty Price Disc Total Action [PERSON_NAME] ANMAL [PERSO…" at bounding box center [549, 271] width 800 height 182
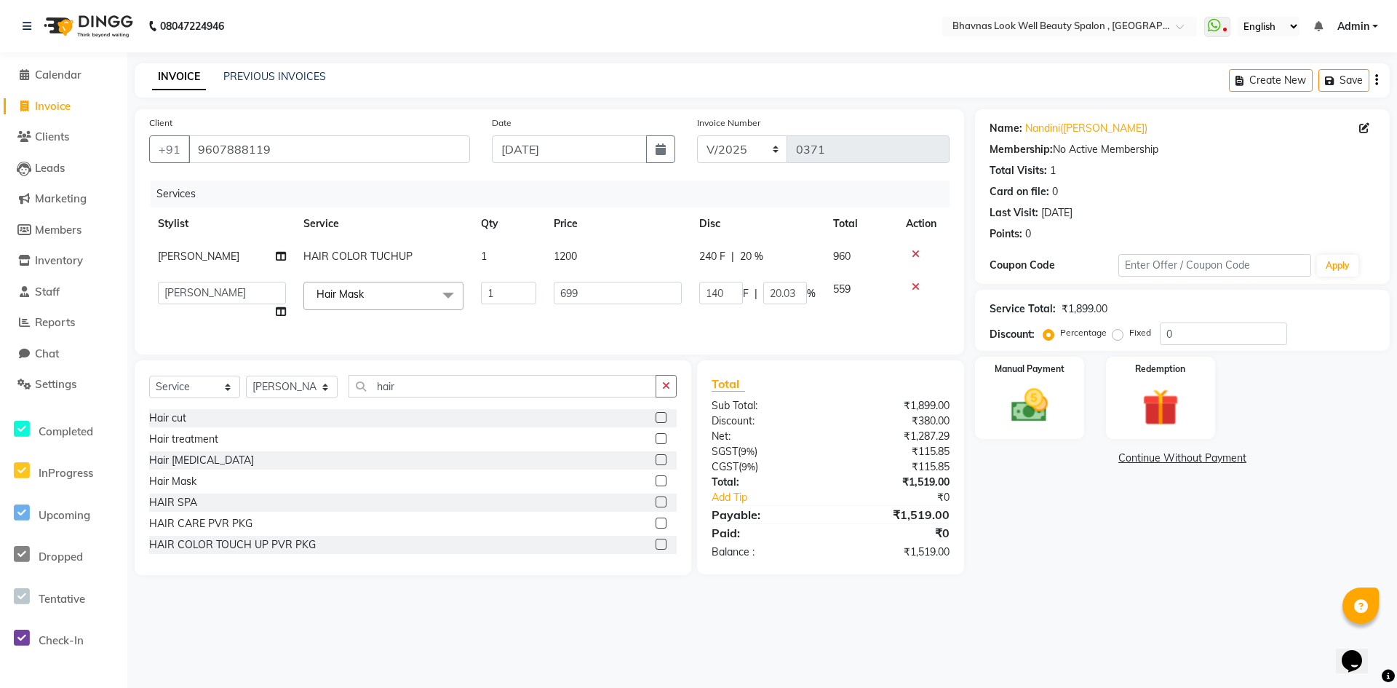
click at [734, 460] on div "08047224946 Select Location × Bhavnas Look Well Beauty Spalon , Market Yard Wha…" at bounding box center [698, 344] width 1397 height 688
click at [734, 408] on img at bounding box center [1029, 405] width 63 height 44
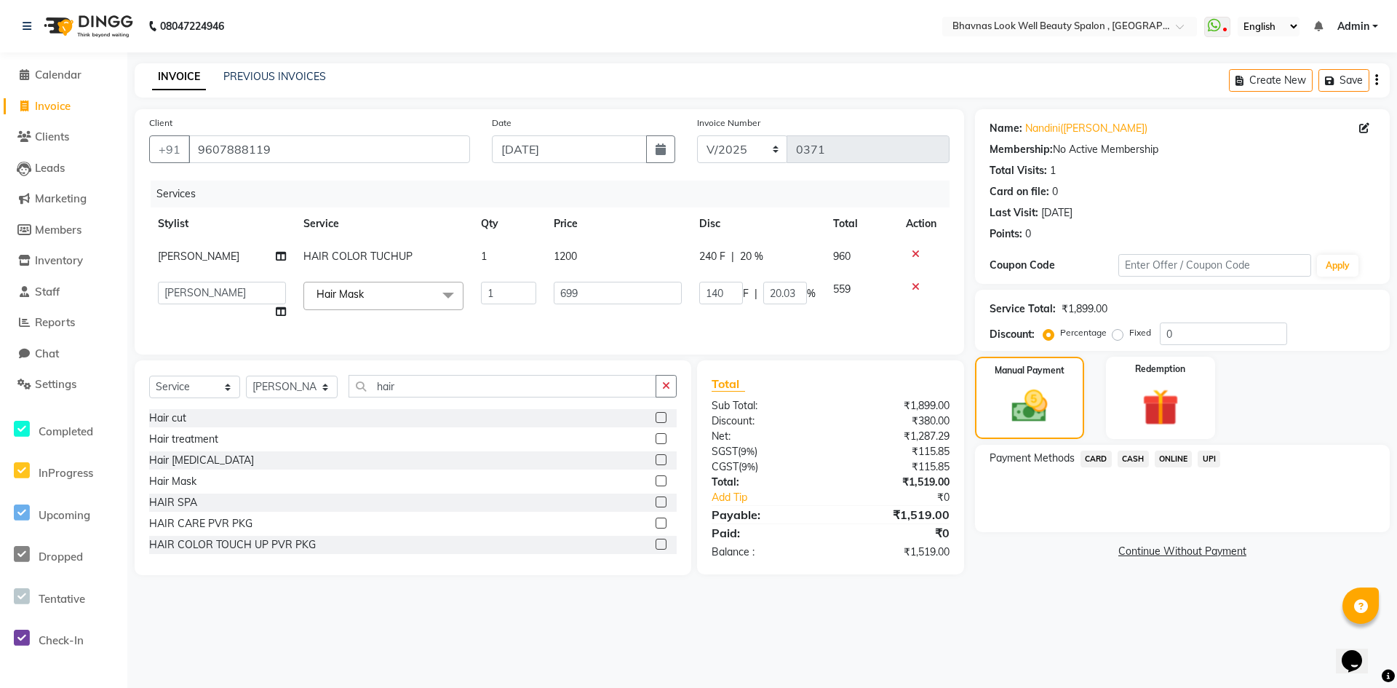
click at [734, 460] on span "CASH" at bounding box center [1133, 458] width 31 height 17
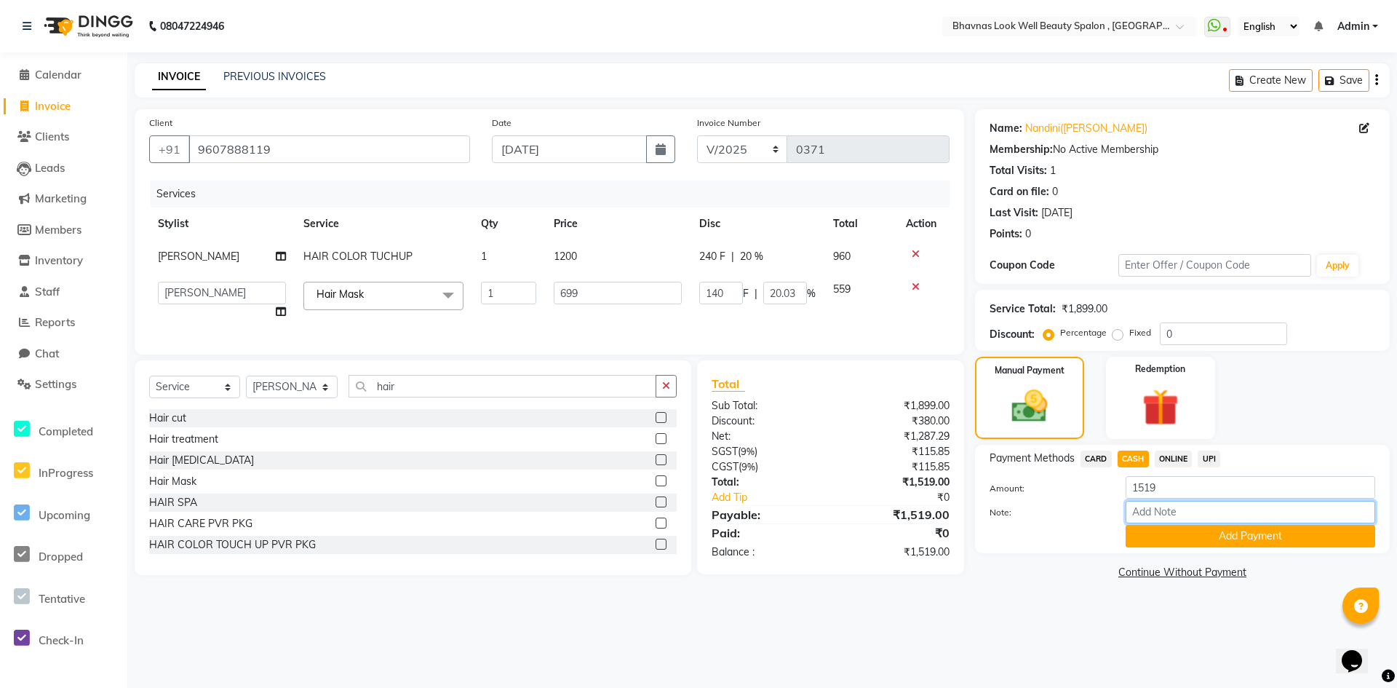
click at [734, 460] on input "Note:" at bounding box center [1251, 512] width 250 height 23
type input "Package"
click at [734, 460] on button "Add Payment" at bounding box center [1251, 536] width 250 height 23
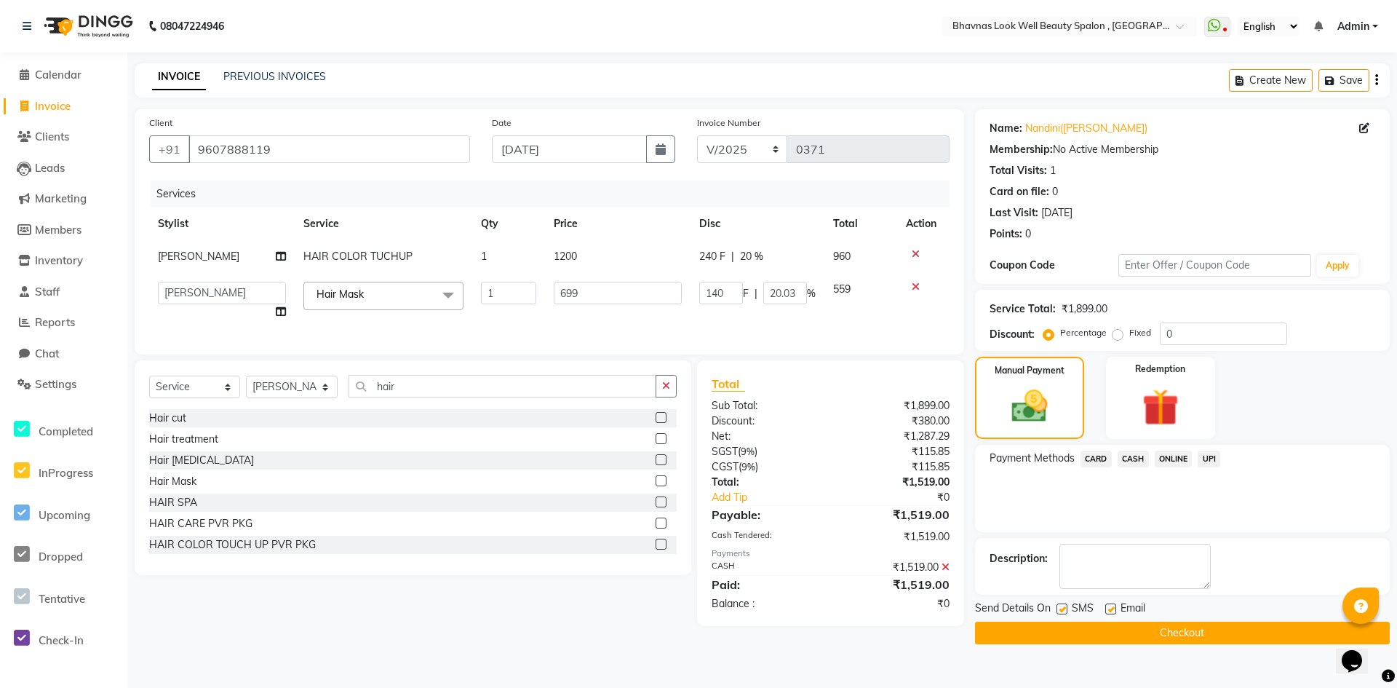
click at [734, 460] on label at bounding box center [1110, 608] width 11 height 11
click at [734, 460] on input "checkbox" at bounding box center [1109, 609] width 9 height 9
checkbox input "false"
click at [734, 460] on button "Checkout" at bounding box center [1182, 632] width 415 height 23
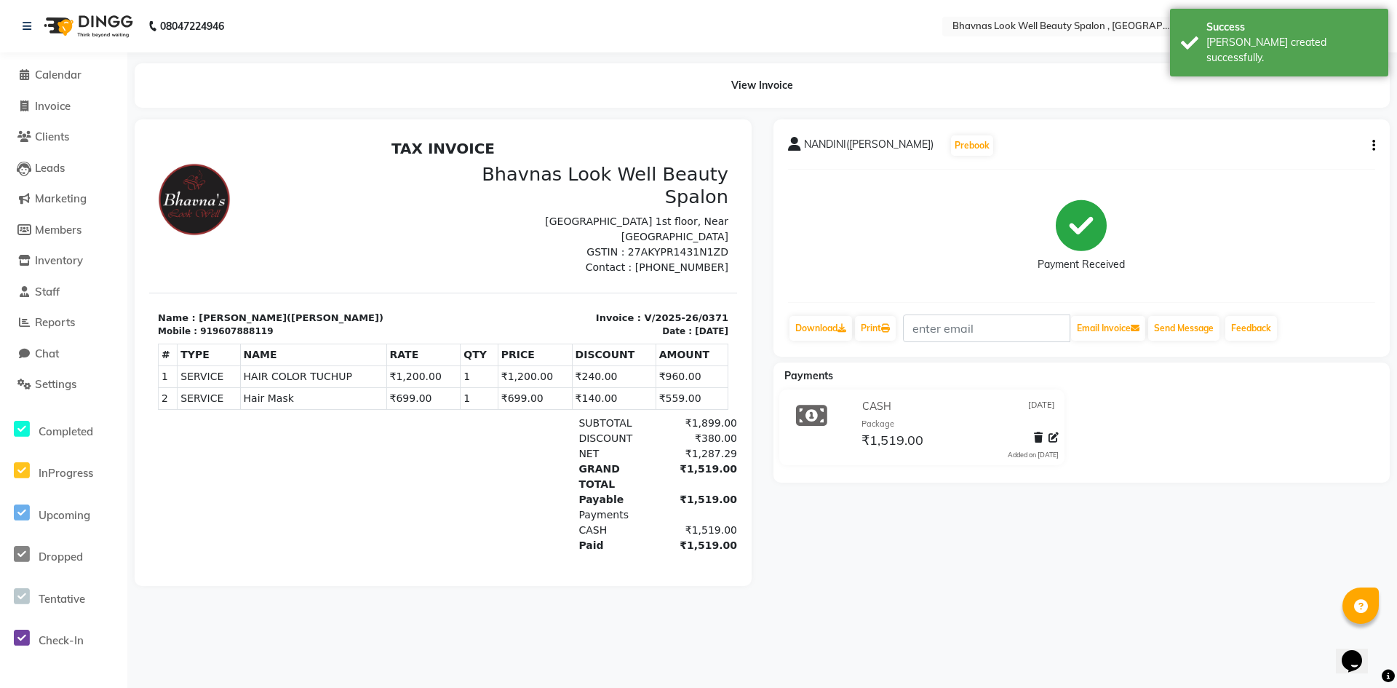
select select "service"
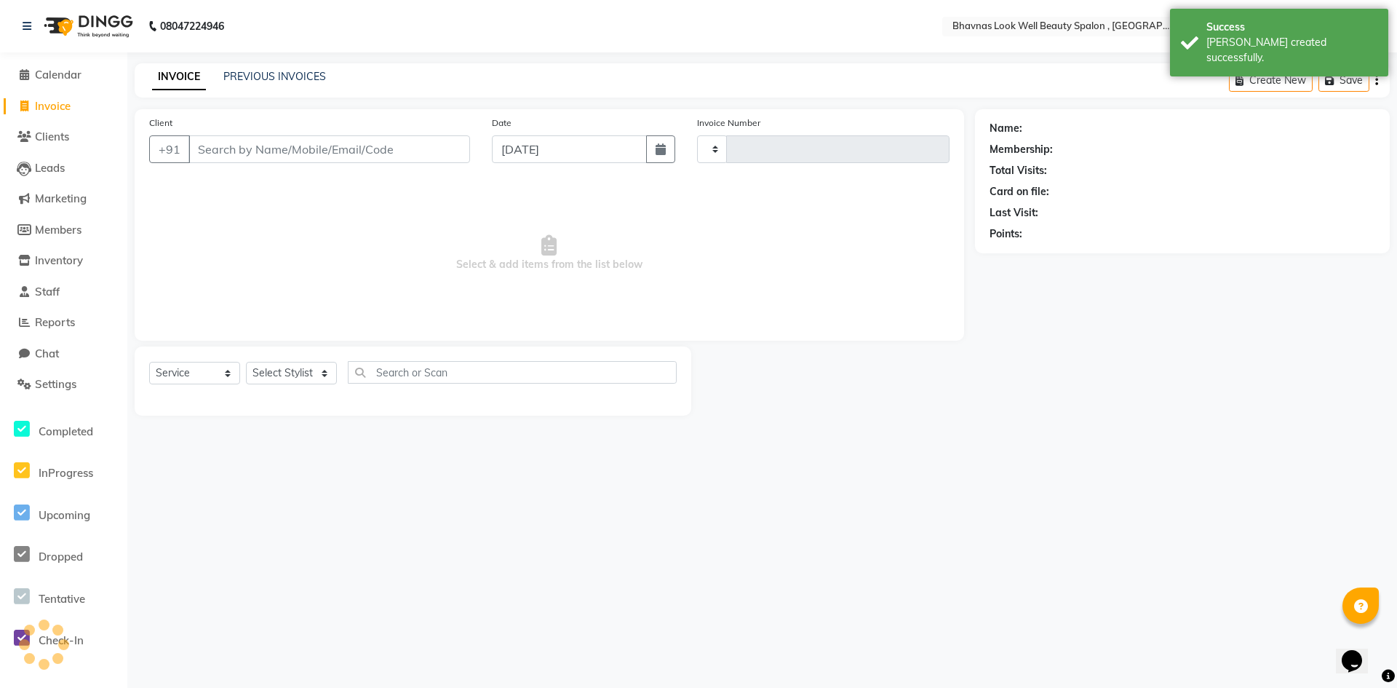
type input "0372"
select select "6251"
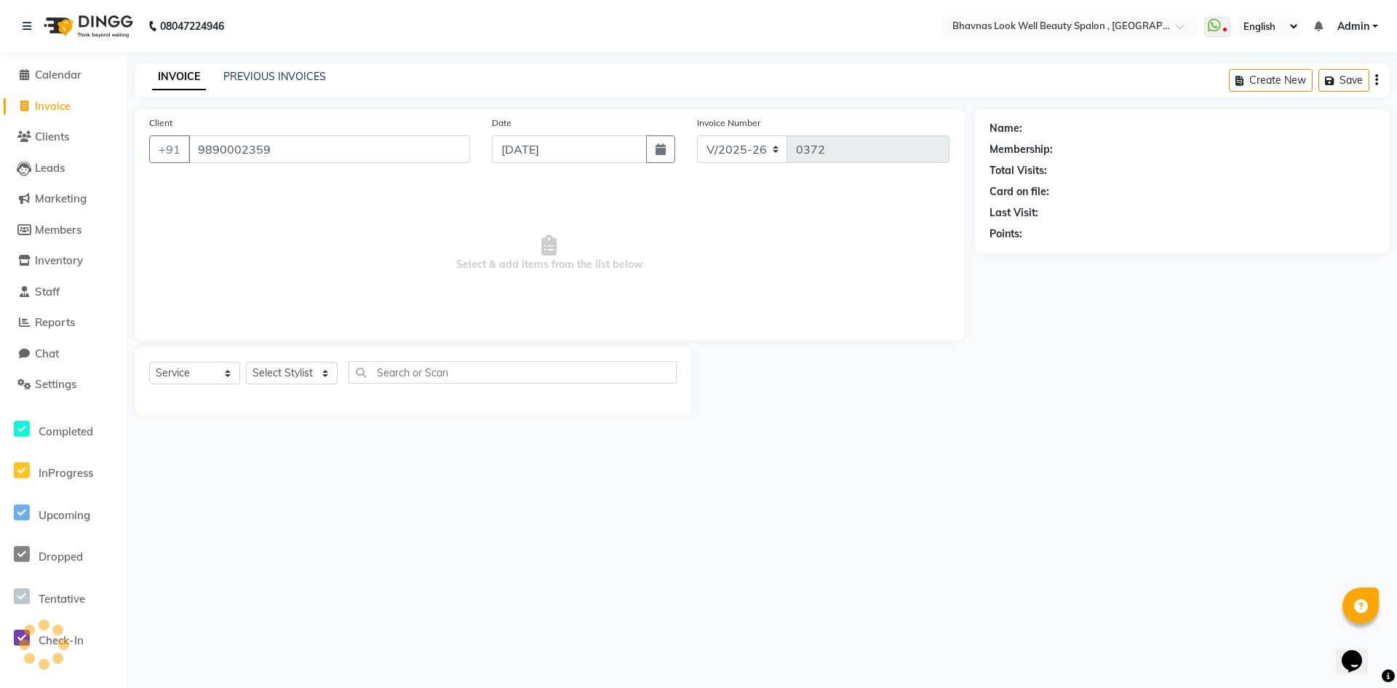
type input "9890002359"
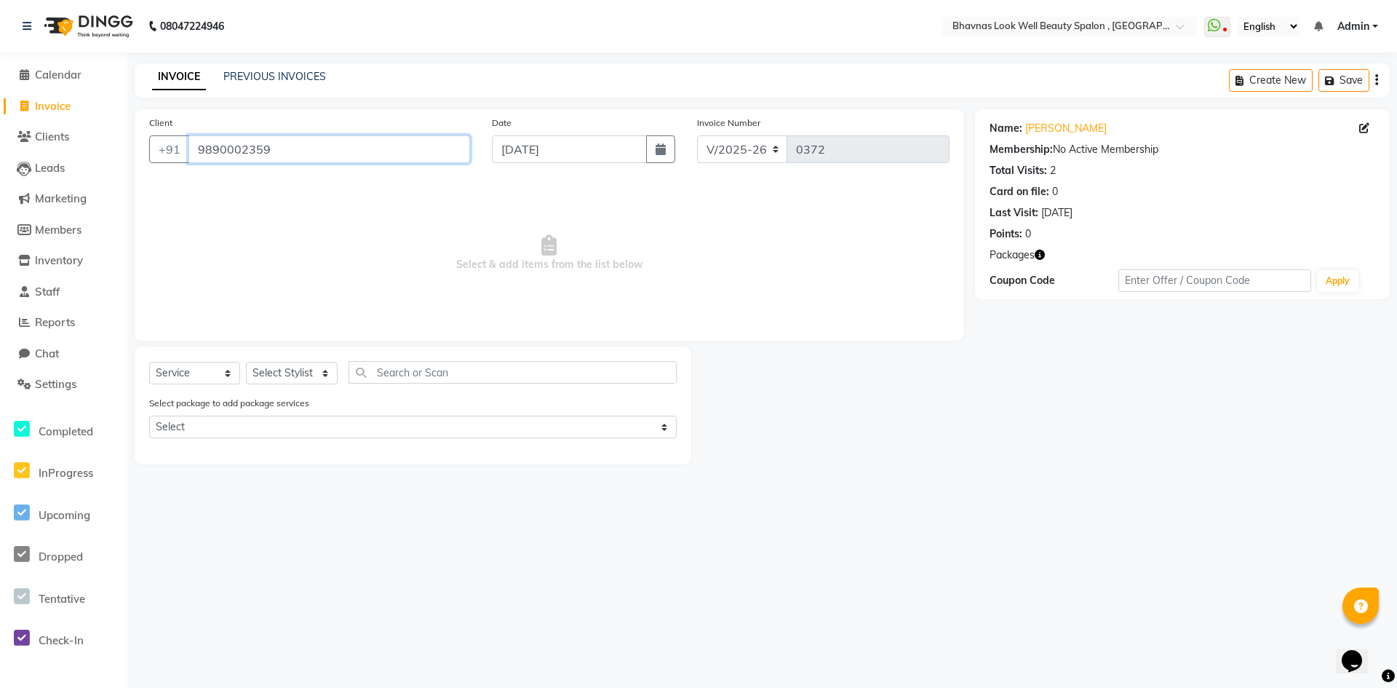
drag, startPoint x: 310, startPoint y: 148, endPoint x: 187, endPoint y: 149, distance: 123.0
click at [188, 149] on input "9890002359" at bounding box center [329, 149] width 282 height 28
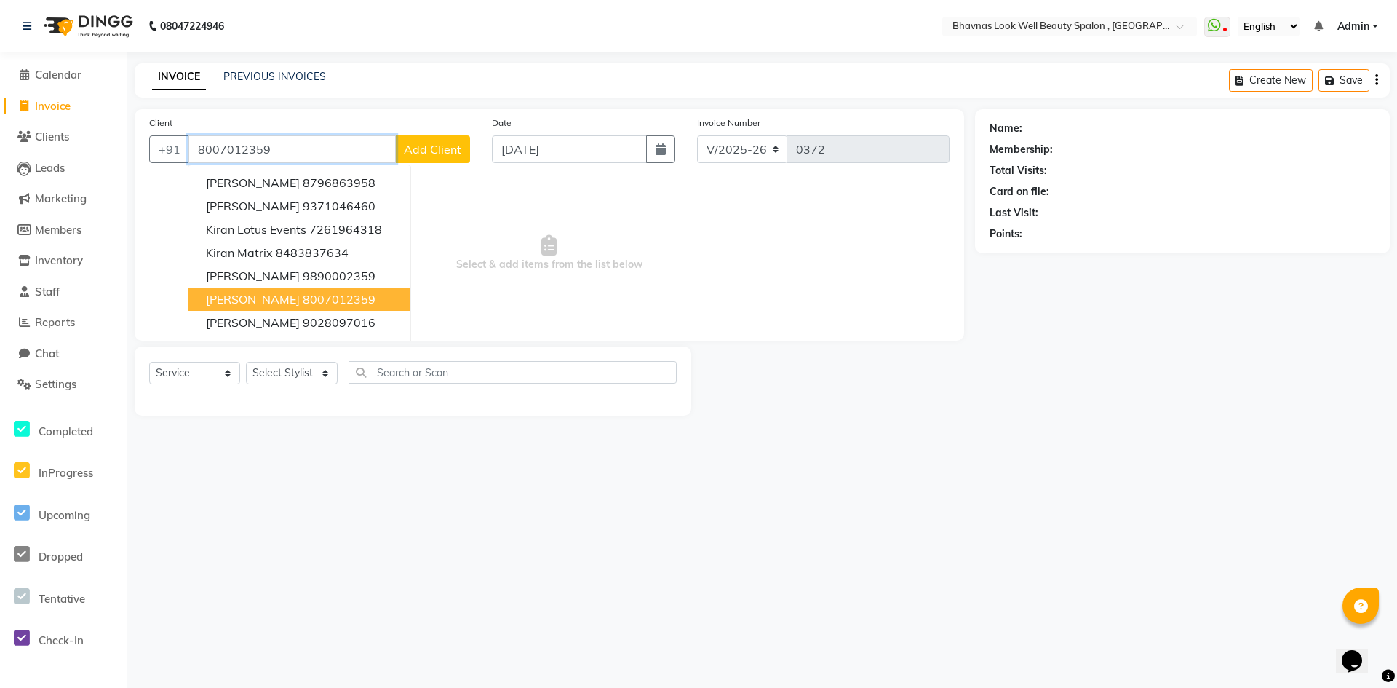
type input "8007012359"
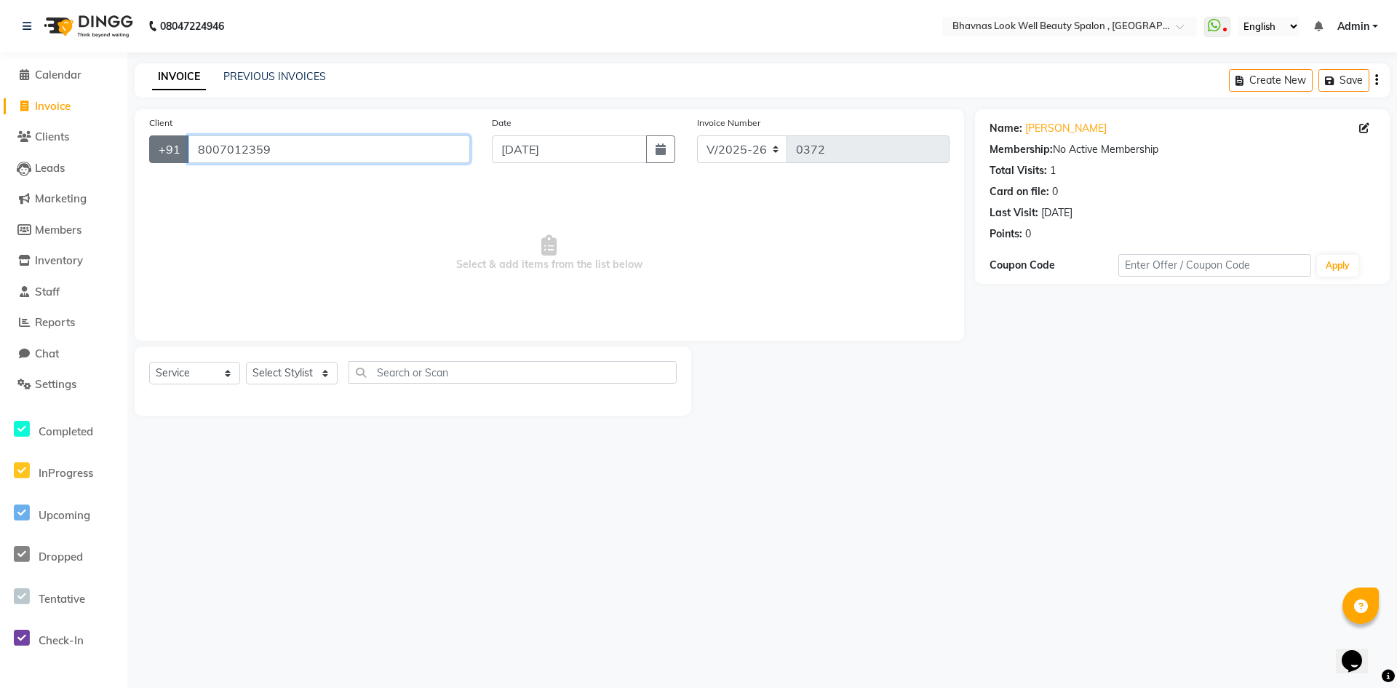
drag, startPoint x: 288, startPoint y: 151, endPoint x: 186, endPoint y: 152, distance: 102.6
click at [186, 152] on div "[PHONE_NUMBER]" at bounding box center [309, 149] width 321 height 28
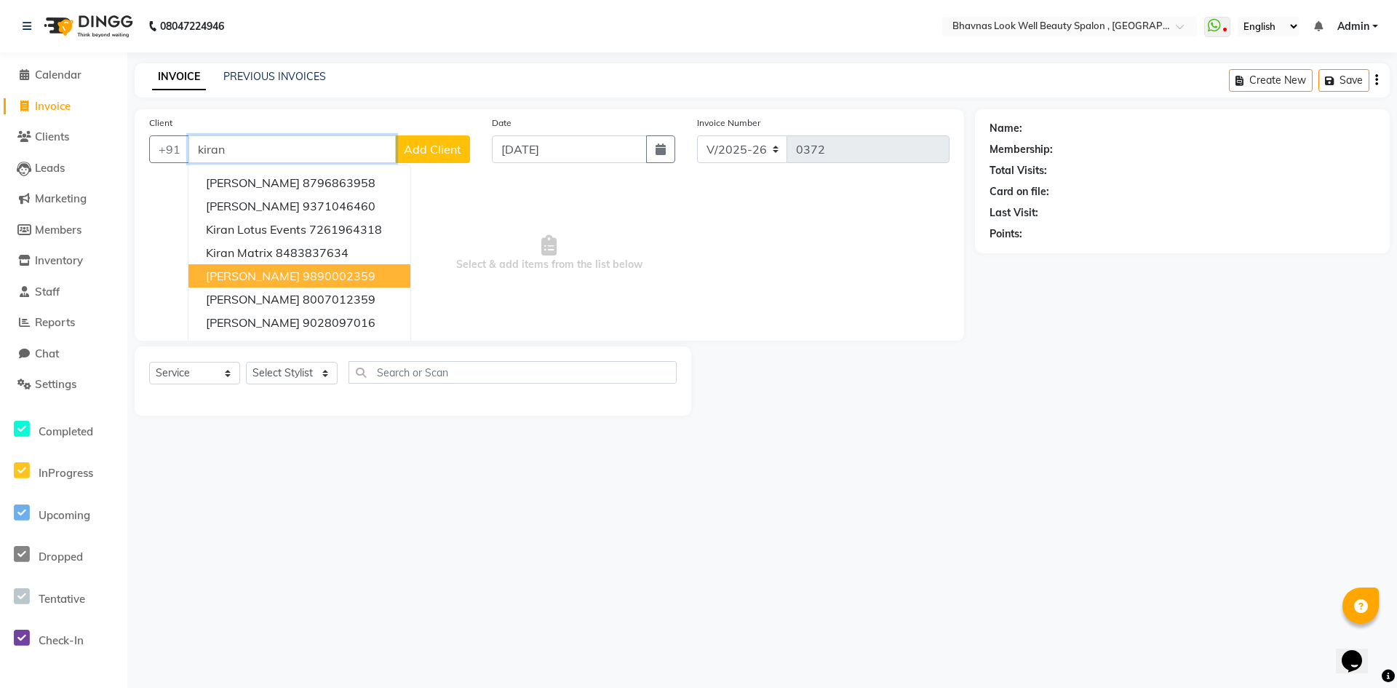
click at [347, 274] on ngb-highlight "9890002359" at bounding box center [339, 276] width 73 height 15
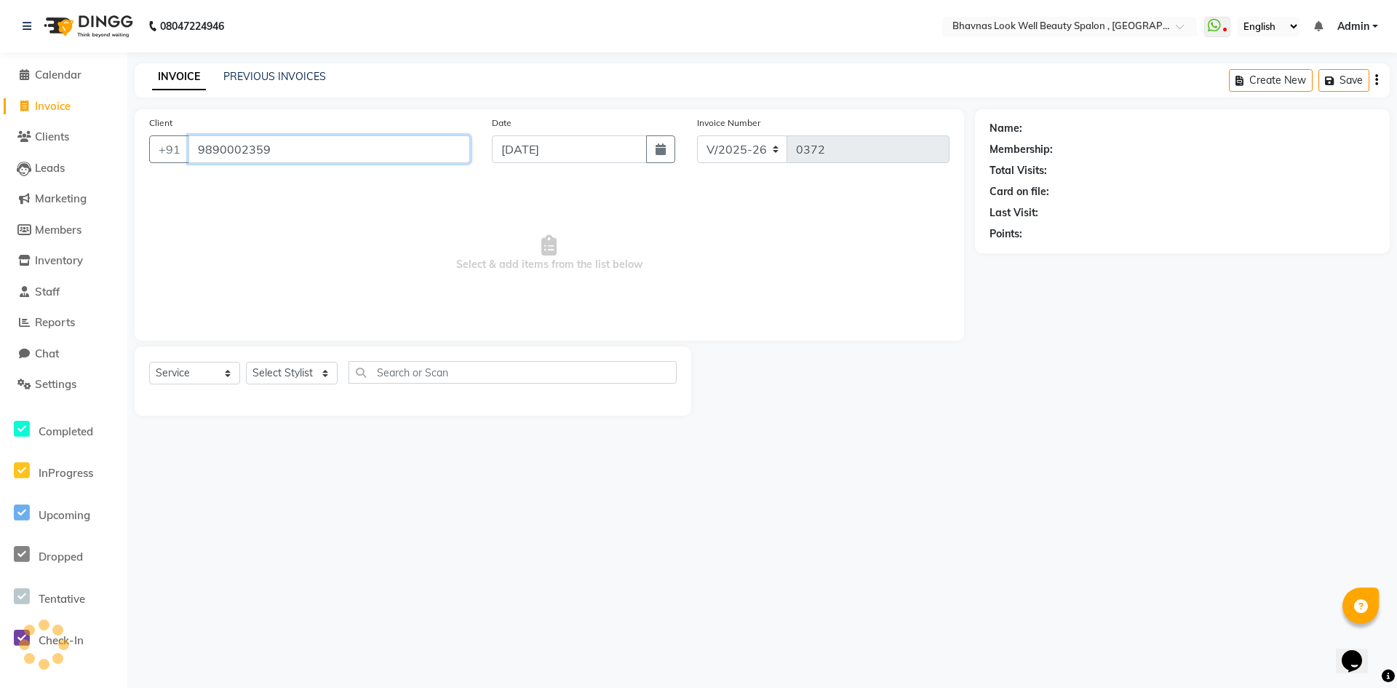
type input "9890002359"
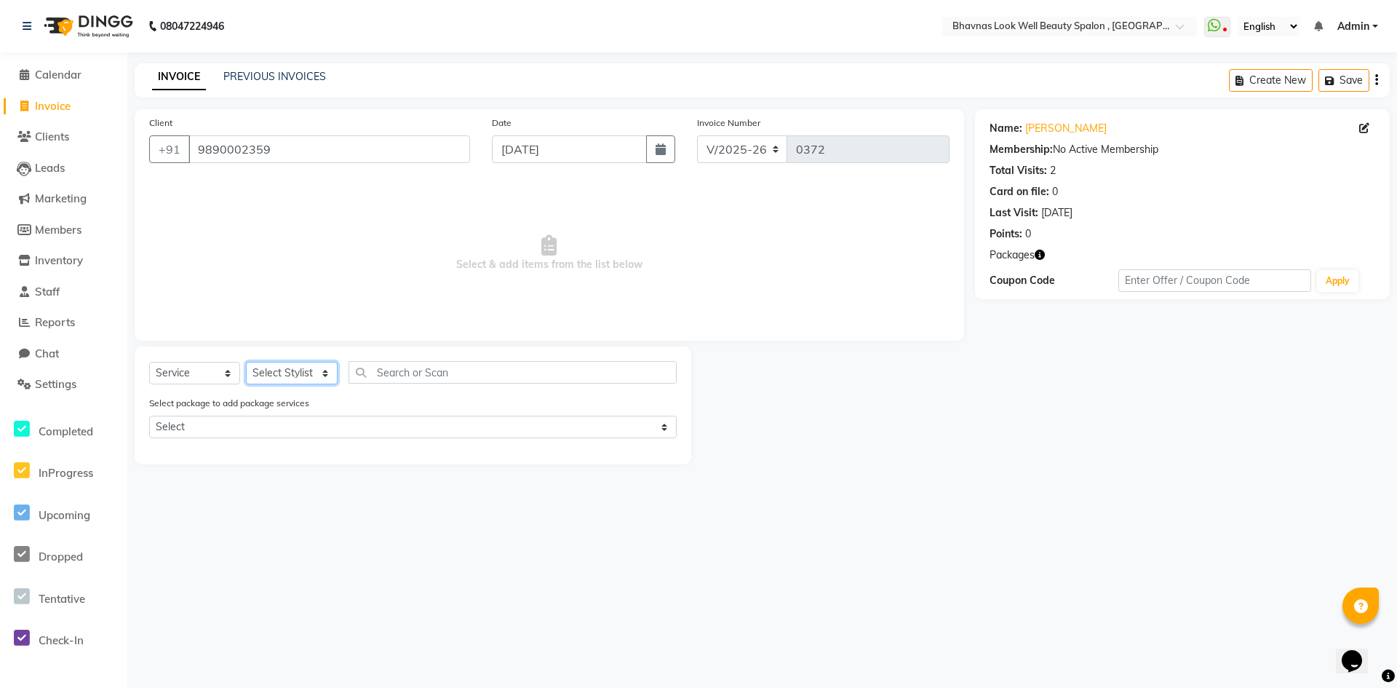
click at [294, 378] on select "Select Stylist [PERSON_NAME] [PERSON_NAME] Kimaya Manager [PERSON_NAME] [PERSON…" at bounding box center [292, 373] width 92 height 23
select select "46640"
click at [246, 362] on select "Select Stylist [PERSON_NAME] [PERSON_NAME] Kimaya Manager [PERSON_NAME] [PERSON…" at bounding box center [292, 373] width 92 height 23
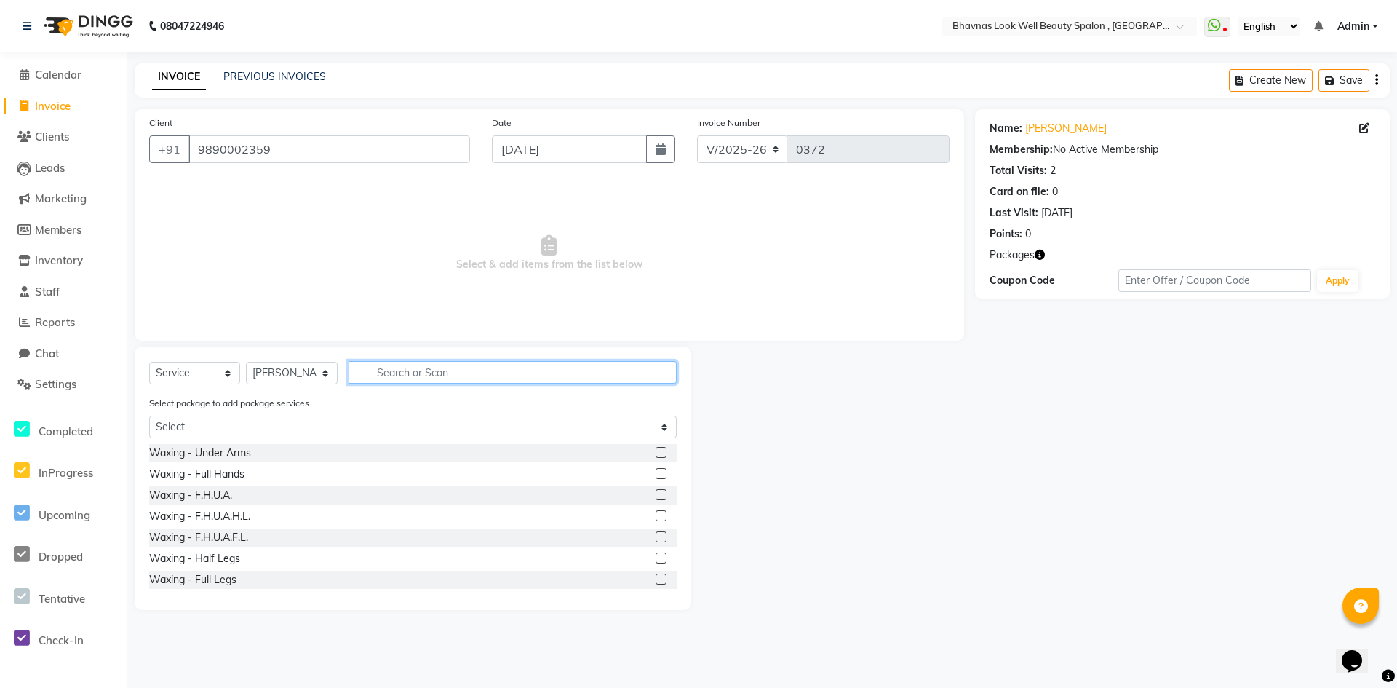
click at [440, 368] on input "text" at bounding box center [513, 372] width 328 height 23
type input "hair"
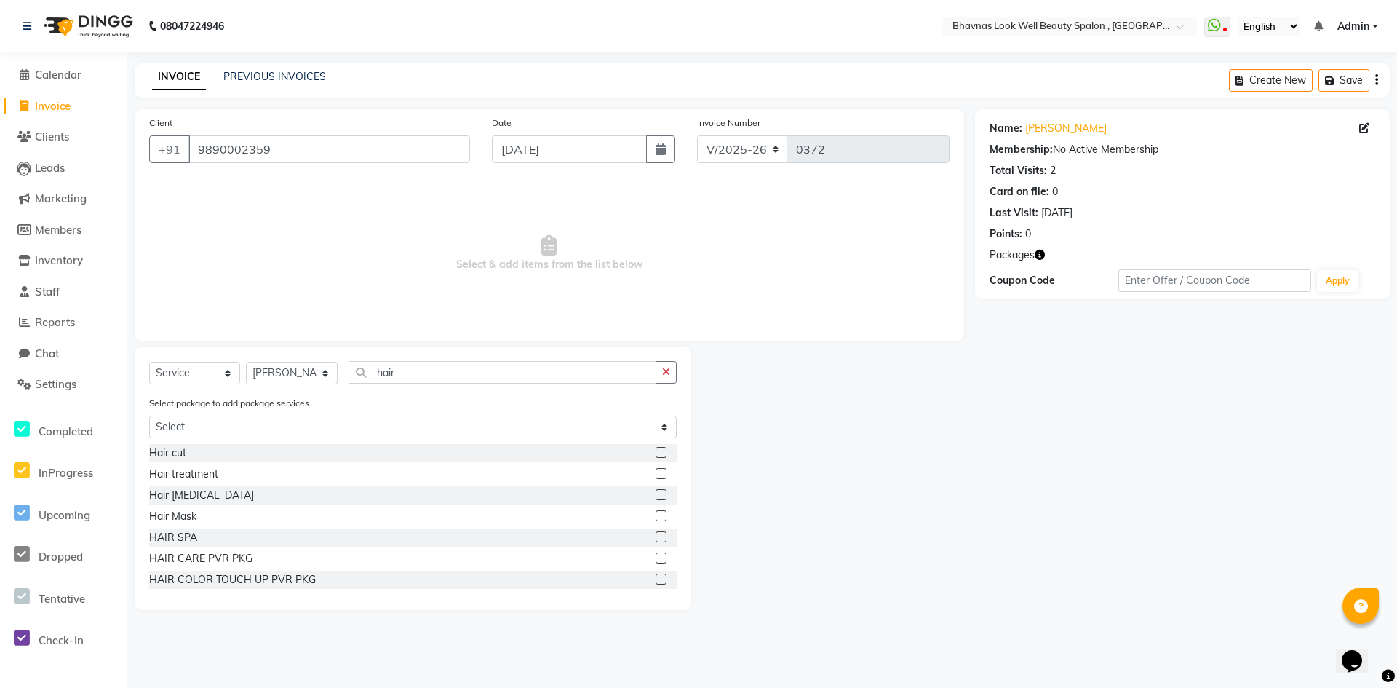
click at [656, 460] on label at bounding box center [661, 473] width 11 height 11
click at [656, 460] on input "checkbox" at bounding box center [660, 473] width 9 height 9
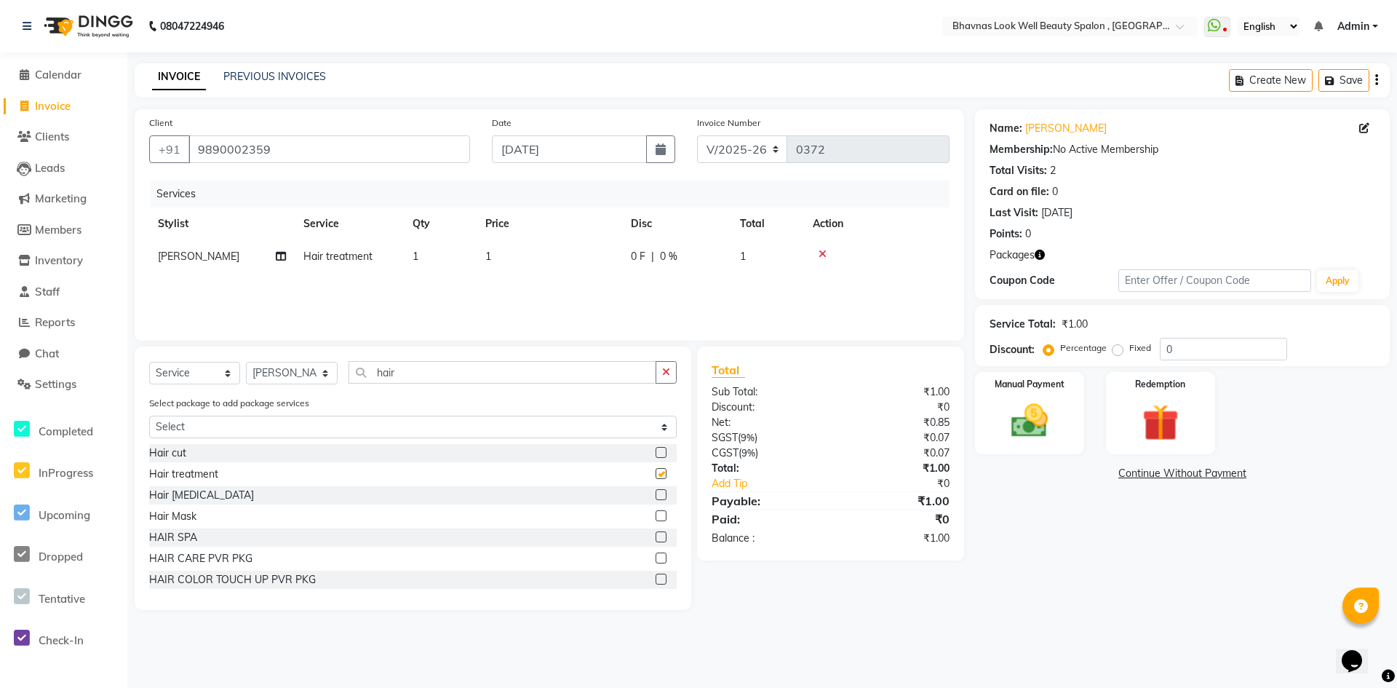
checkbox input "false"
click at [489, 255] on span "1" at bounding box center [488, 256] width 6 height 13
select select "46640"
click at [498, 263] on input "1" at bounding box center [508, 260] width 55 height 23
click at [520, 261] on td "1" at bounding box center [550, 256] width 146 height 33
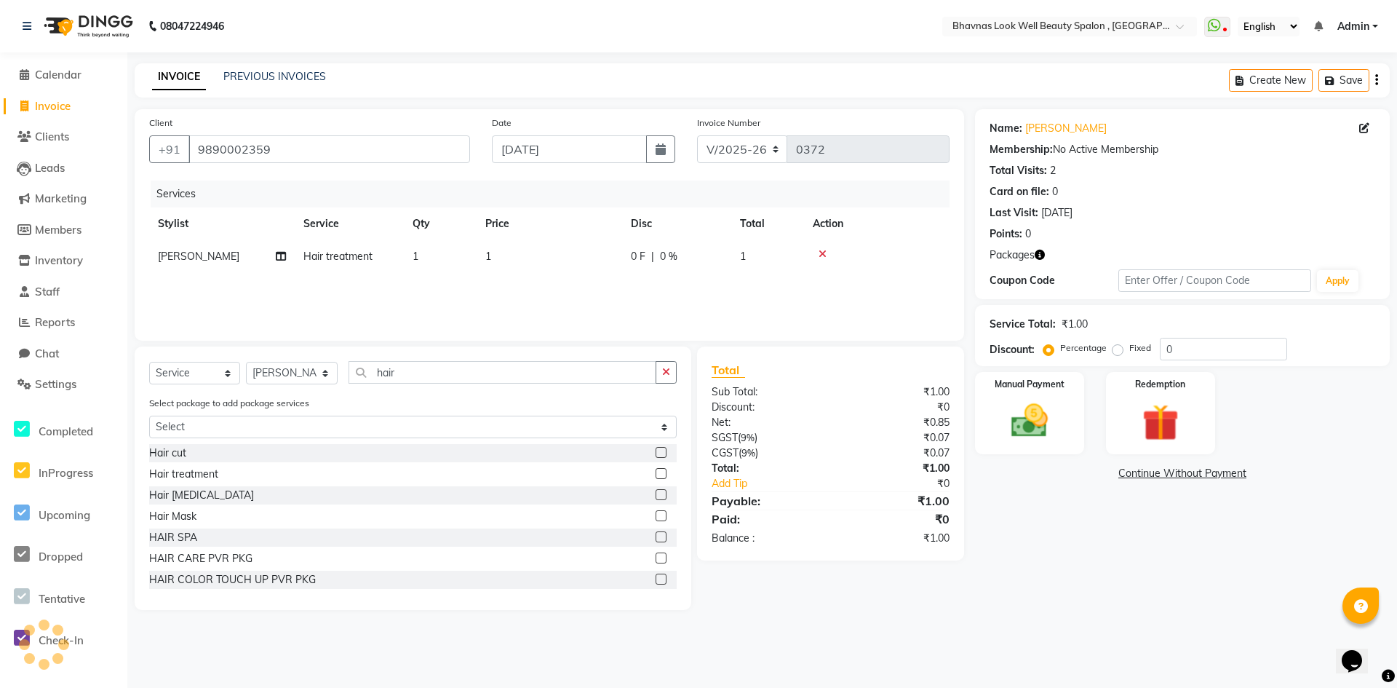
select select "46640"
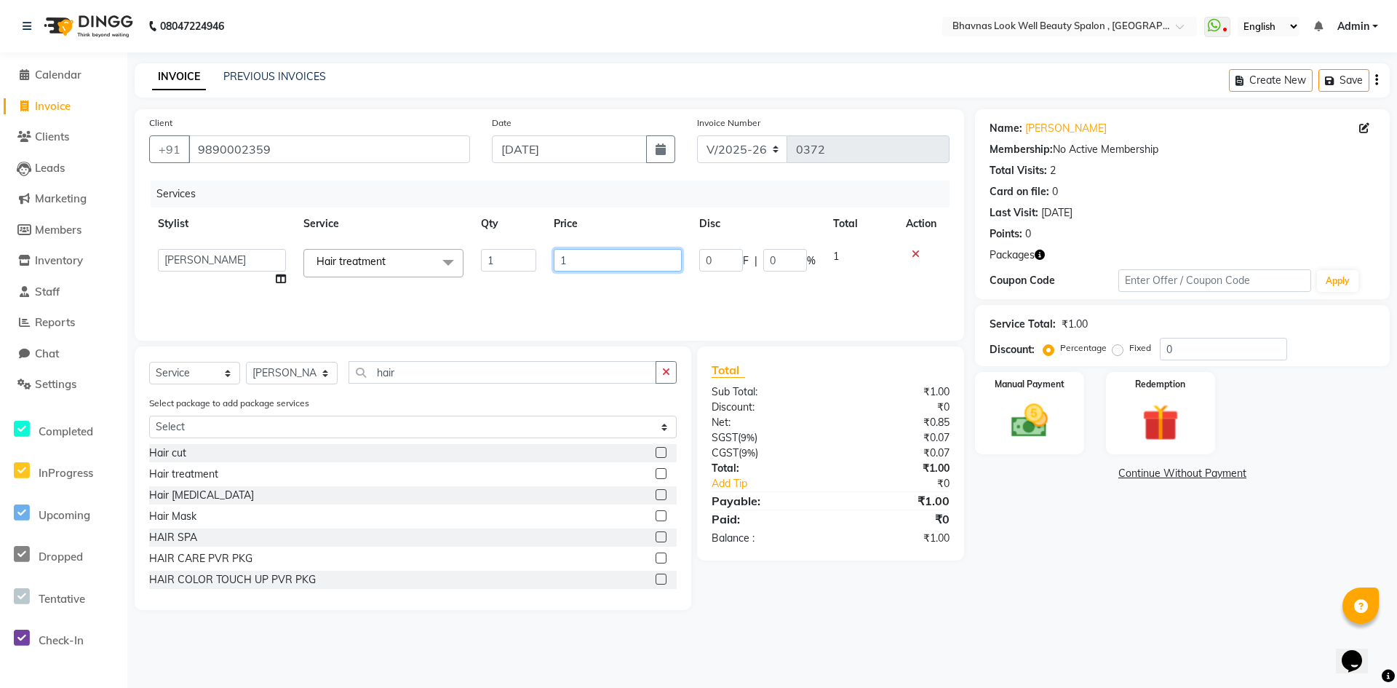
click at [624, 258] on input "1" at bounding box center [618, 260] width 128 height 23
type input "2250"
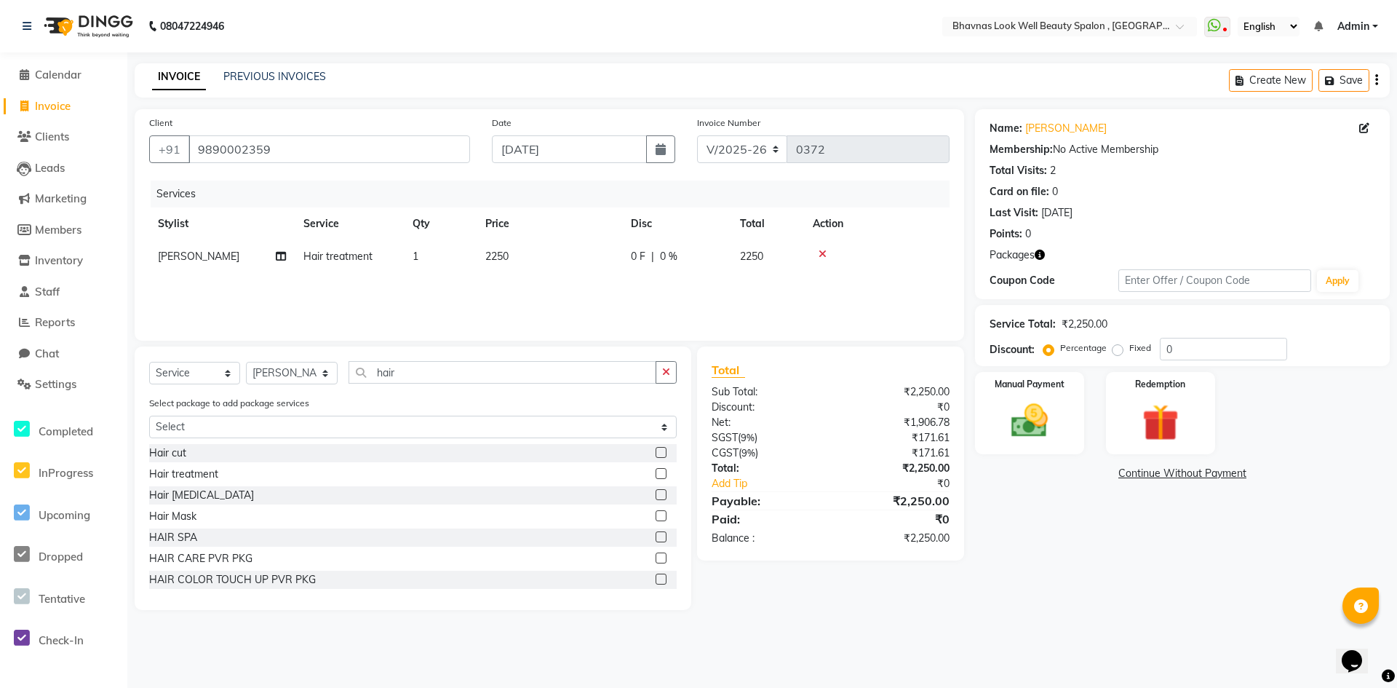
click at [679, 242] on td "0 F | 0 %" at bounding box center [676, 256] width 109 height 33
select select "46640"
click at [711, 258] on input "0" at bounding box center [721, 260] width 44 height 23
type input "0"
type input "250"
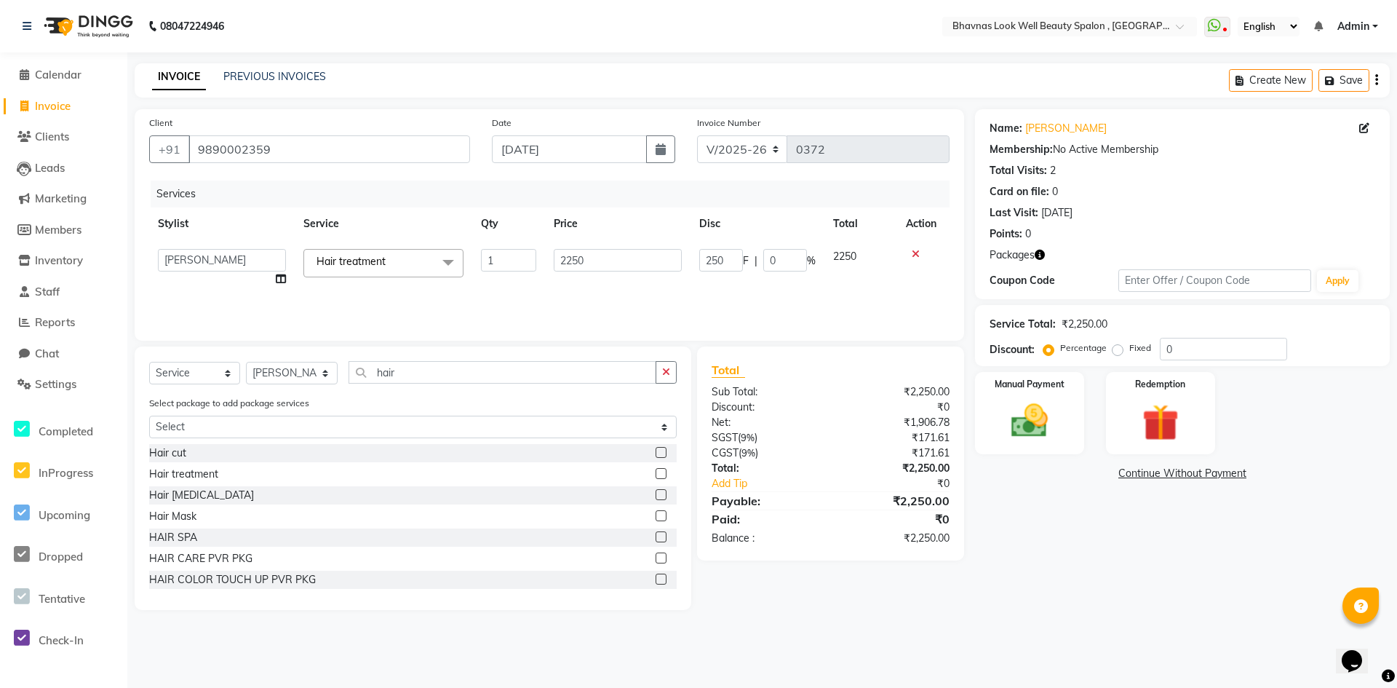
click at [734, 291] on div "Services Stylist Service Qty Price Disc Total Action [PERSON_NAME] ANMAL [PERSO…" at bounding box center [549, 253] width 800 height 146
click at [734, 423] on img at bounding box center [1029, 421] width 63 height 44
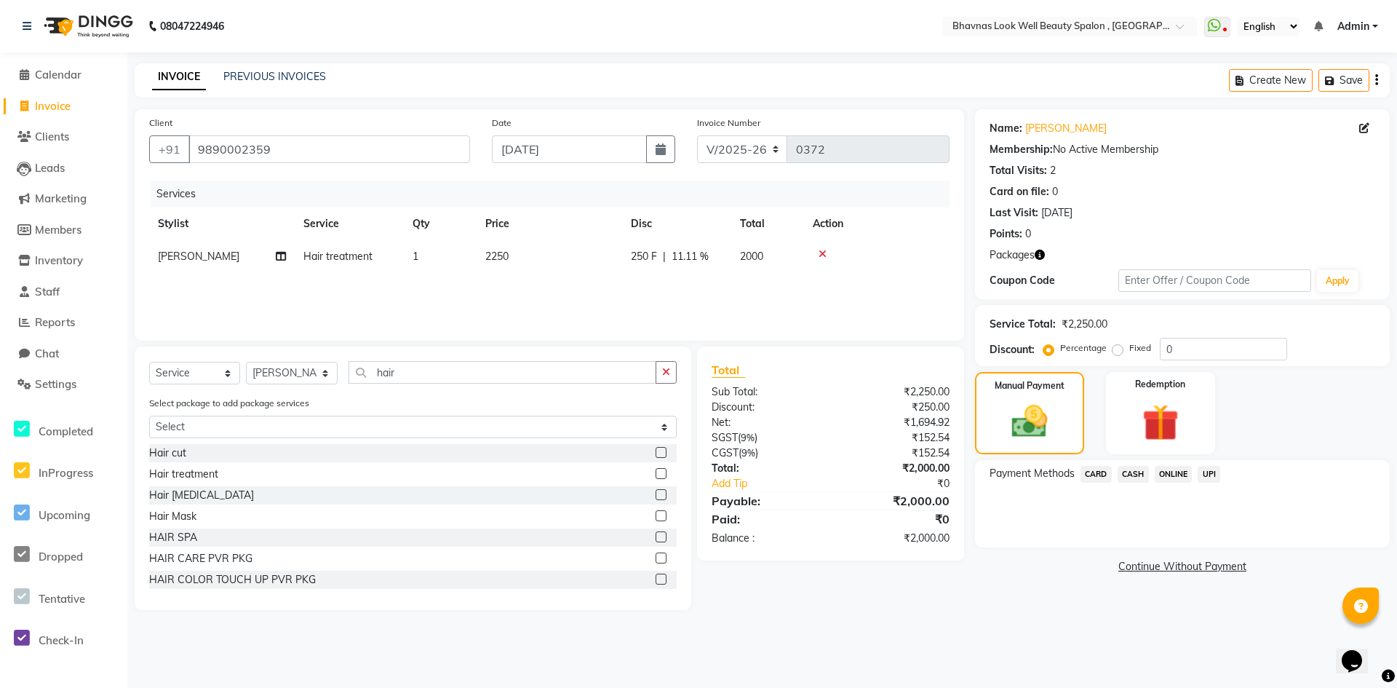
click at [734, 460] on span "CASH" at bounding box center [1133, 474] width 31 height 17
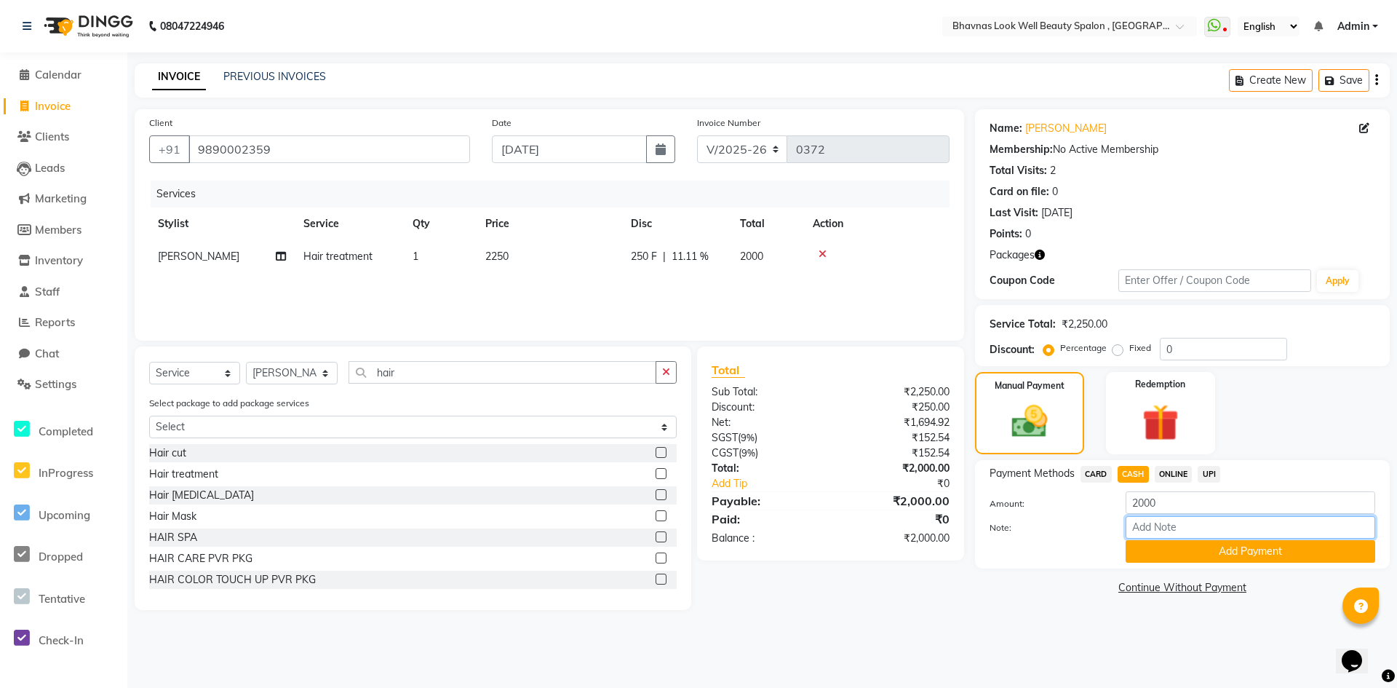
click at [734, 460] on input "Note:" at bounding box center [1251, 527] width 250 height 23
type input "Package"
click at [734, 460] on button "Add Payment" at bounding box center [1251, 551] width 250 height 23
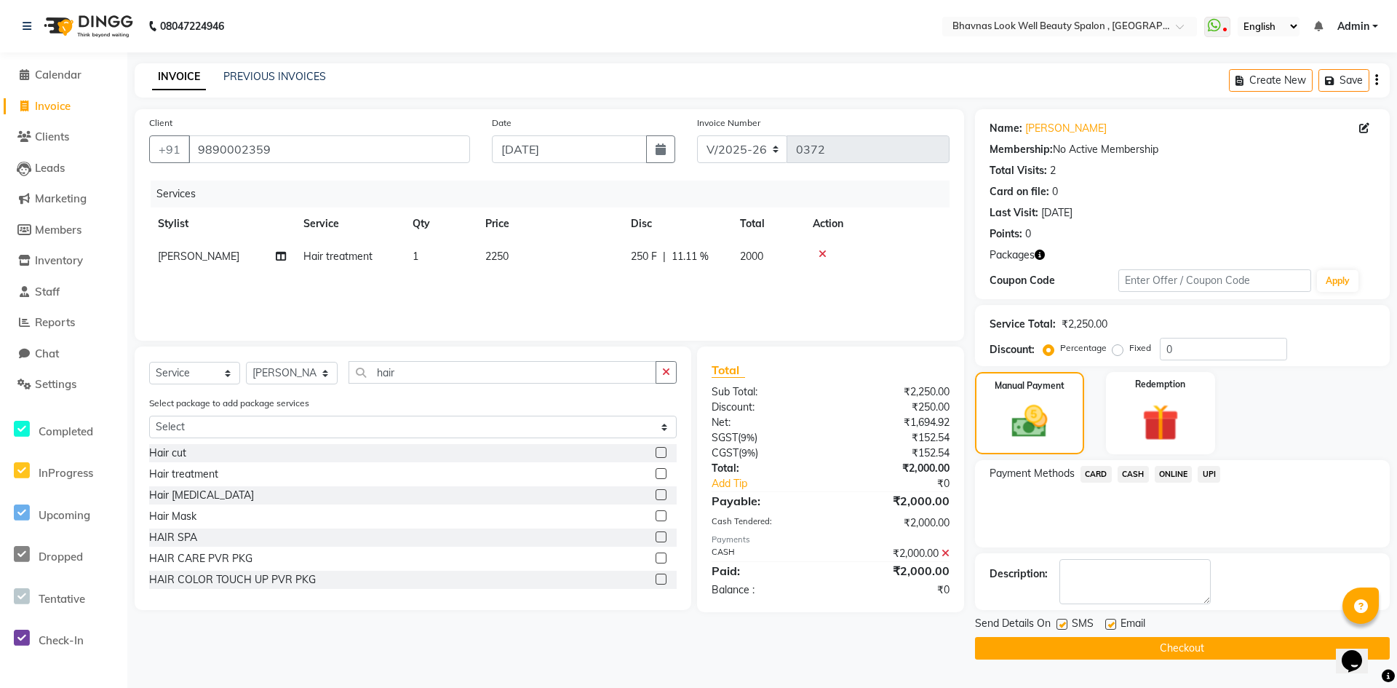
click at [734, 460] on label at bounding box center [1110, 624] width 11 height 11
click at [734, 460] on input "checkbox" at bounding box center [1109, 624] width 9 height 9
checkbox input "false"
click at [734, 460] on button "Checkout" at bounding box center [1182, 648] width 415 height 23
